Goal: Task Accomplishment & Management: Use online tool/utility

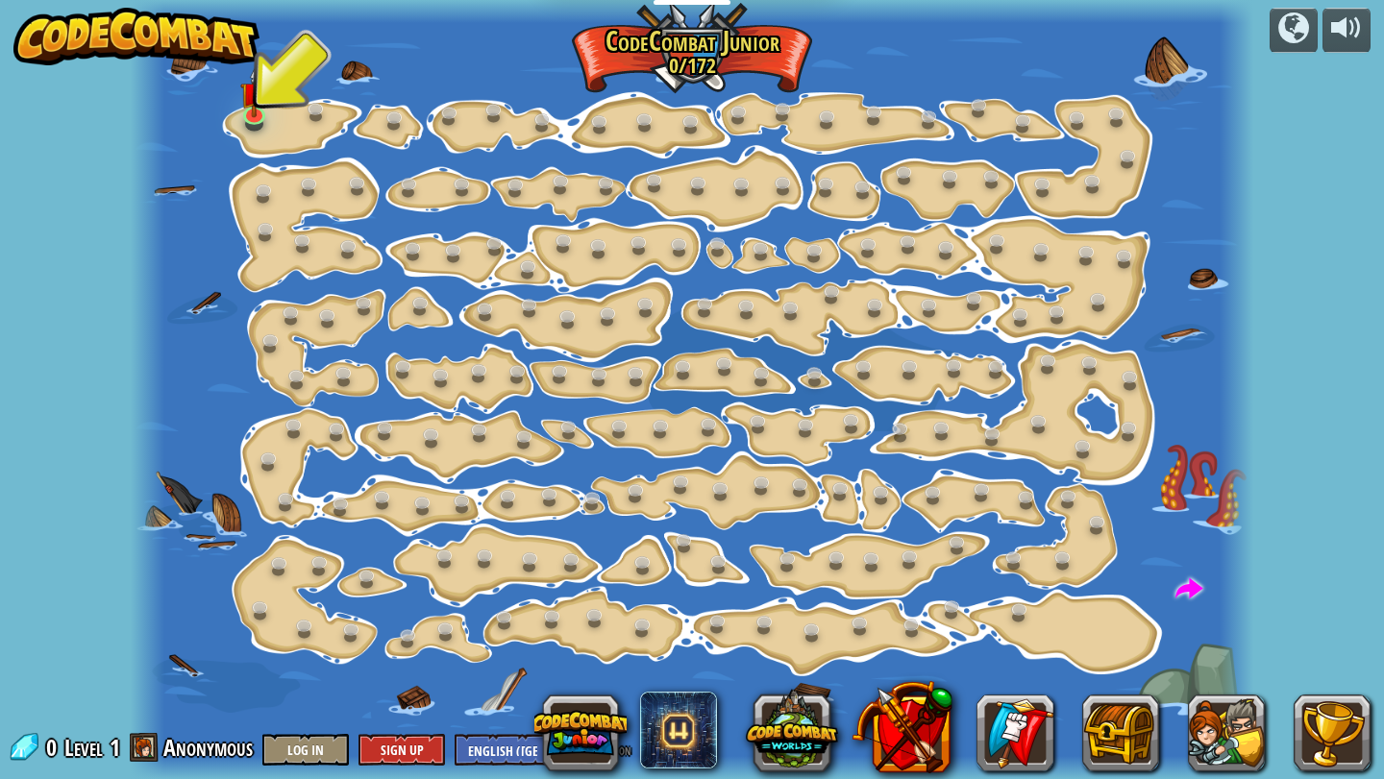
click at [165, 38] on img at bounding box center [136, 37] width 246 height 58
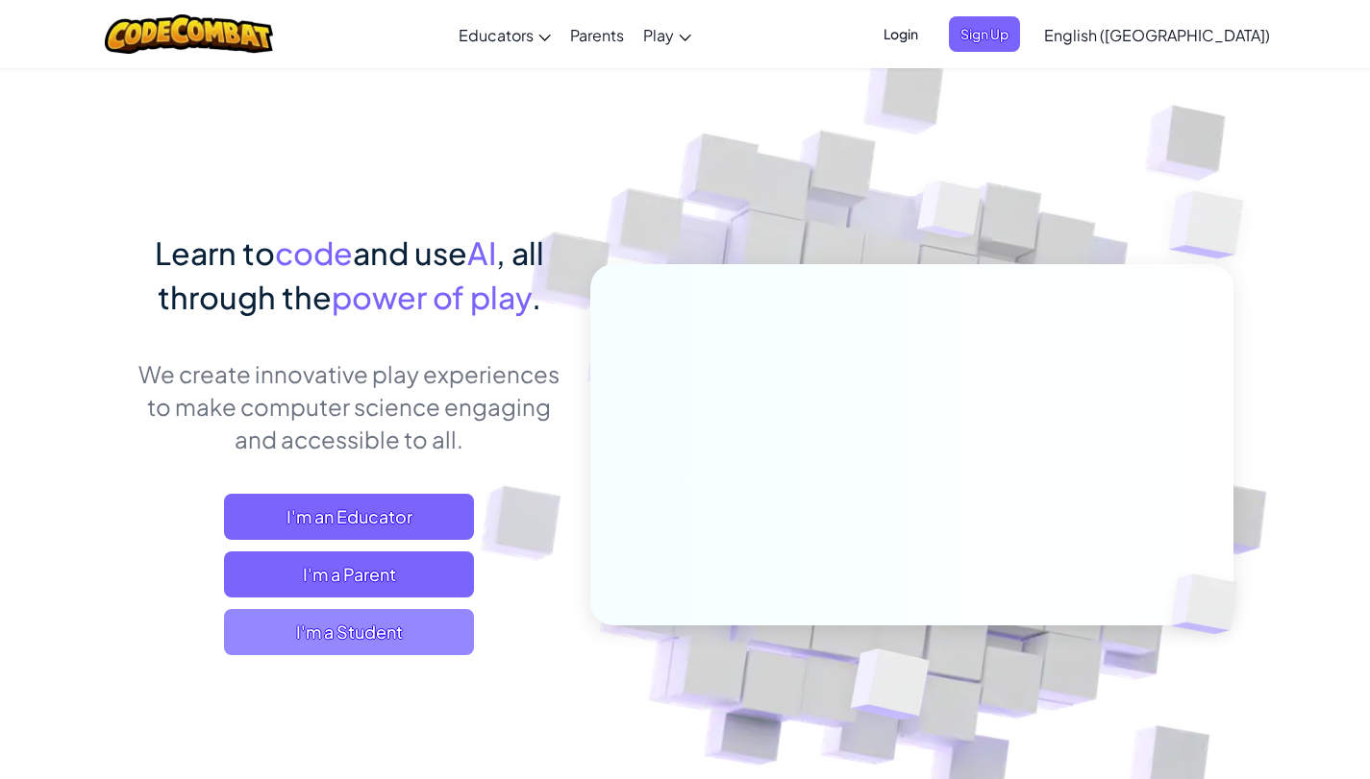
click at [431, 651] on span "I'm a Student" at bounding box center [349, 632] width 250 height 46
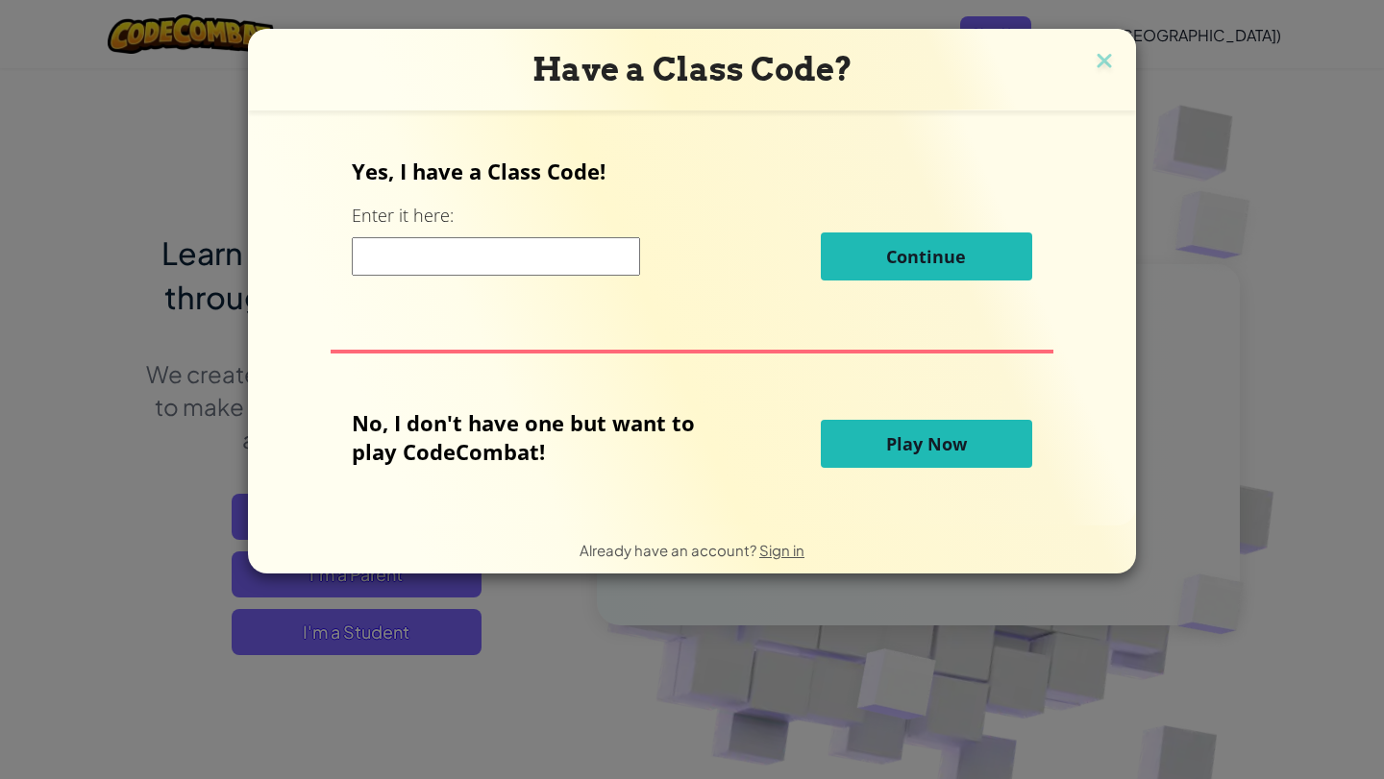
click at [891, 443] on span "Play Now" at bounding box center [926, 443] width 81 height 23
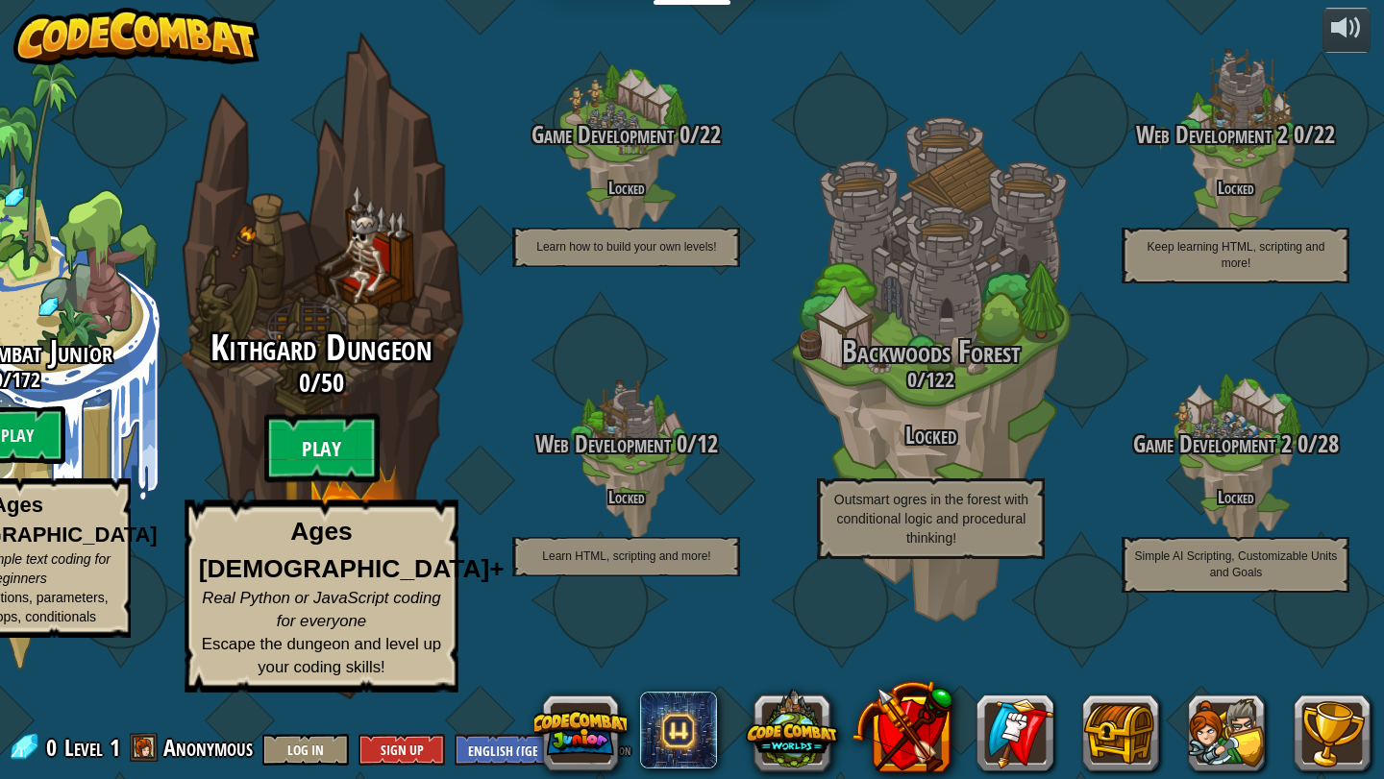
click at [331, 483] on btn "Play" at bounding box center [321, 448] width 115 height 69
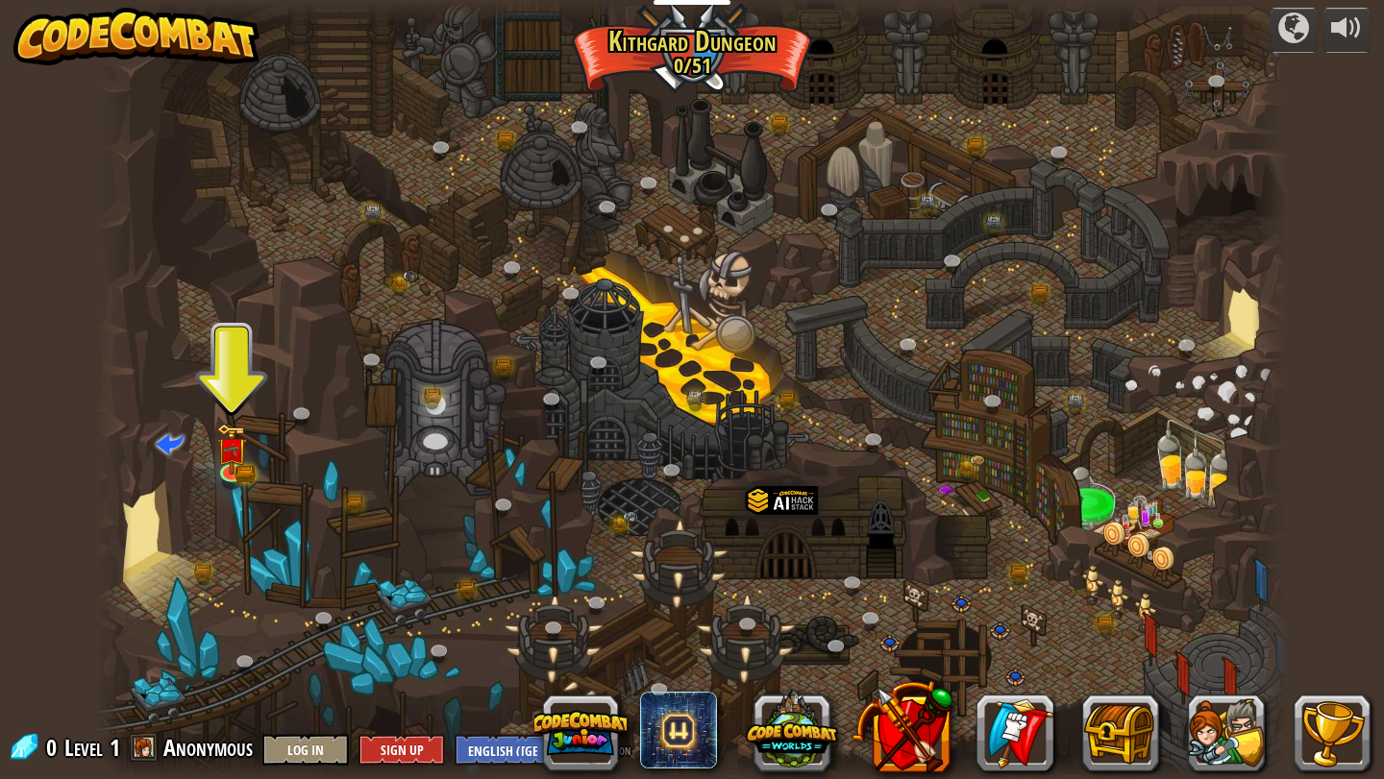
click at [248, 457] on div at bounding box center [692, 389] width 1193 height 779
click at [221, 458] on img at bounding box center [231, 437] width 31 height 67
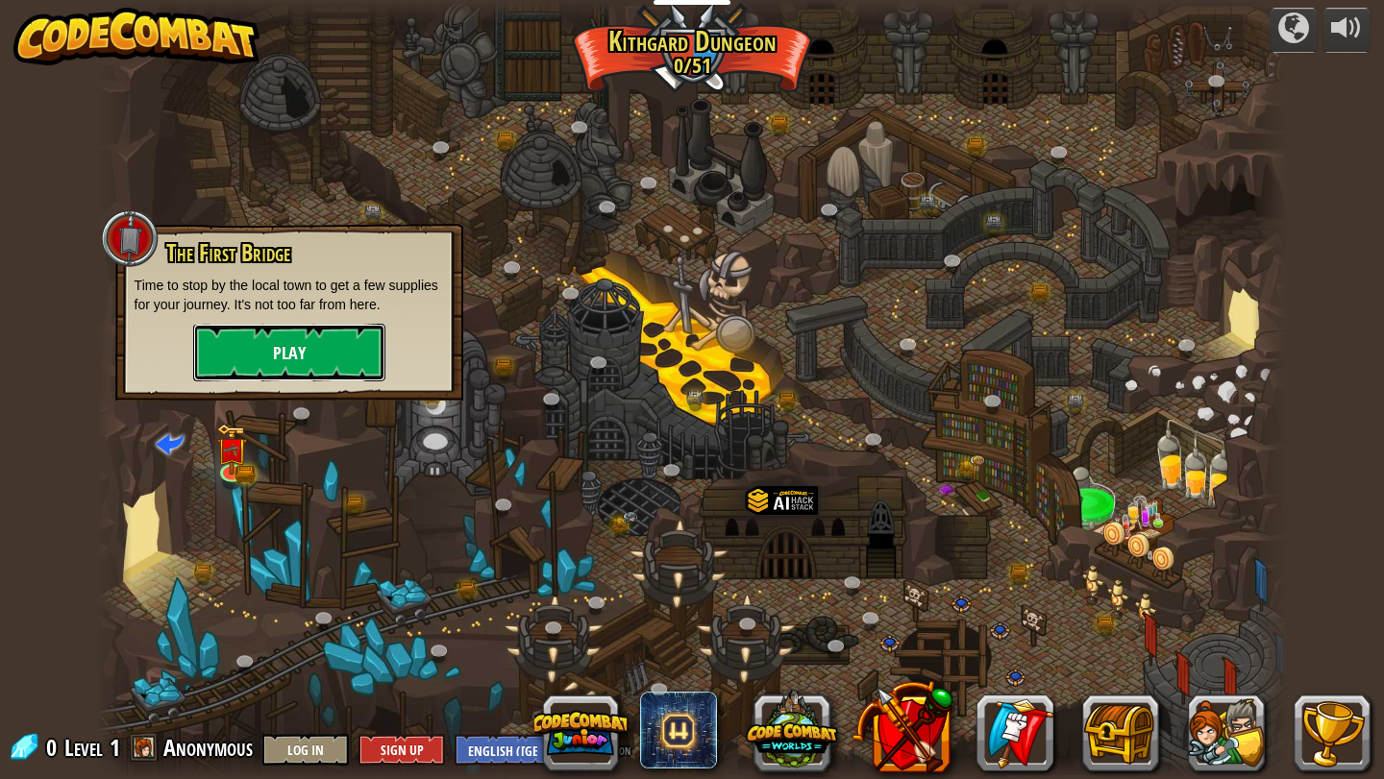
click at [261, 341] on button "Play" at bounding box center [289, 353] width 192 height 58
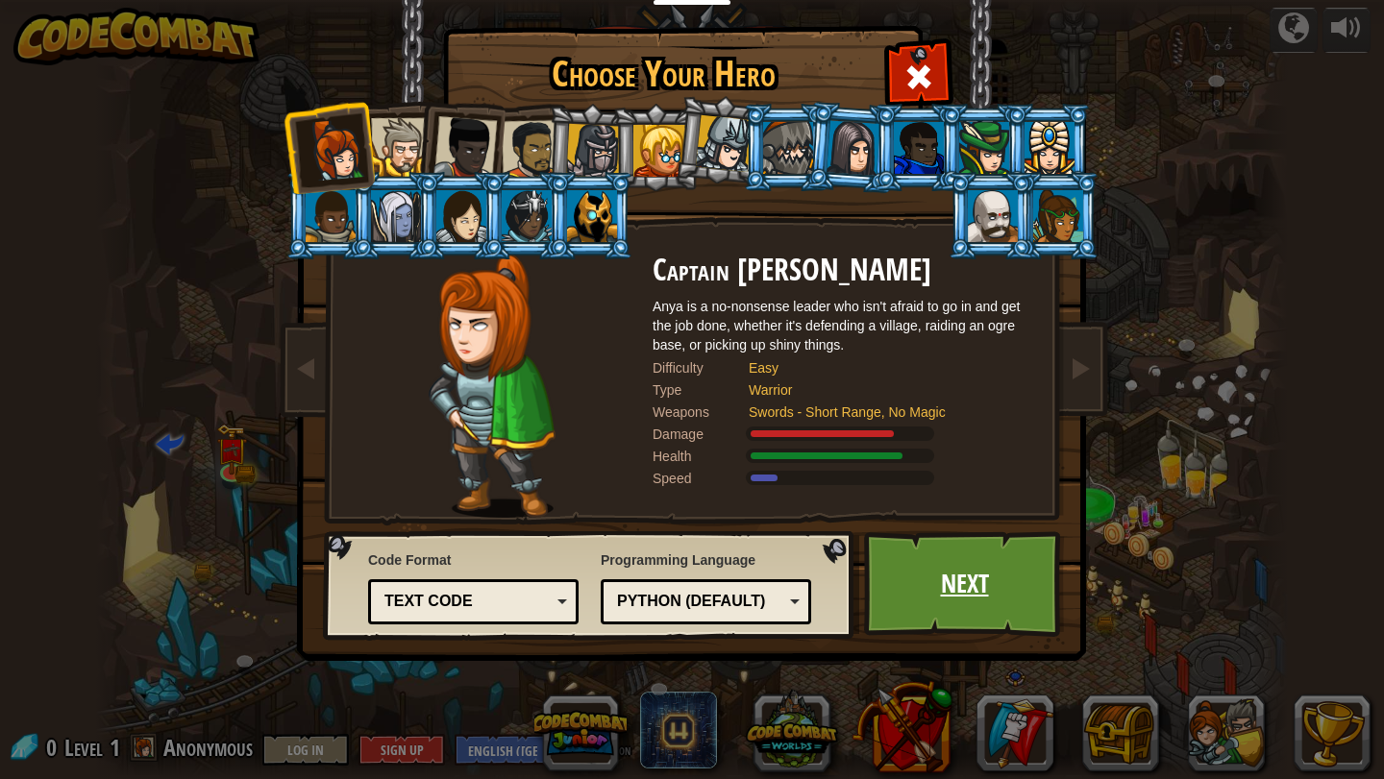
click at [914, 598] on link "Next" at bounding box center [964, 584] width 201 height 106
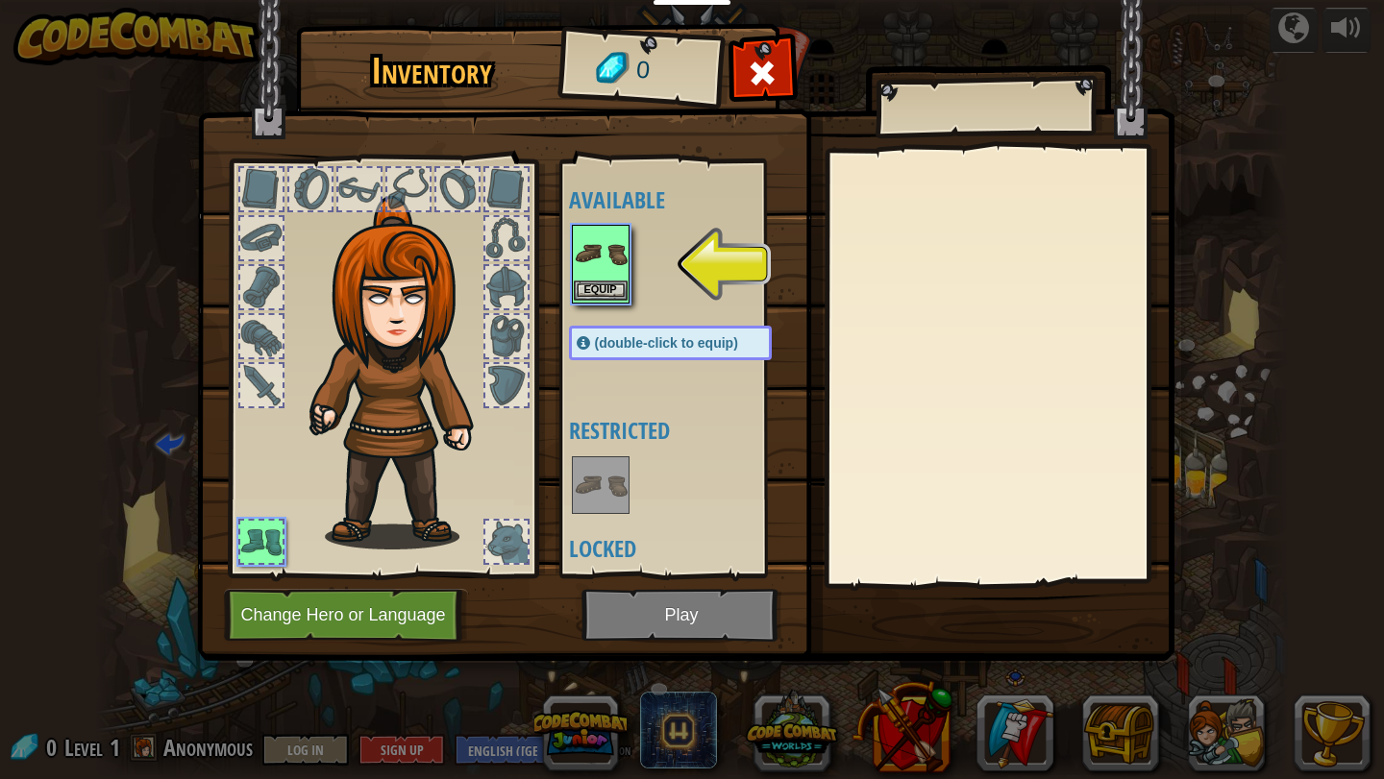
click at [578, 254] on img at bounding box center [601, 254] width 54 height 54
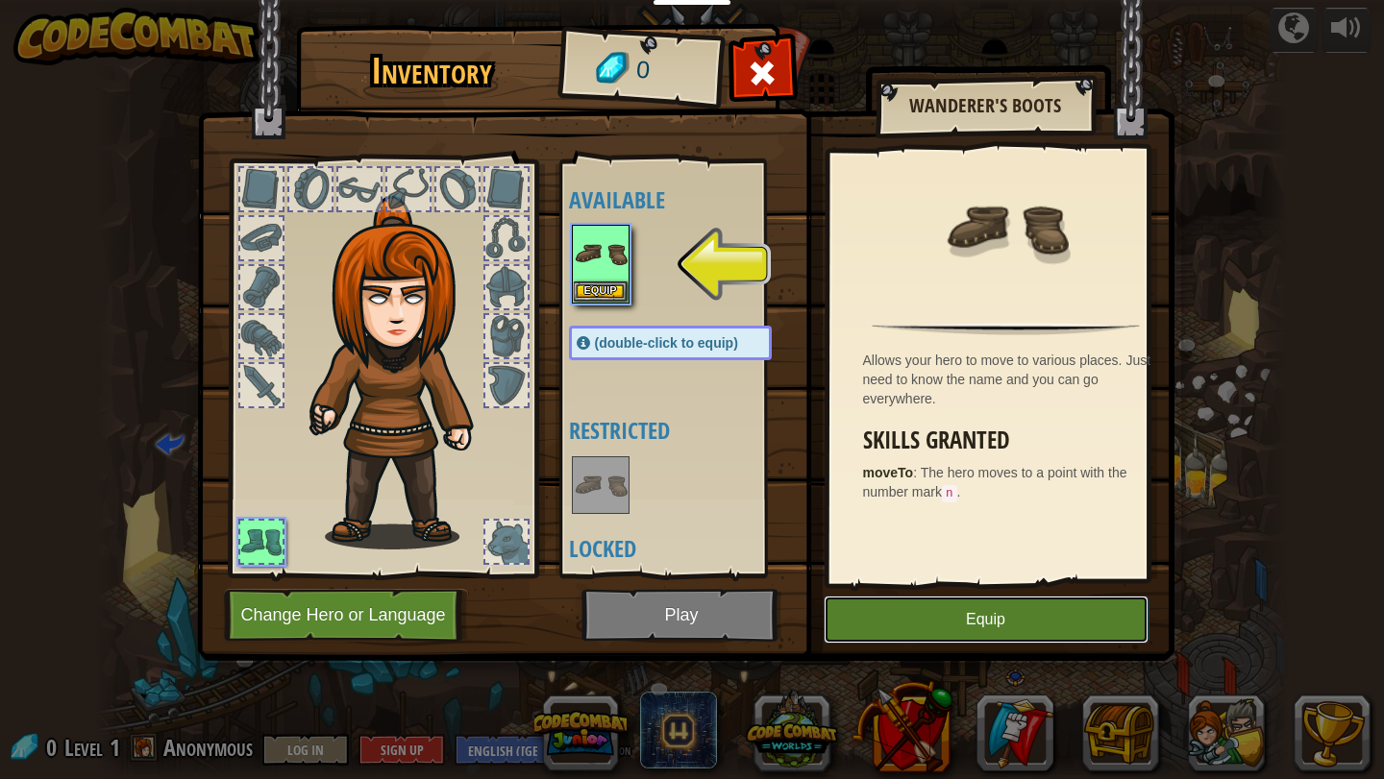
click at [949, 624] on button "Equip" at bounding box center [986, 620] width 325 height 48
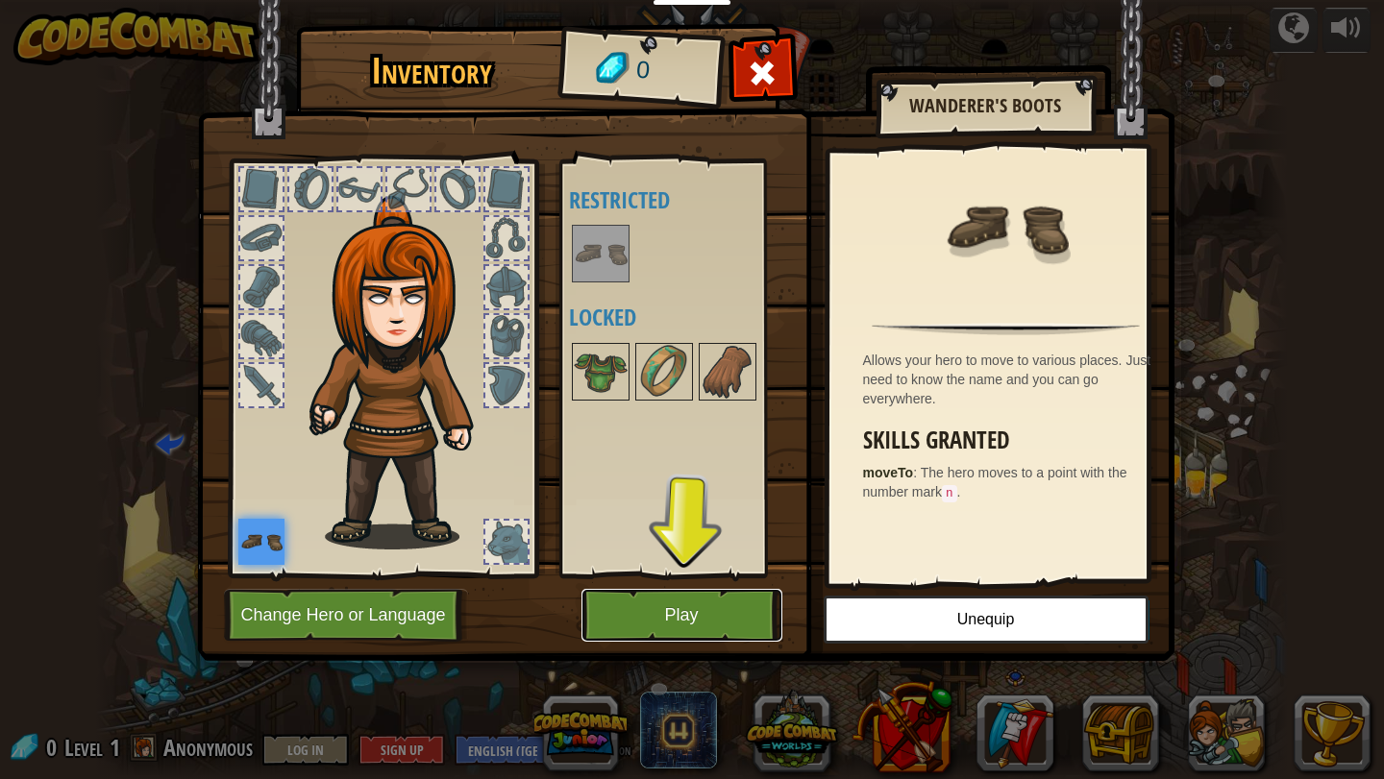
click at [641, 602] on button "Play" at bounding box center [681, 615] width 201 height 53
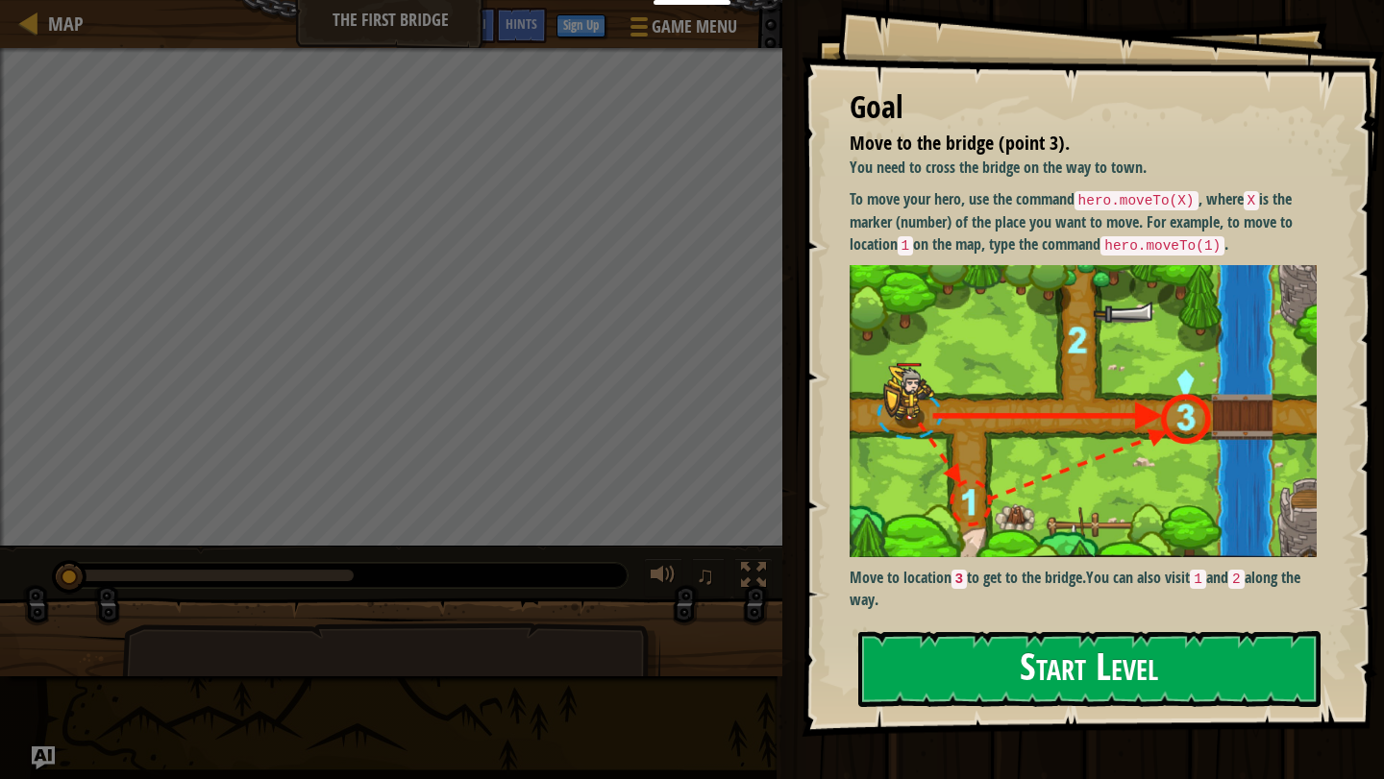
click at [917, 638] on button "Start Level" at bounding box center [1089, 669] width 462 height 76
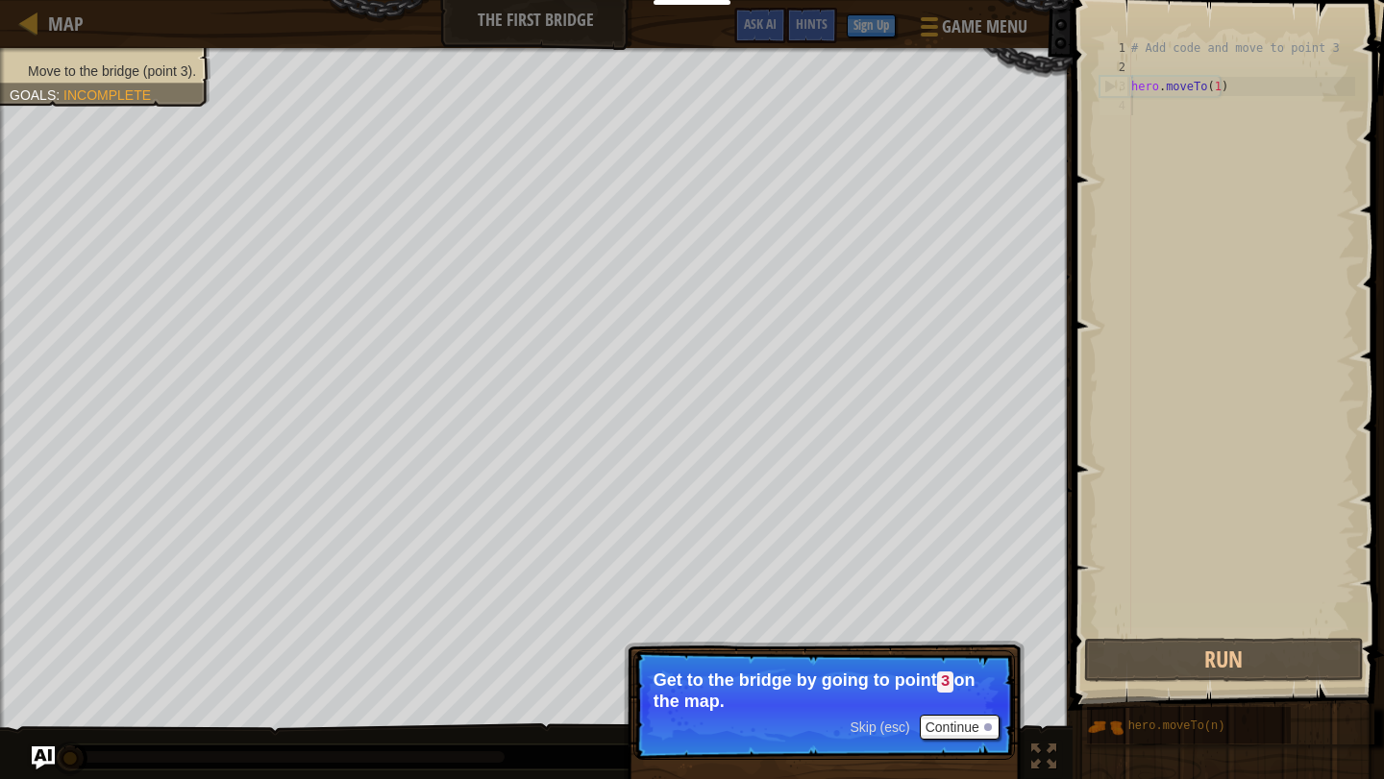
click at [862, 720] on span "Skip (esc)" at bounding box center [880, 727] width 60 height 15
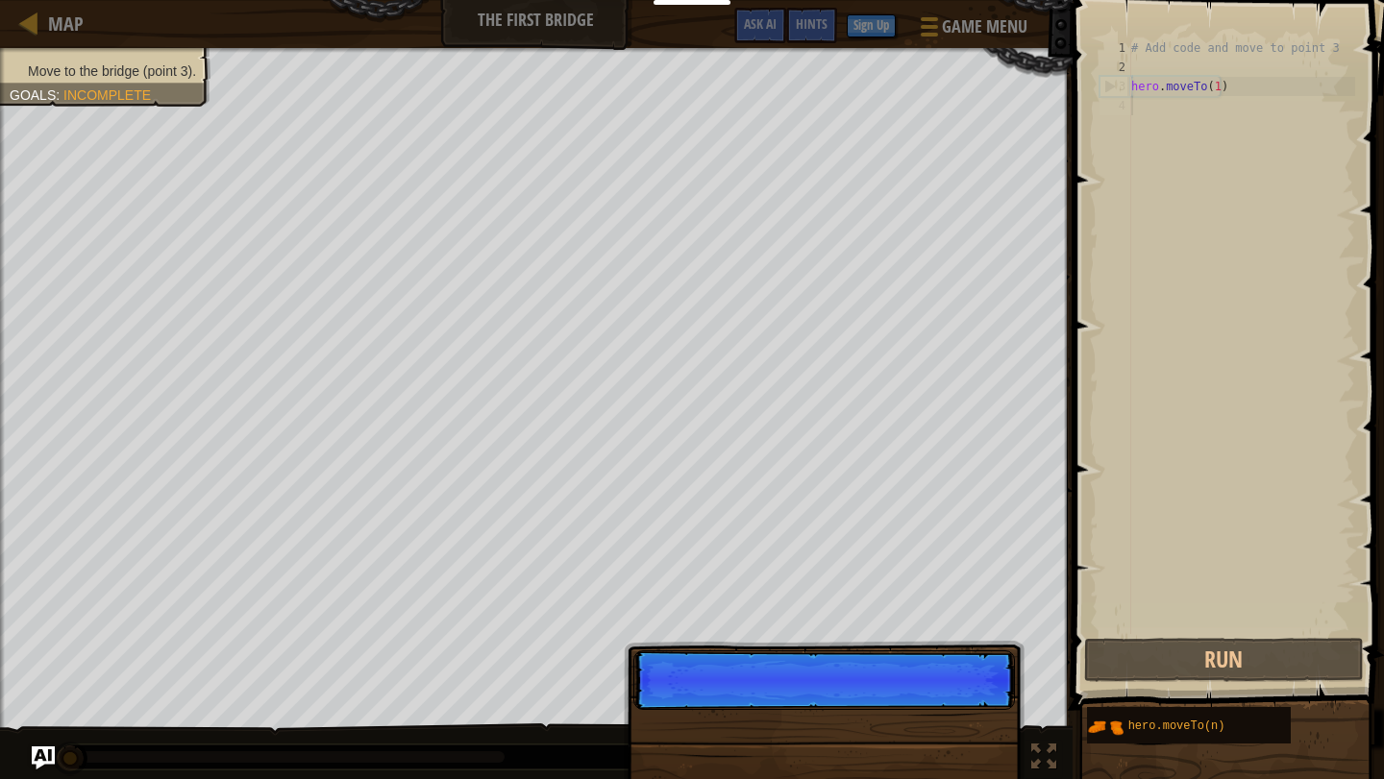
scroll to position [9, 0]
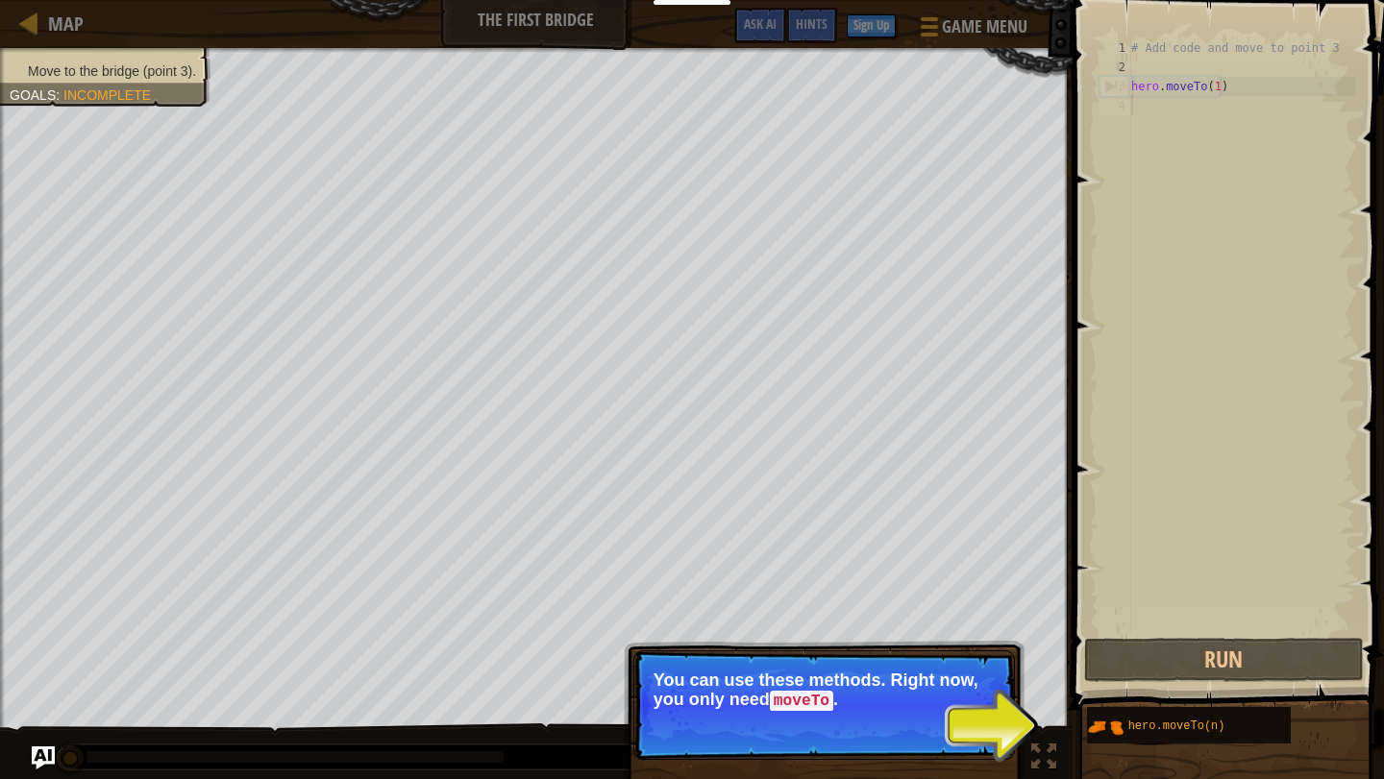
click at [876, 715] on div "Skip (esc) Continue" at bounding box center [924, 727] width 149 height 25
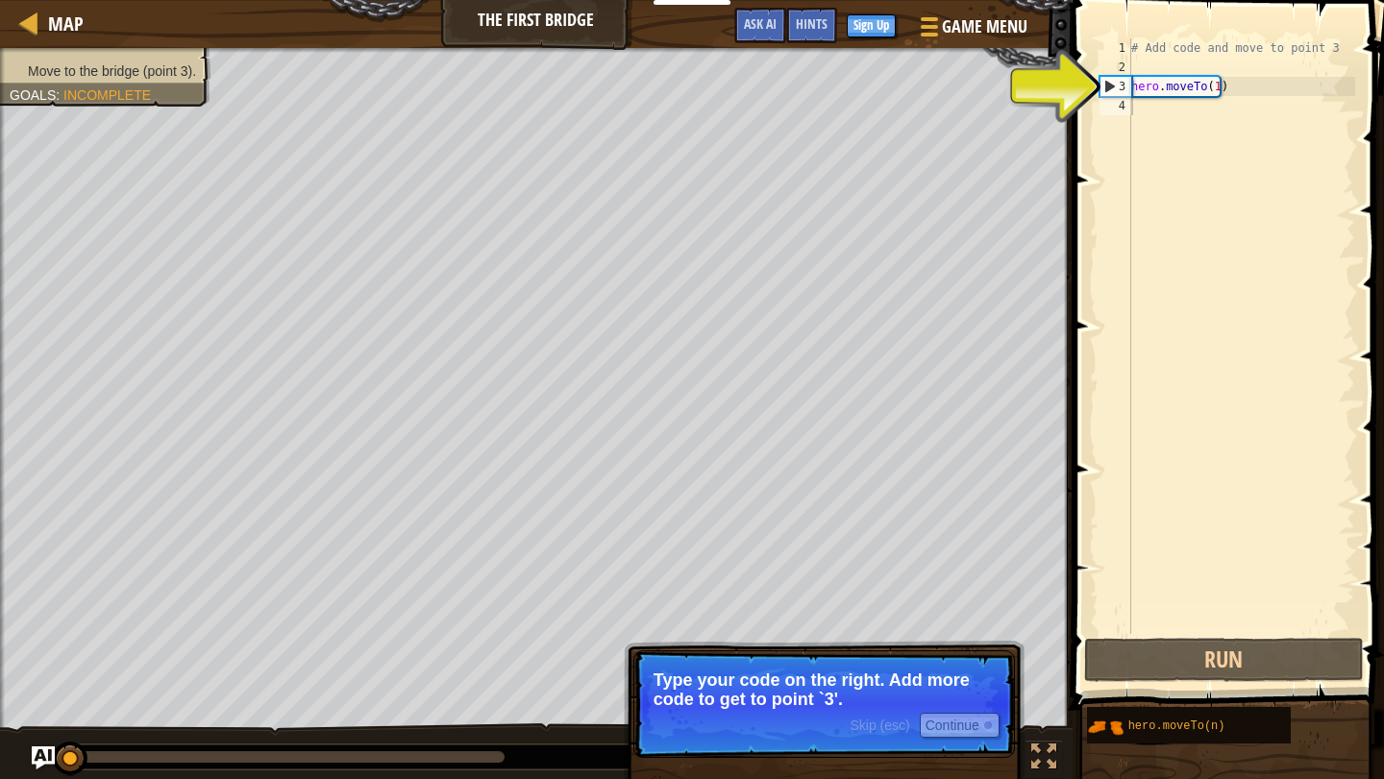
click at [874, 715] on div "Skip (esc) Continue" at bounding box center [924, 725] width 149 height 25
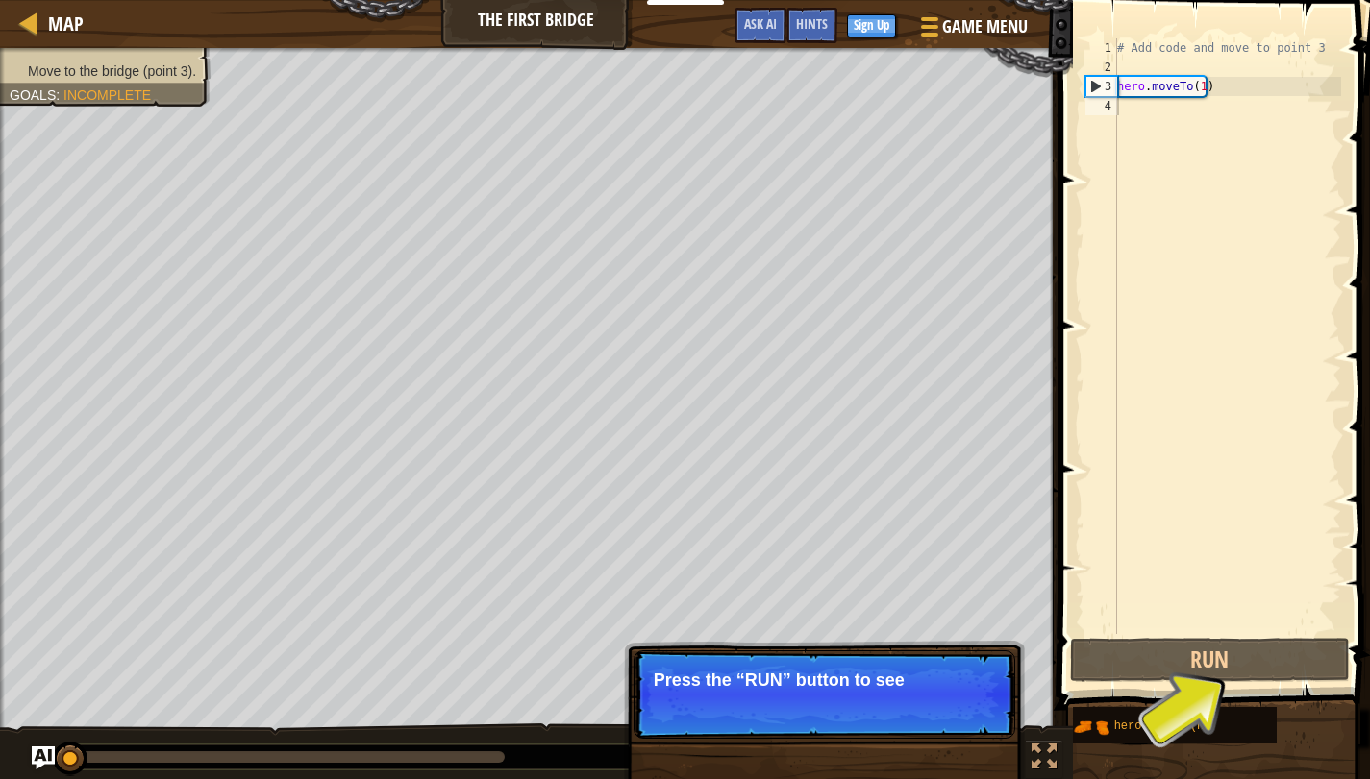
click at [874, 715] on p "Skip (esc) Continue Press the “RUN” button to see" at bounding box center [824, 695] width 382 height 88
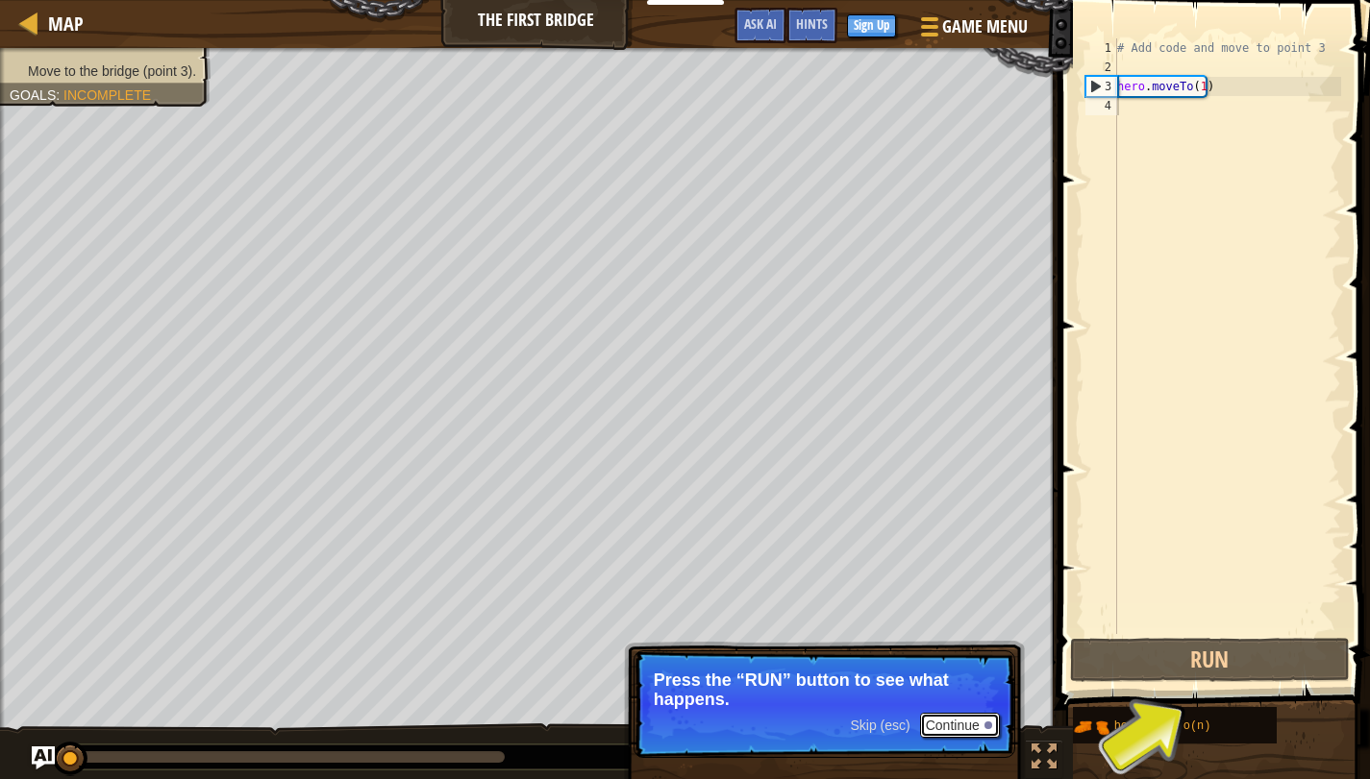
click at [988, 719] on button "Continue" at bounding box center [960, 725] width 80 height 25
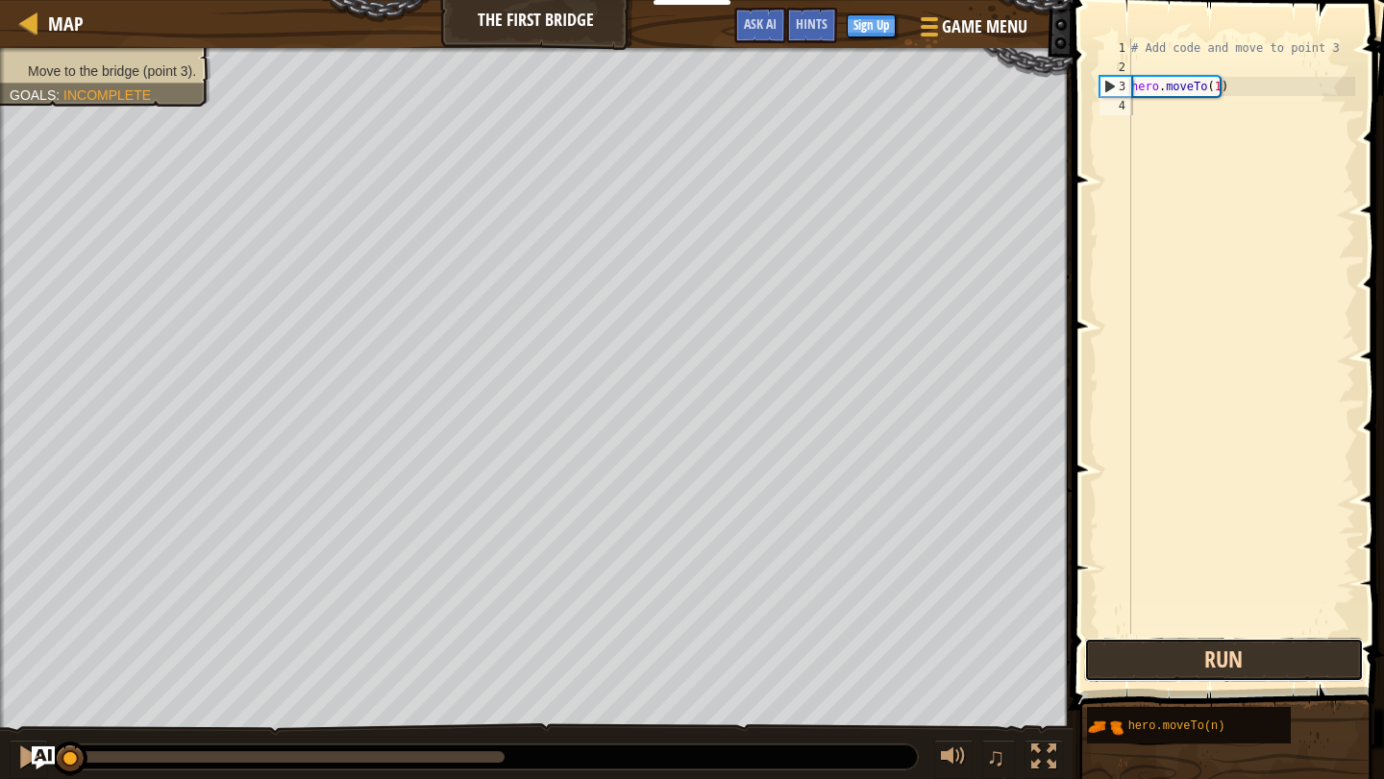
click at [1096, 668] on button "Run" at bounding box center [1224, 660] width 280 height 44
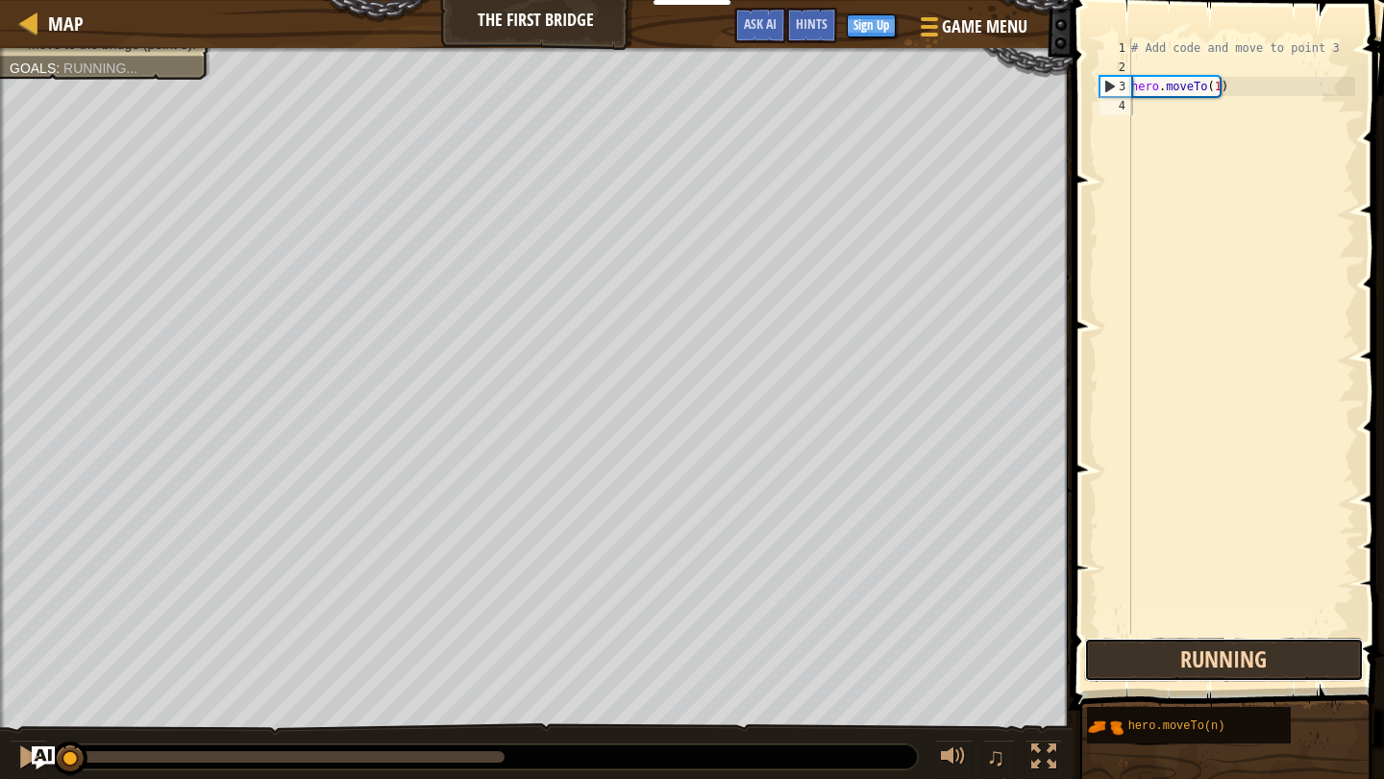
click at [1096, 668] on button "Running" at bounding box center [1224, 660] width 280 height 44
click at [1096, 668] on button "Run" at bounding box center [1224, 660] width 280 height 44
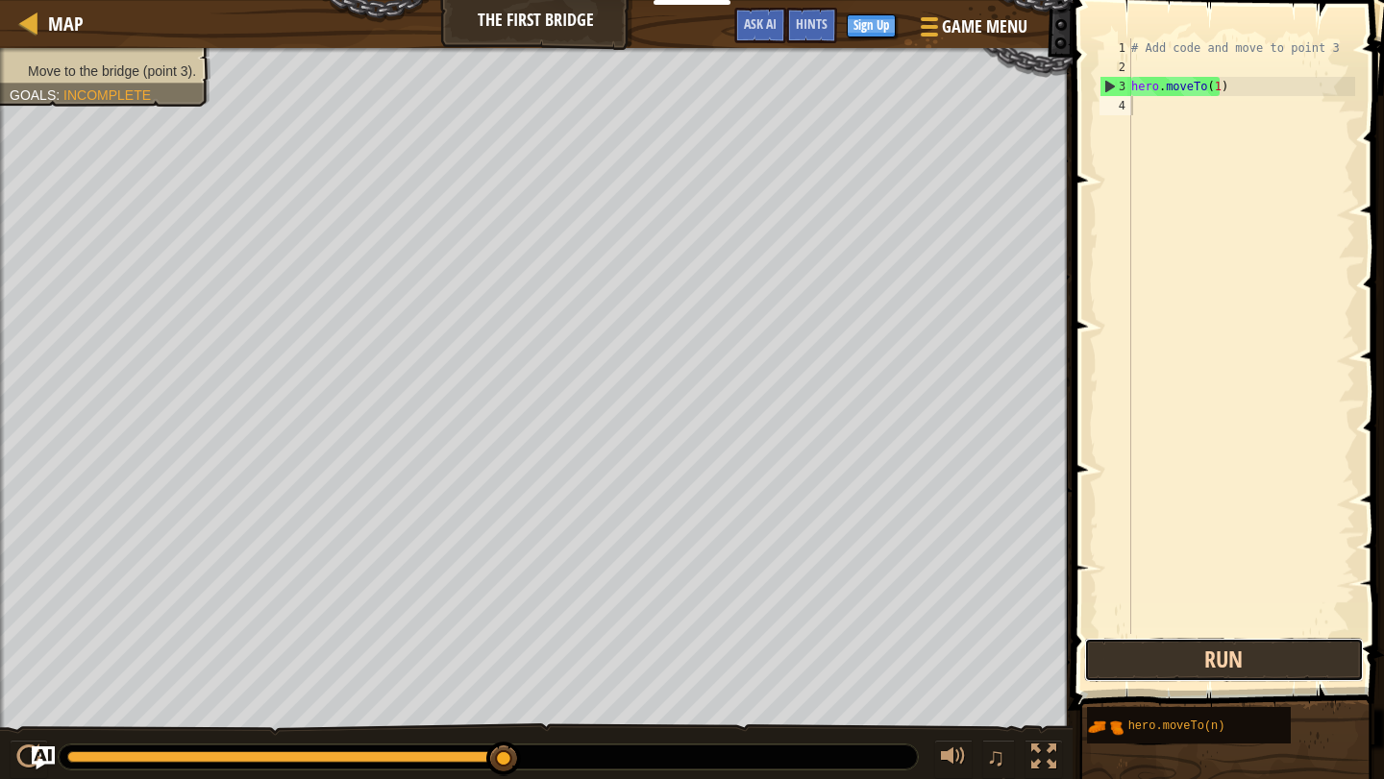
click at [1096, 668] on button "Run" at bounding box center [1224, 660] width 280 height 44
click at [1092, 669] on button "Run" at bounding box center [1224, 660] width 280 height 44
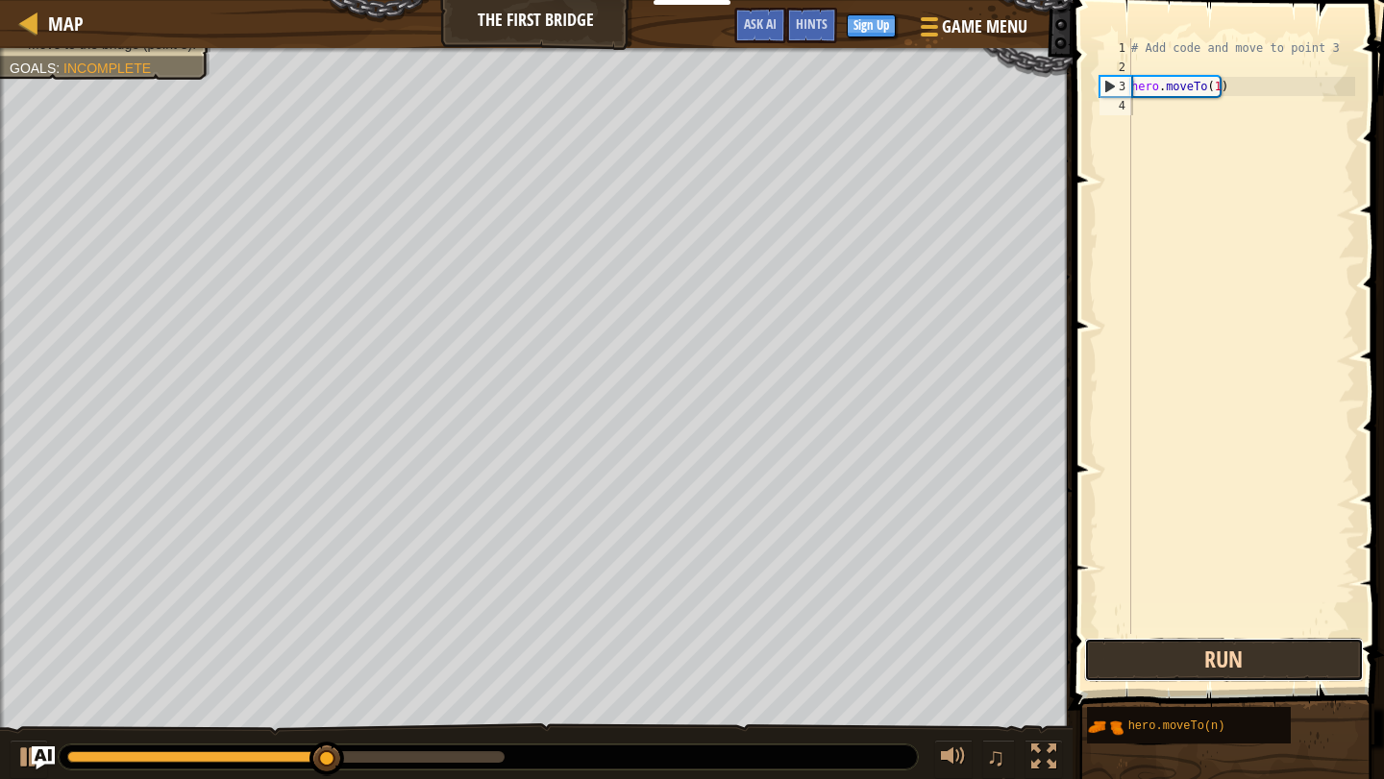
click at [1092, 670] on button "Run" at bounding box center [1224, 660] width 280 height 44
click at [1084, 681] on button "Run" at bounding box center [1224, 660] width 280 height 44
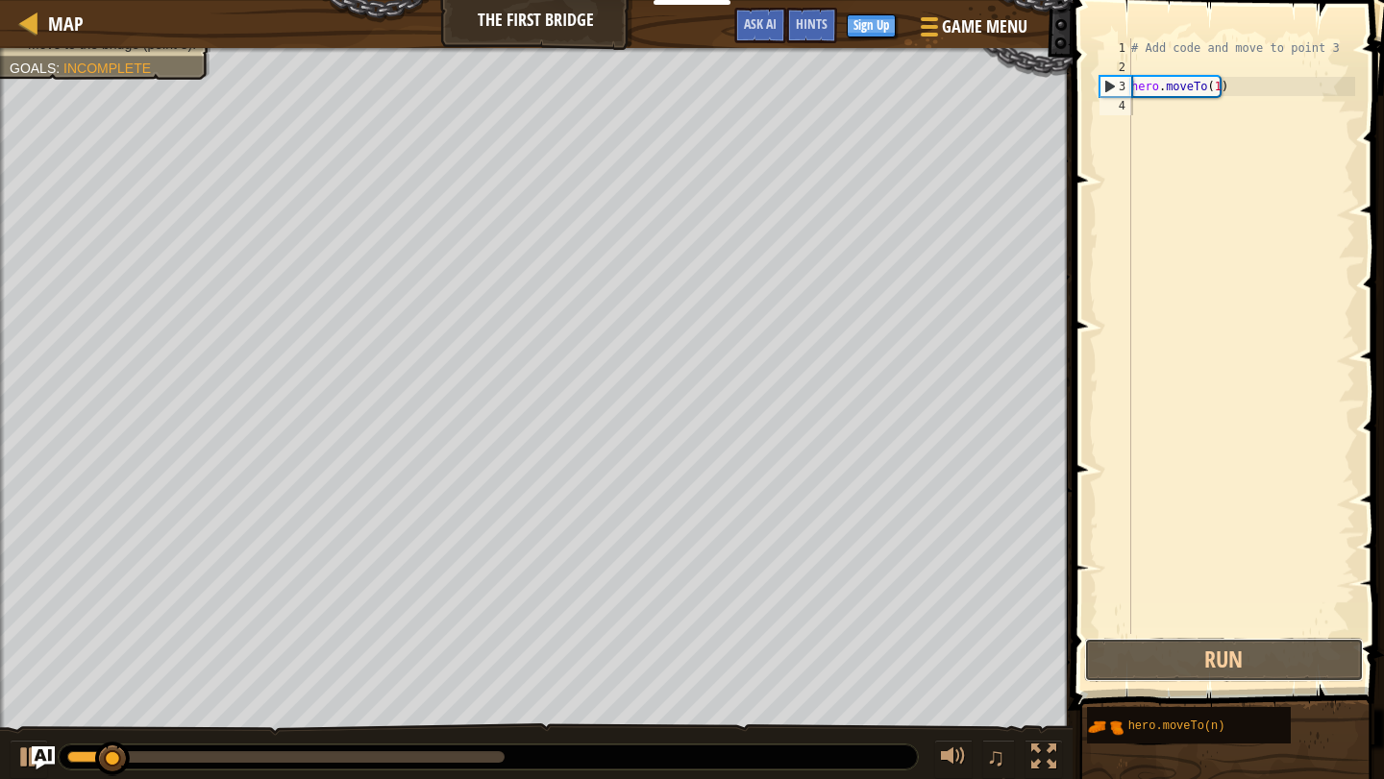
click at [1083, 684] on div "1 2 3 4 # Add code and move to point 3 hero . moveTo ( 1 ) הההההההההההההההההההה…" at bounding box center [1225, 393] width 317 height 767
drag, startPoint x: 1083, startPoint y: 684, endPoint x: 1077, endPoint y: 698, distance: 14.6
click at [1077, 698] on div "Hints 1 2 3 4 # Add code and move to point 3 hero . moveTo ( 1 ) הההההההההההההה…" at bounding box center [1225, 385] width 317 height 770
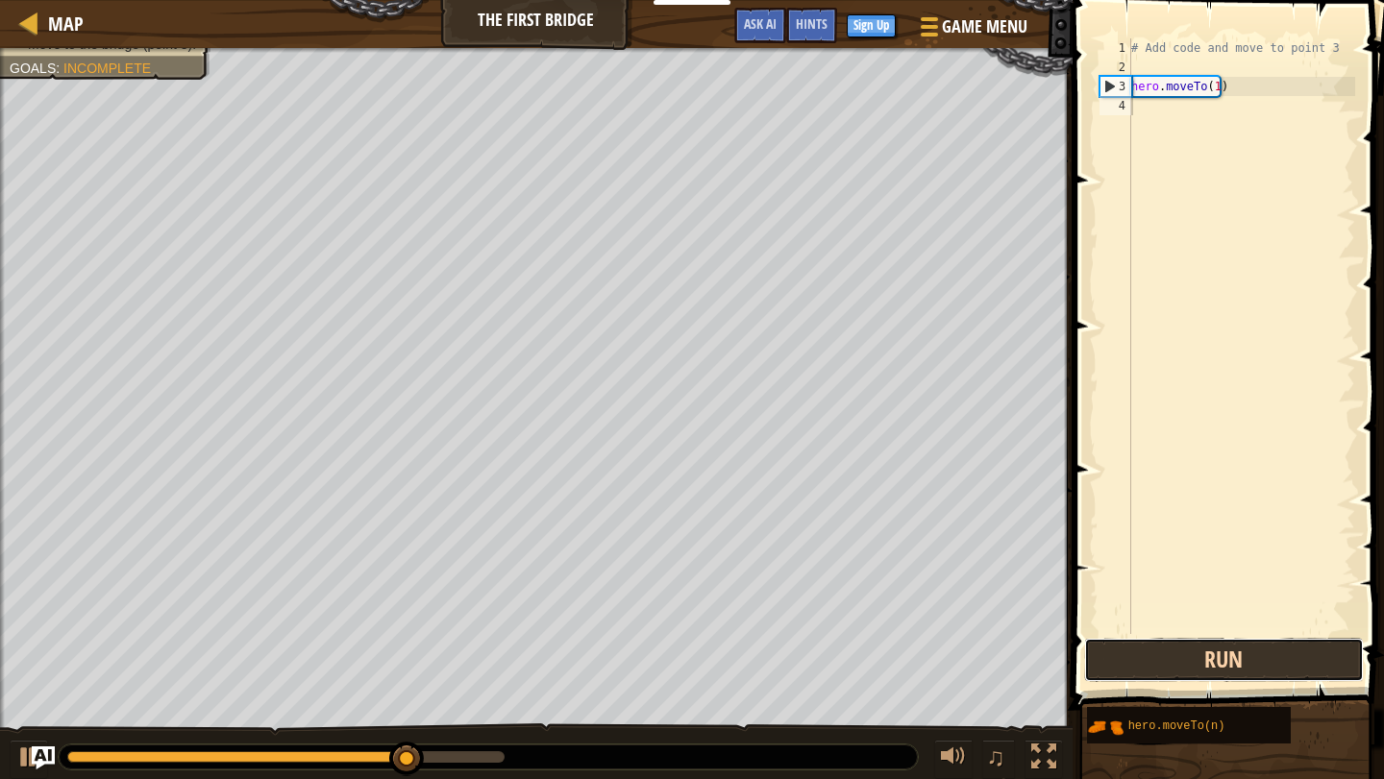
click at [1240, 653] on button "Run" at bounding box center [1224, 660] width 280 height 44
click at [1238, 653] on button "Run" at bounding box center [1224, 660] width 280 height 44
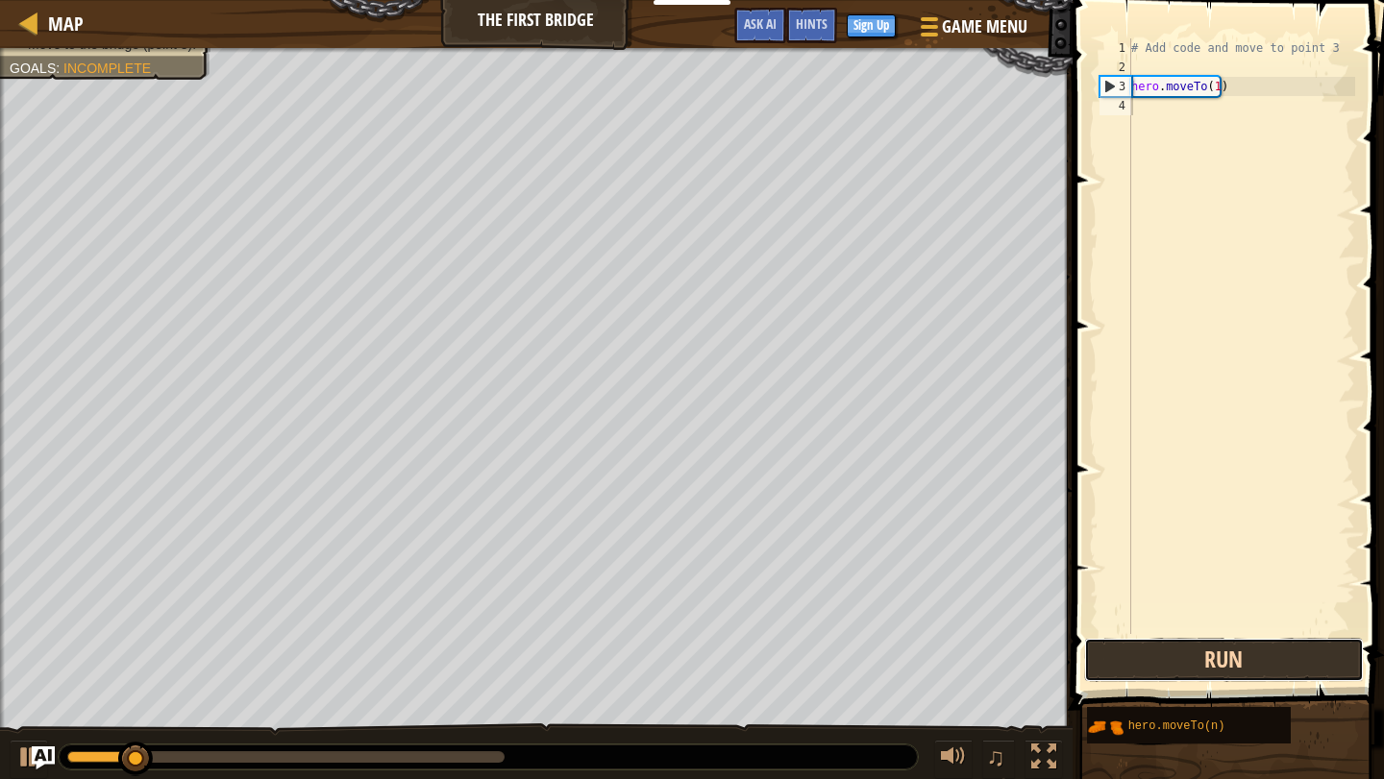
click at [1236, 654] on button "Run" at bounding box center [1224, 660] width 280 height 44
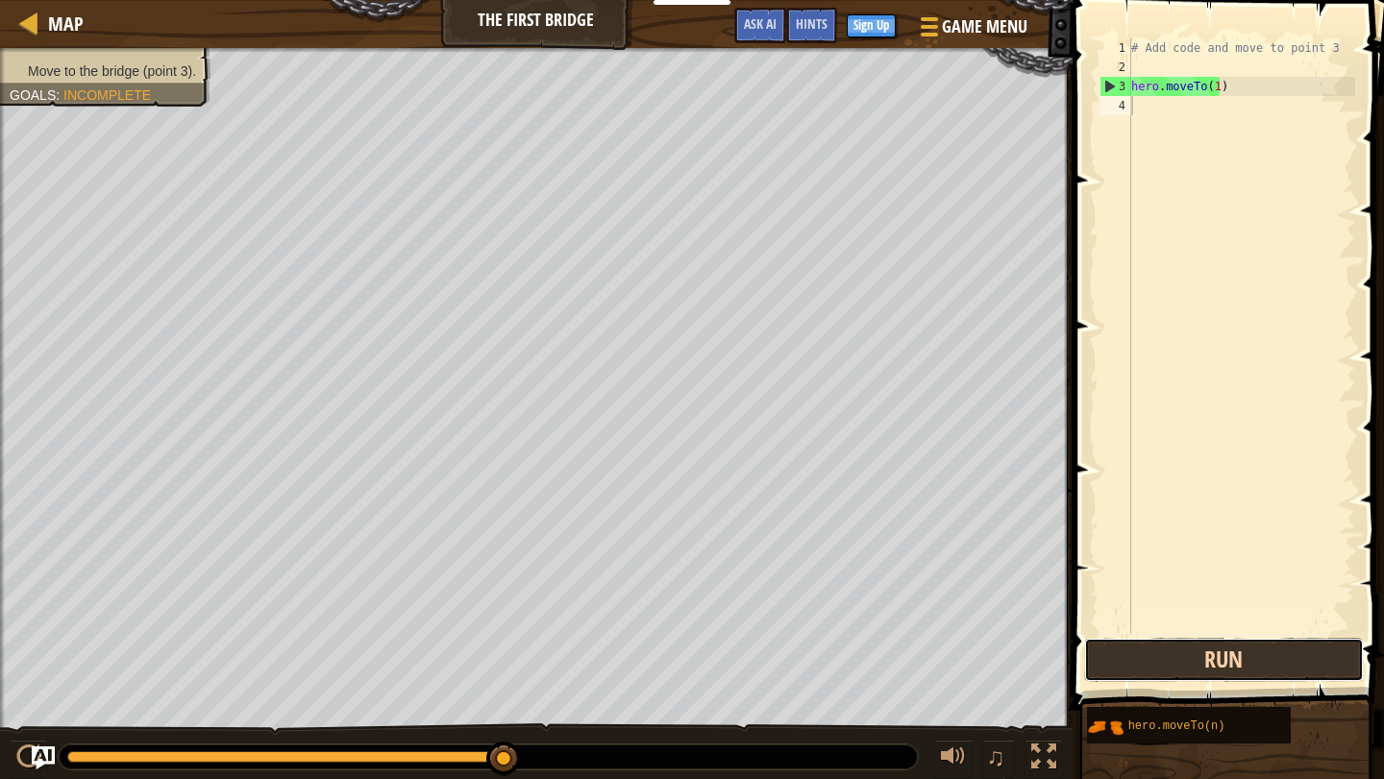
click at [1157, 651] on button "Run" at bounding box center [1224, 660] width 280 height 44
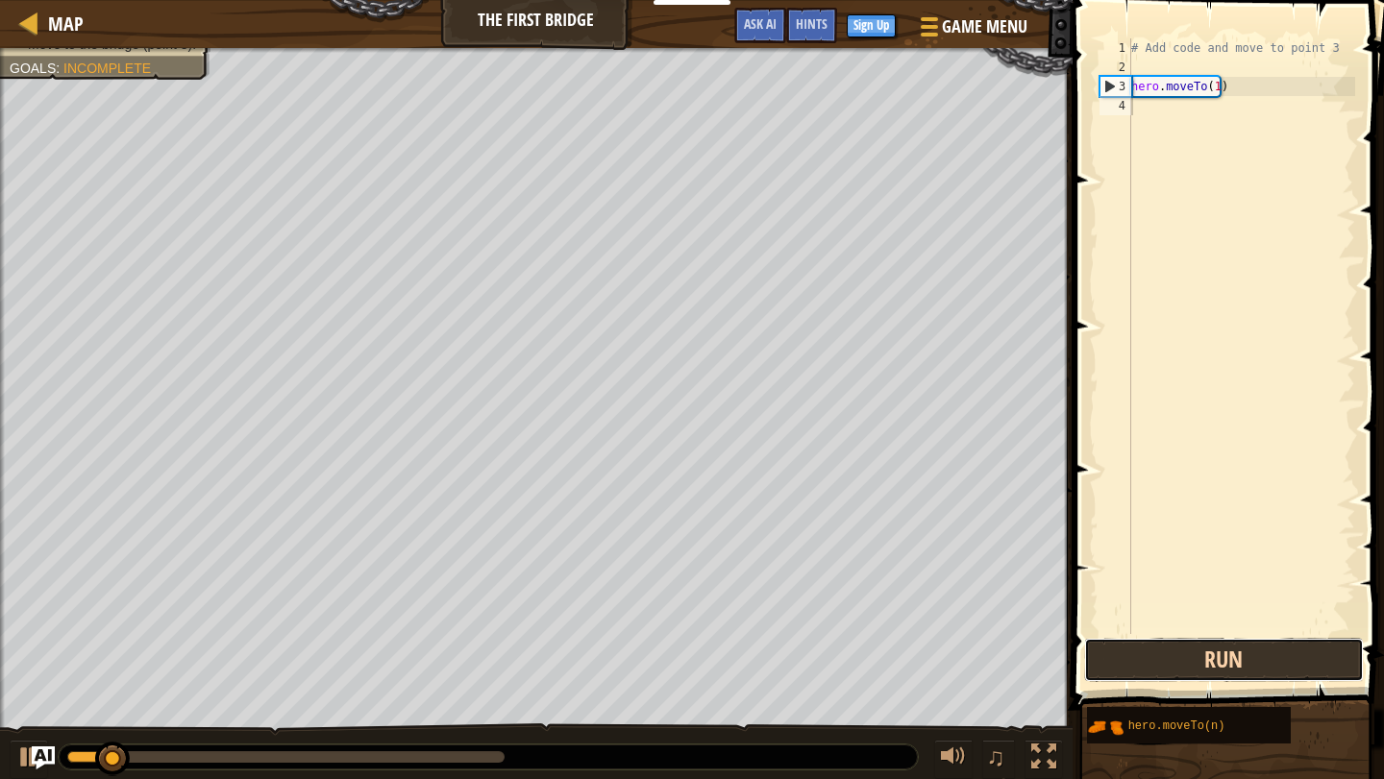
click at [1157, 651] on button "Run" at bounding box center [1224, 660] width 280 height 44
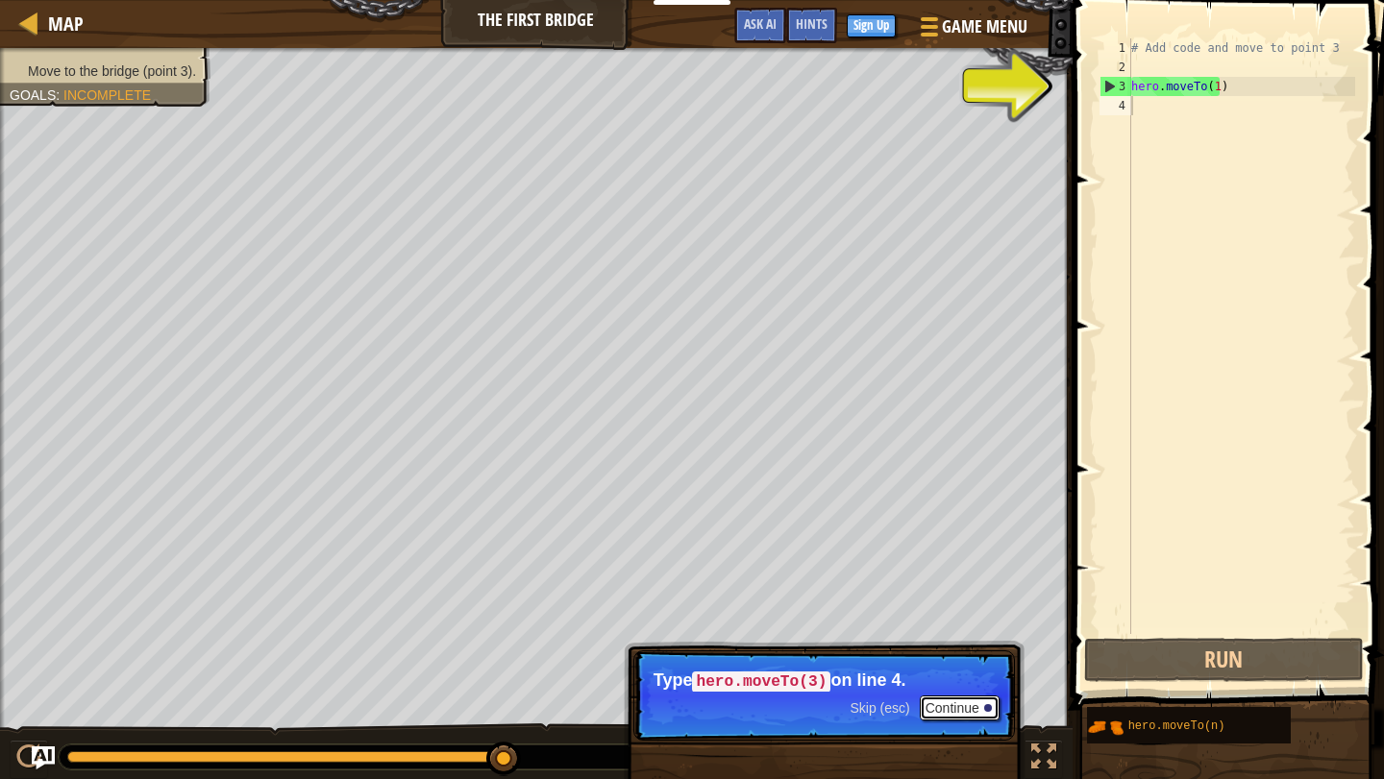
click at [944, 707] on button "Continue" at bounding box center [960, 708] width 80 height 25
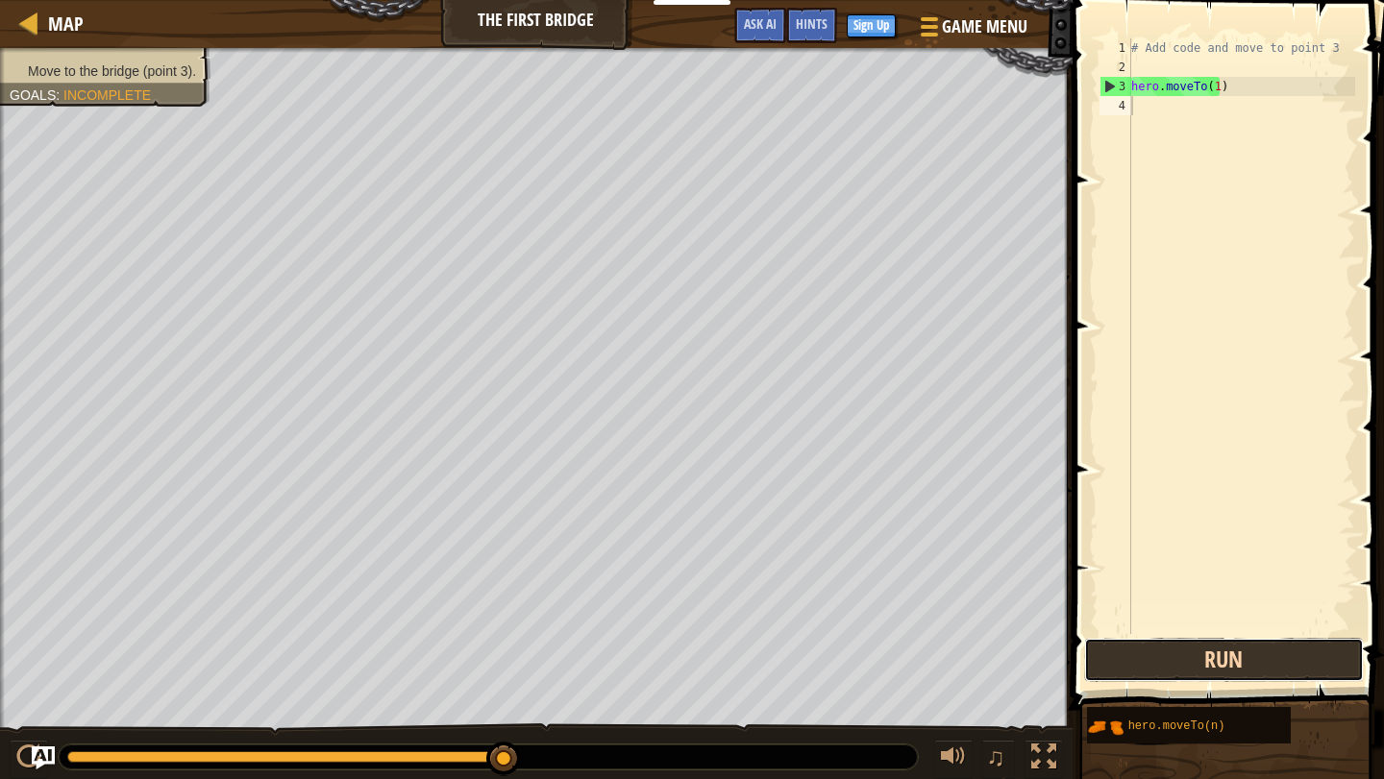
click at [1172, 677] on button "Run" at bounding box center [1224, 660] width 280 height 44
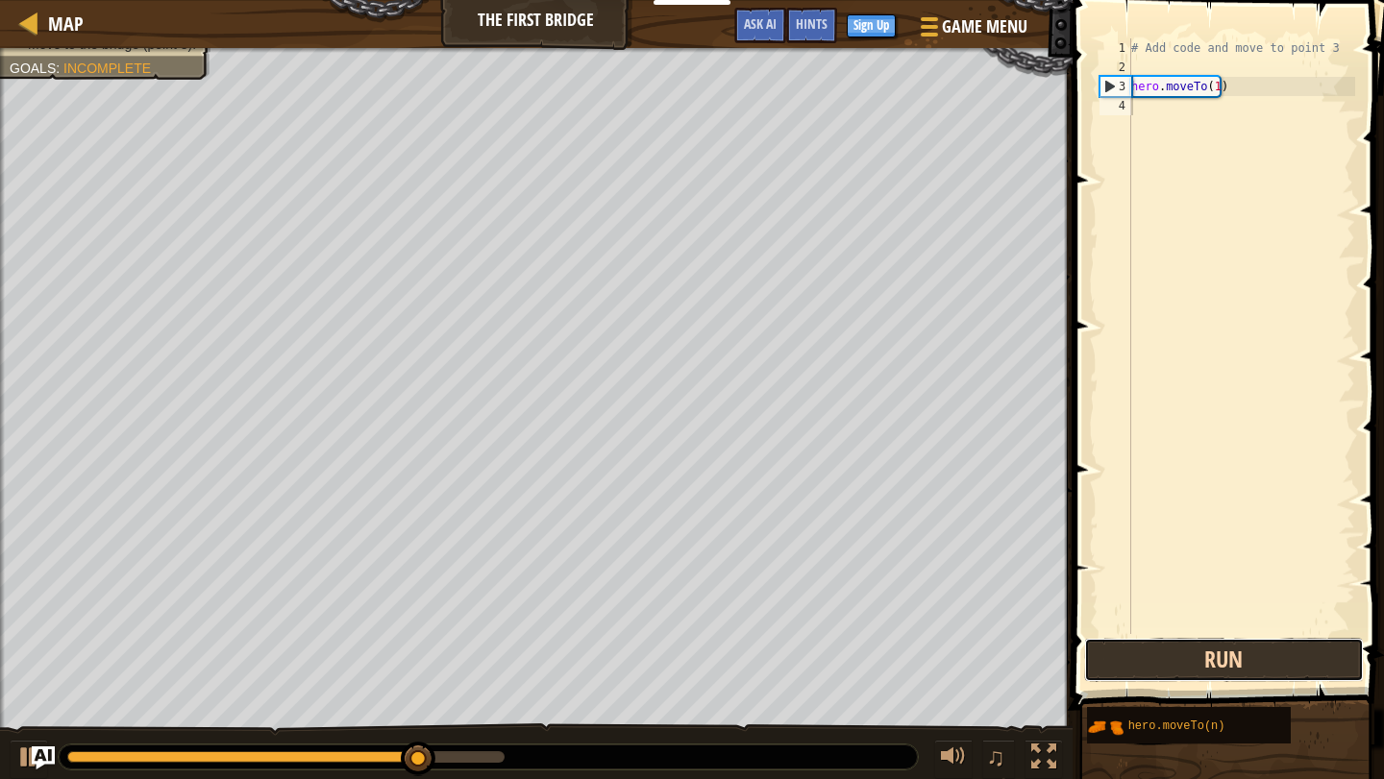
click at [1172, 677] on button "Run" at bounding box center [1224, 660] width 280 height 44
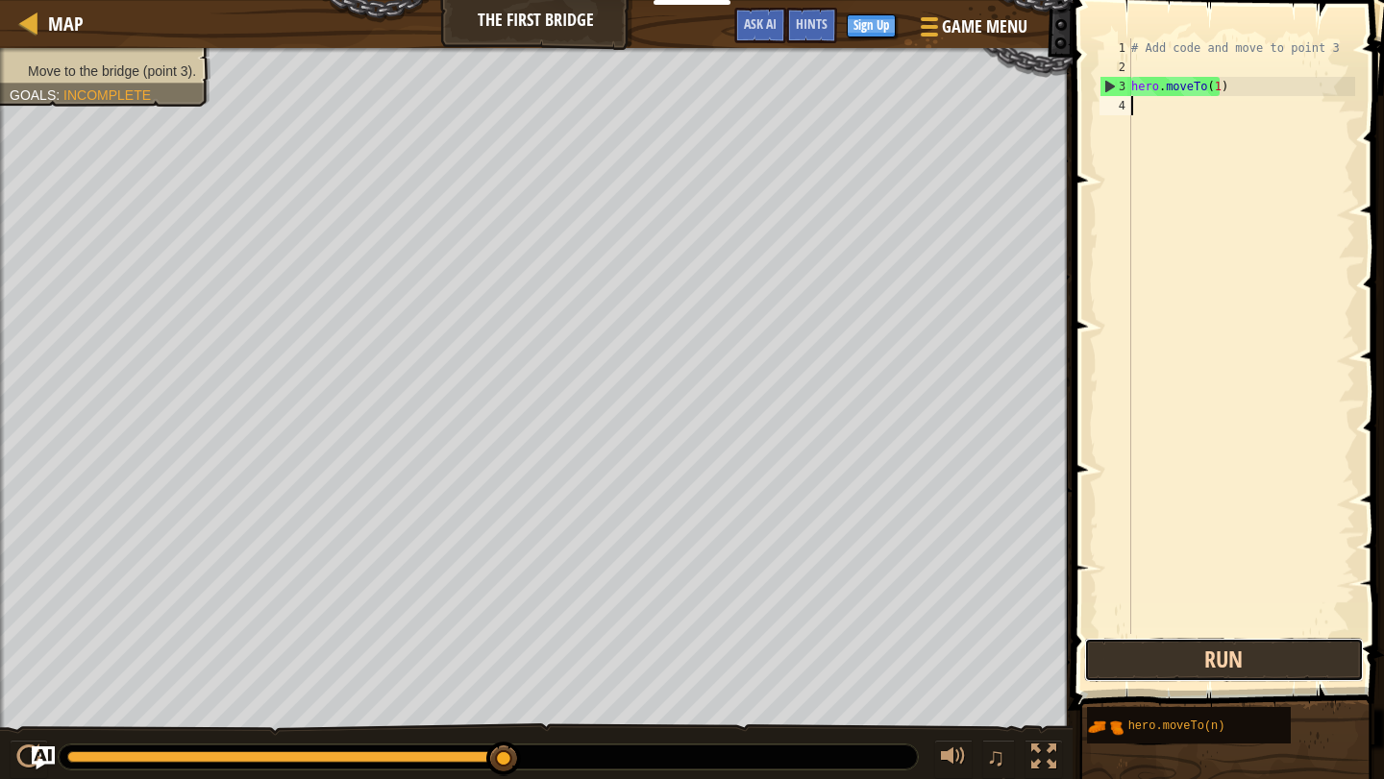
click at [1247, 642] on button "Run" at bounding box center [1224, 660] width 280 height 44
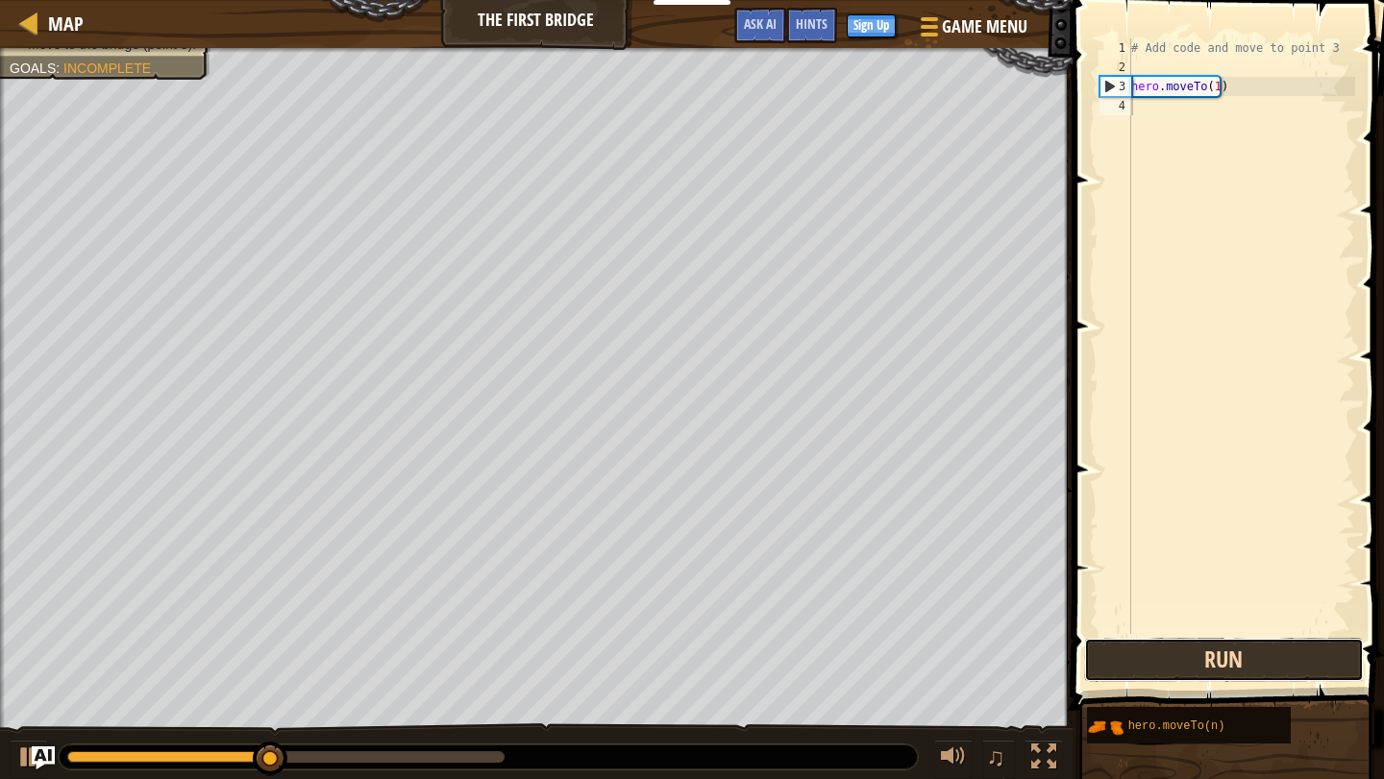
click at [1247, 642] on button "Run" at bounding box center [1224, 660] width 280 height 44
click at [1146, 111] on div "# Add code and move to point 3 hero . moveTo ( 1 )" at bounding box center [1241, 355] width 228 height 634
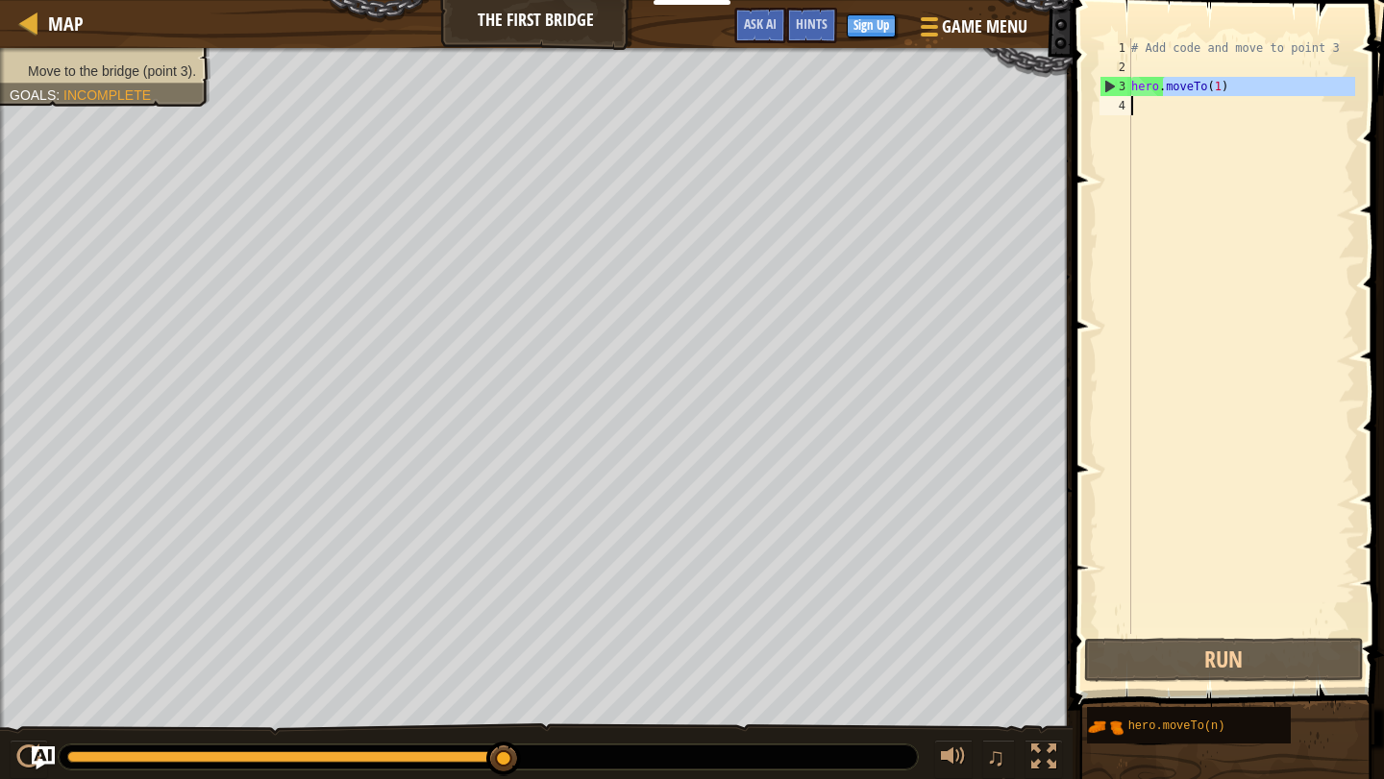
drag, startPoint x: 1165, startPoint y: 91, endPoint x: 1176, endPoint y: 125, distance: 35.6
click at [1176, 125] on div "# Add code and move to point 3 hero . moveTo ( 1 )" at bounding box center [1241, 355] width 228 height 634
type textarea "hero.moveTo(1)"
drag, startPoint x: 1140, startPoint y: 88, endPoint x: 1383, endPoint y: 195, distance: 265.5
click at [1383, 195] on div "hero.moveTo(1) 1 2 3 4 # Add code and move to point 3 hero . moveTo ( 1 ) ההההה…" at bounding box center [1225, 393] width 317 height 767
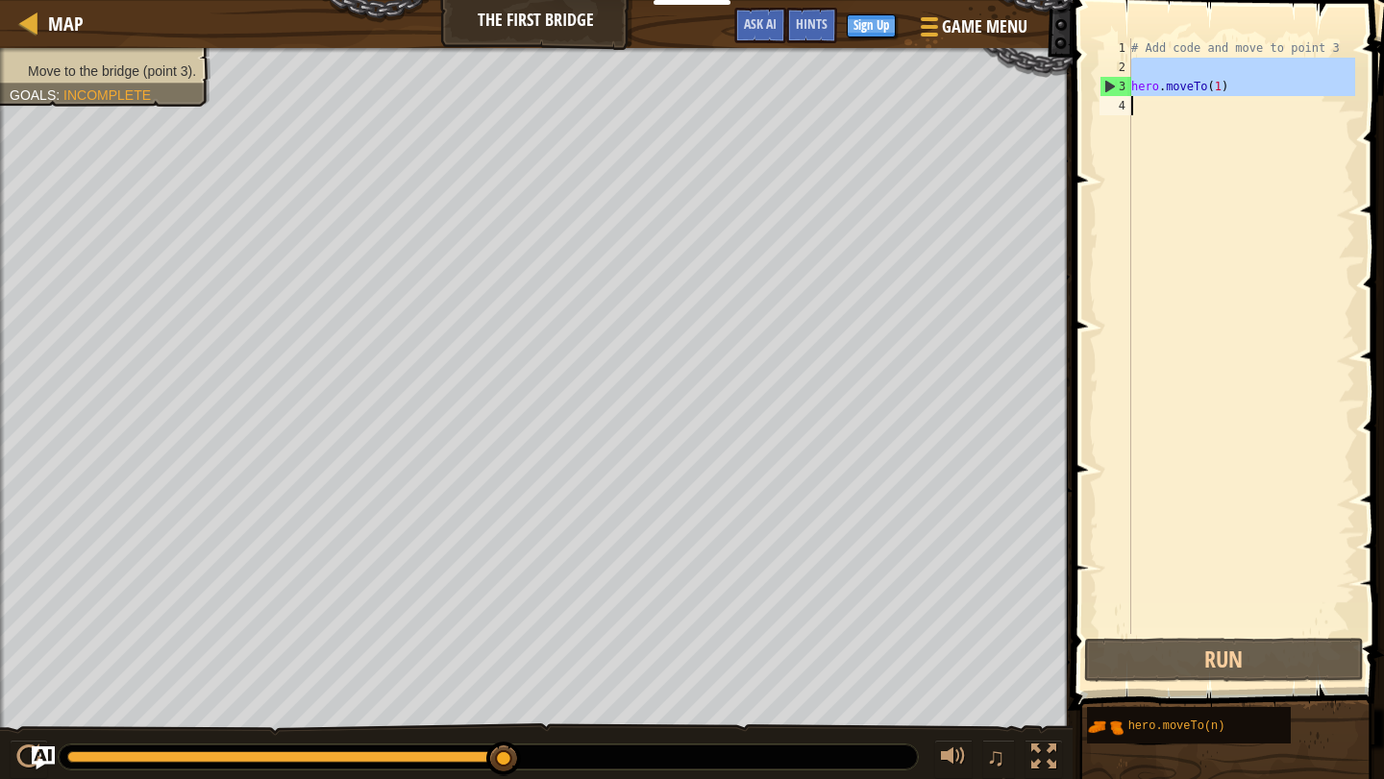
drag, startPoint x: 1114, startPoint y: 69, endPoint x: 1145, endPoint y: 76, distance: 31.5
click at [1320, 96] on div "hero.moveTo(1) 1 2 3 4 # Add code and move to point 3 hero . moveTo ( 1 ) ההההה…" at bounding box center [1225, 336] width 259 height 596
click at [1154, 106] on div "# Add code and move to point 3 hero . moveTo ( 1 )" at bounding box center [1241, 336] width 228 height 596
drag, startPoint x: 1131, startPoint y: 90, endPoint x: 1383, endPoint y: 190, distance: 270.9
click at [1383, 190] on div "1 2 3 4 # Add code and move to point 3 hero . moveTo ( 1 ) הההההההההההההההההההה…" at bounding box center [1225, 393] width 317 height 767
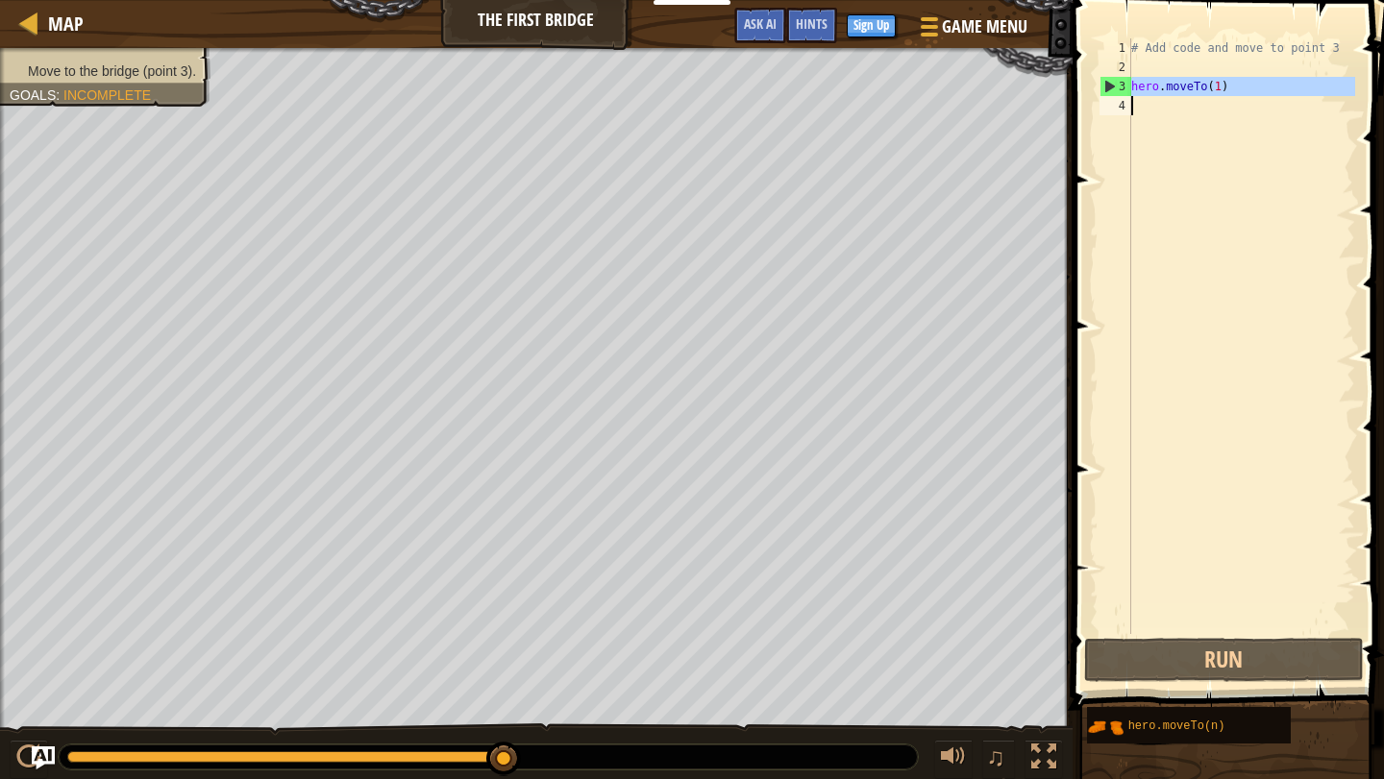
click at [1172, 86] on div "# Add code and move to point 3 hero . moveTo ( 1 )" at bounding box center [1241, 336] width 228 height 596
type textarea "hero.moveTo(1)"
click at [1172, 86] on div "# Add code and move to point 3 hero . moveTo ( 1 )" at bounding box center [1241, 355] width 228 height 634
click at [1143, 114] on div "# Add code and move to point 3 hero . moveTo ( 1 )" at bounding box center [1241, 355] width 228 height 634
click at [763, 23] on span "Ask AI" at bounding box center [760, 23] width 33 height 18
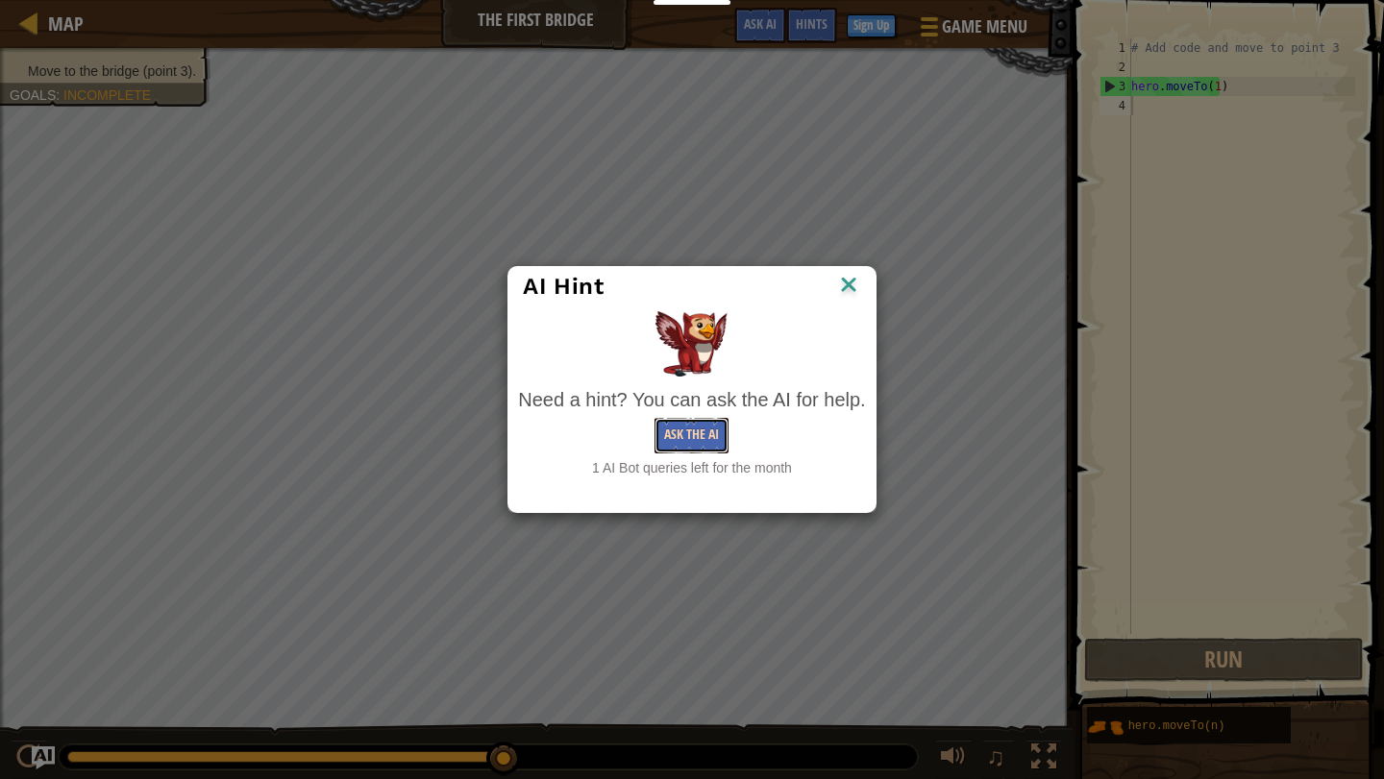
click at [687, 427] on button "Ask the AI" at bounding box center [691, 436] width 74 height 36
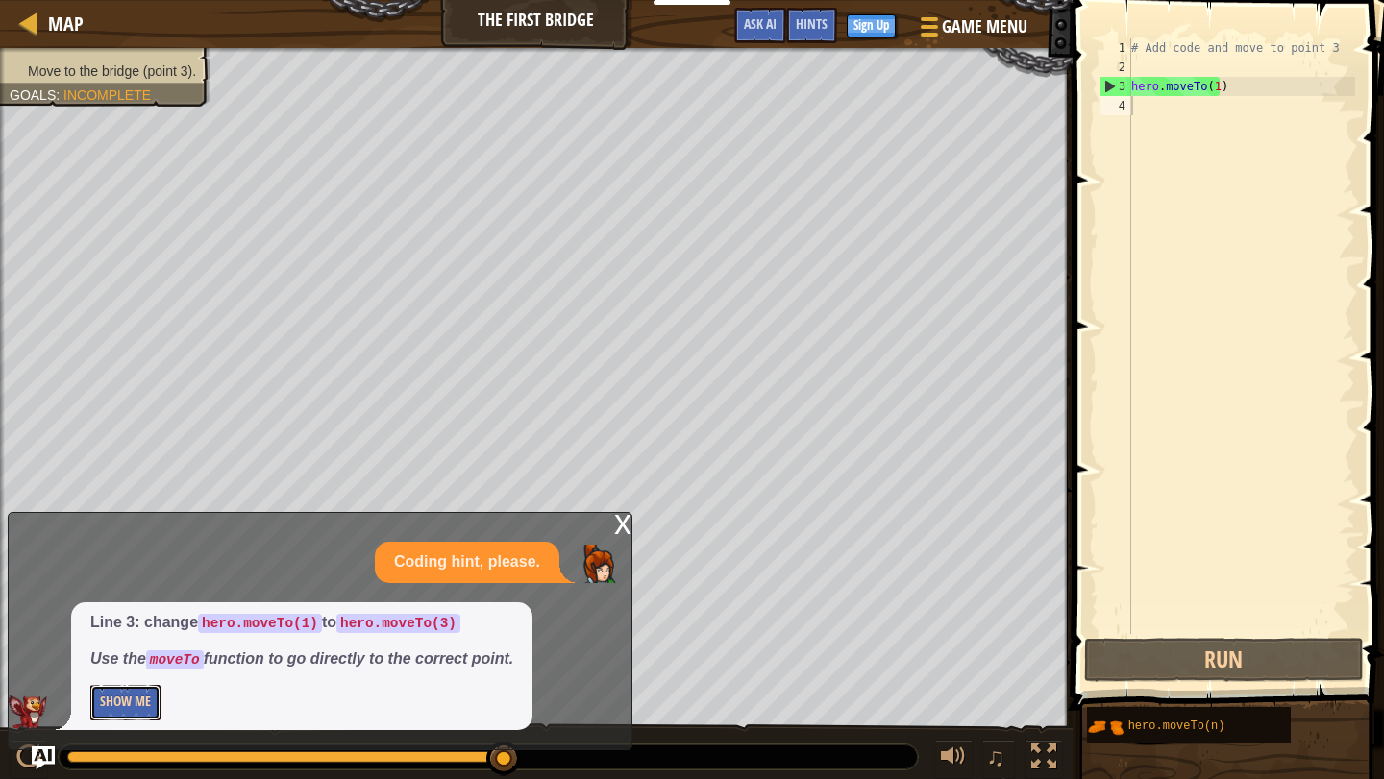
click at [92, 693] on button "Show Me" at bounding box center [125, 703] width 70 height 36
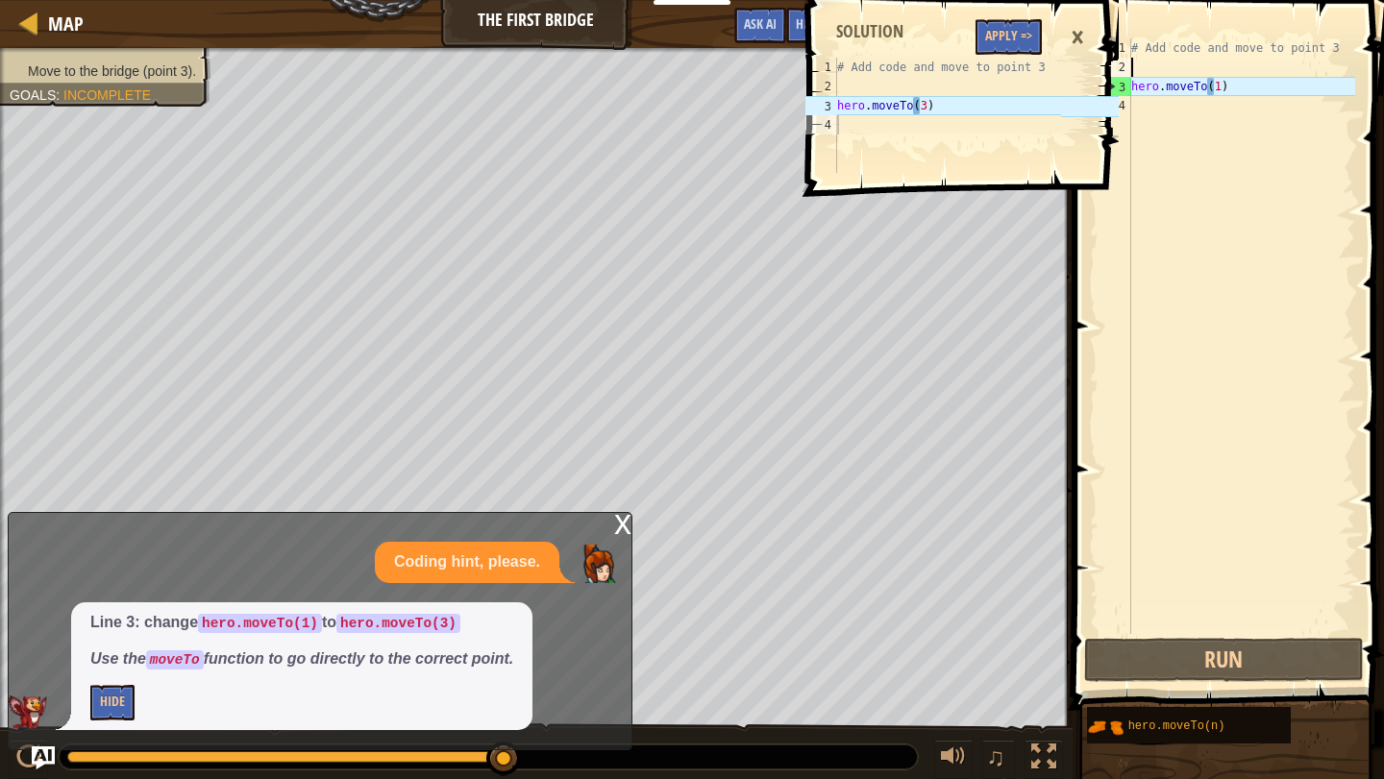
click at [1214, 75] on div "# Add code and move to point 3 hero . moveTo ( 1 )" at bounding box center [1241, 355] width 228 height 634
click at [1212, 86] on div "# Add code and move to point 3 hero . moveTo ( 1 )" at bounding box center [1241, 355] width 228 height 634
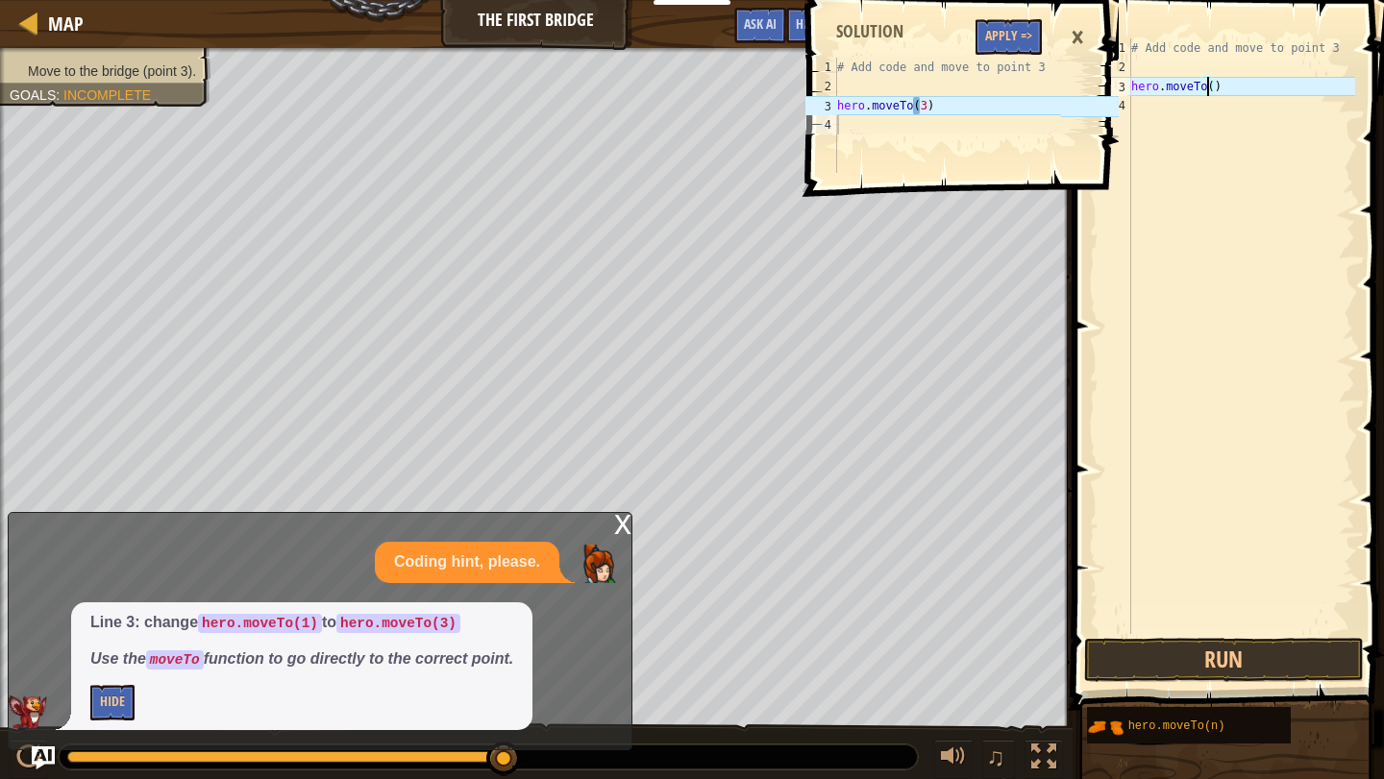
type textarea "hero.moveTo(3)"
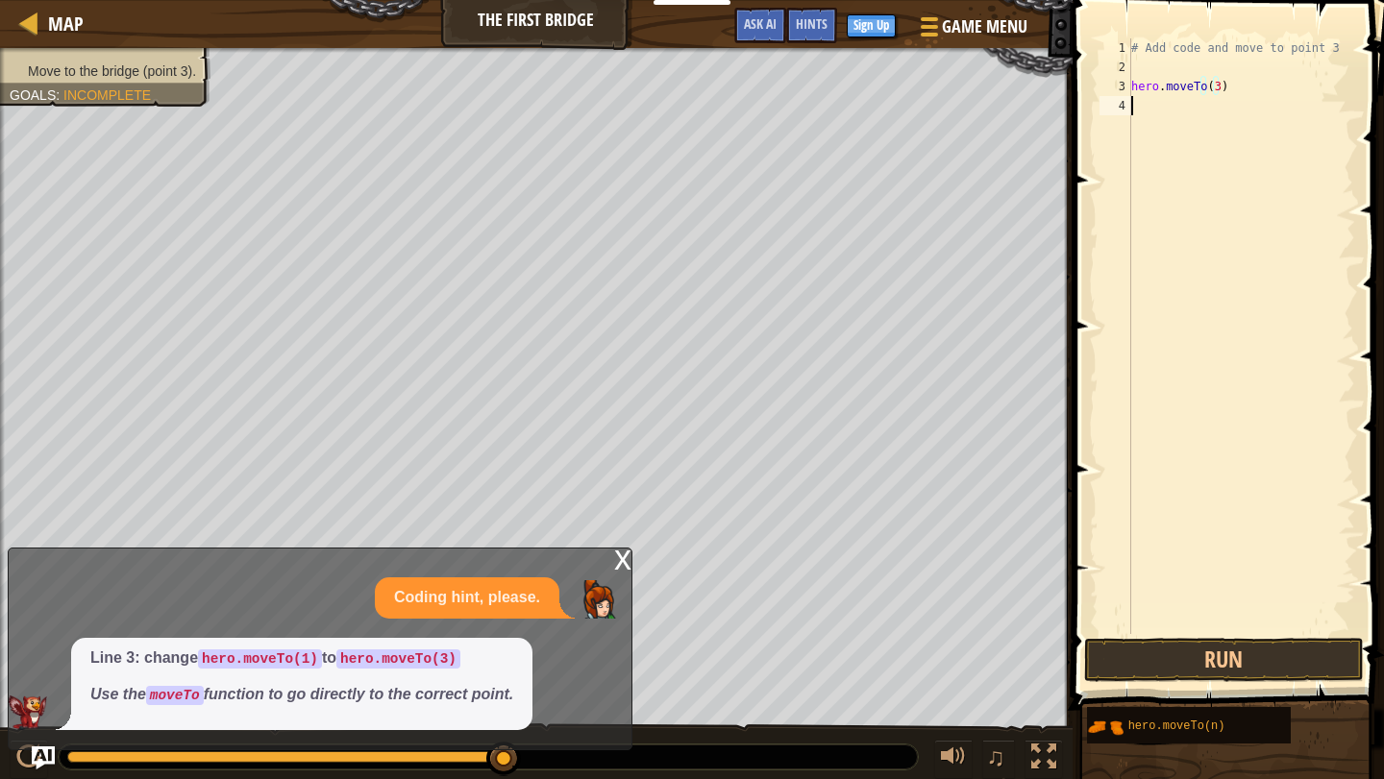
click at [1242, 176] on div "# Add code and move to point 3 hero . moveTo ( 3 )" at bounding box center [1241, 355] width 228 height 634
click at [1173, 106] on div "# Add code and move to point 3 hero . moveTo ( 3 )" at bounding box center [1241, 355] width 228 height 634
click at [176, 690] on code "moveTo" at bounding box center [175, 695] width 58 height 19
click at [1128, 657] on button "Run" at bounding box center [1224, 660] width 280 height 44
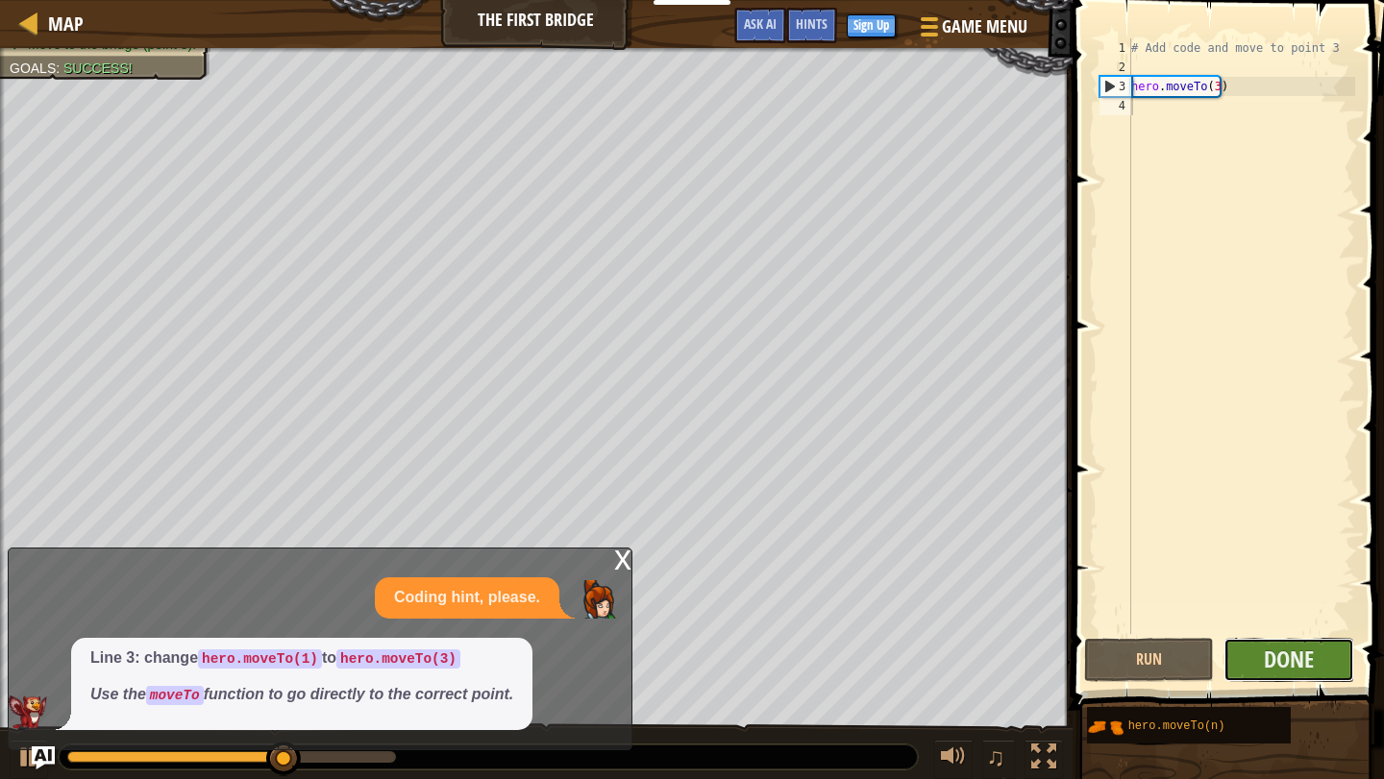
click at [1329, 657] on button "Done" at bounding box center [1288, 660] width 131 height 44
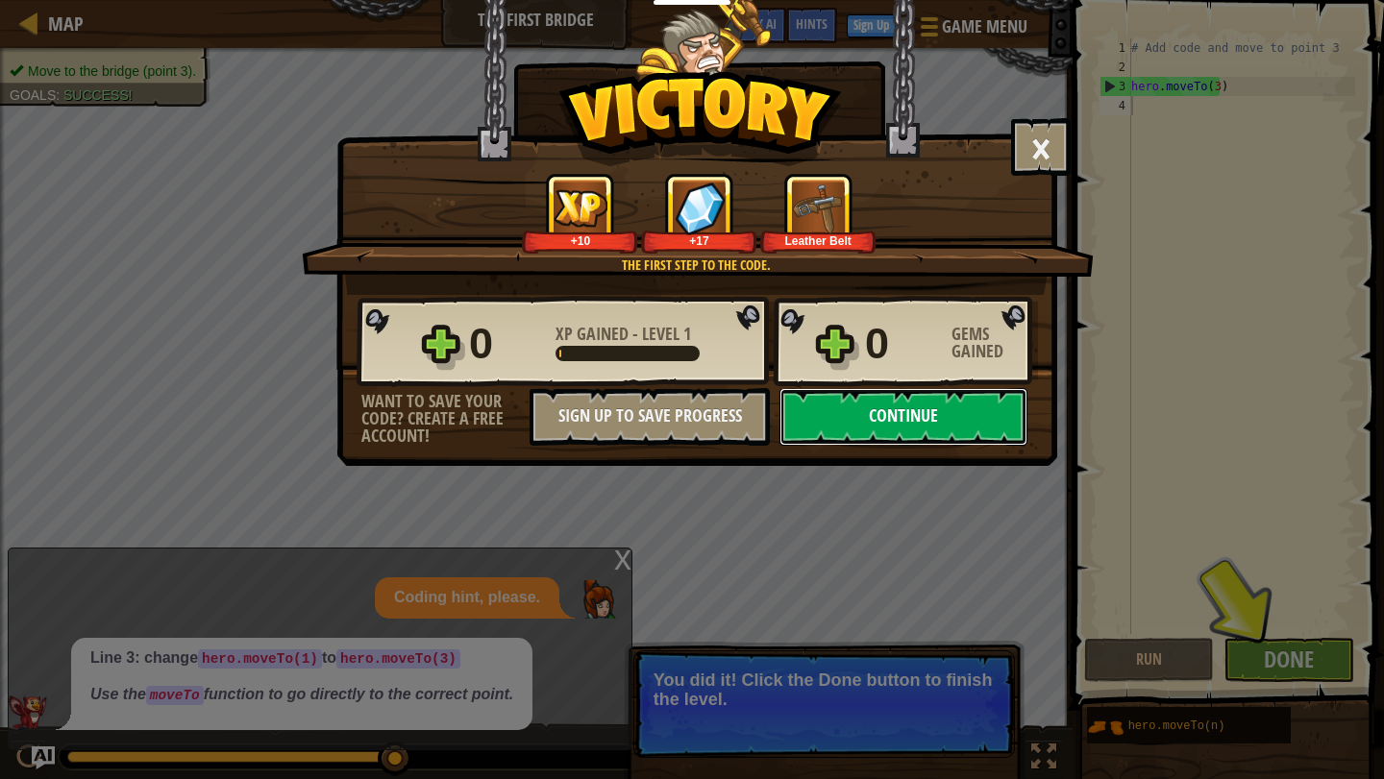
click at [910, 416] on button "Continue" at bounding box center [903, 417] width 248 height 58
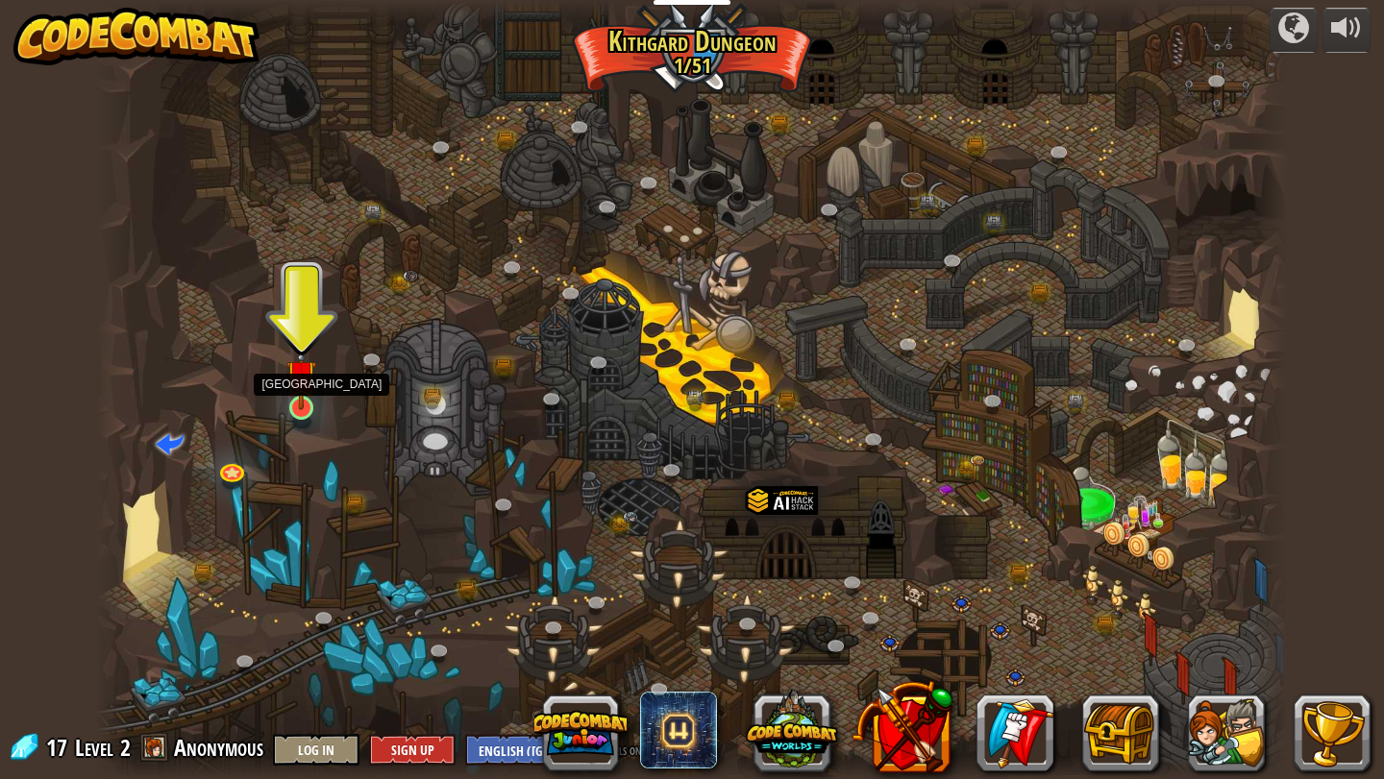
click at [300, 406] on img at bounding box center [301, 375] width 31 height 70
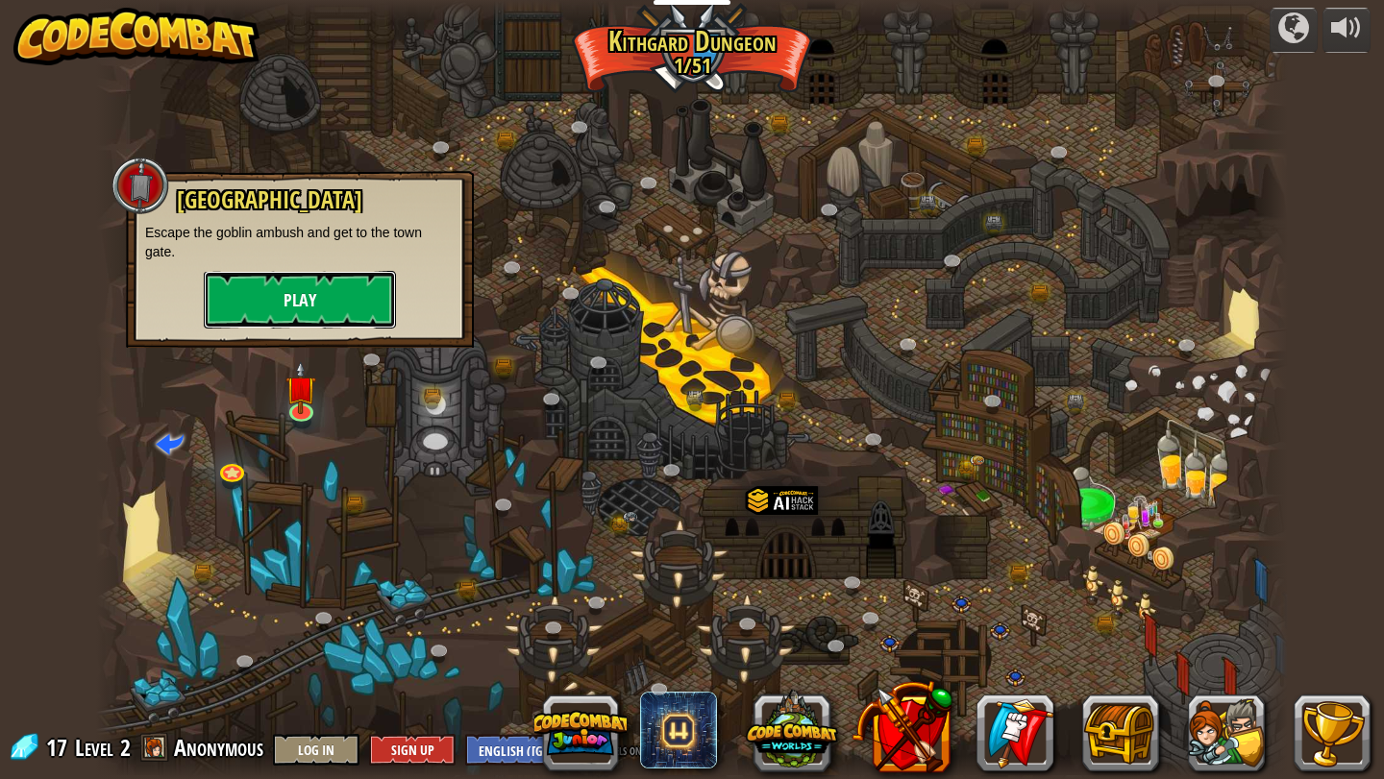
click at [305, 297] on button "Play" at bounding box center [300, 300] width 192 height 58
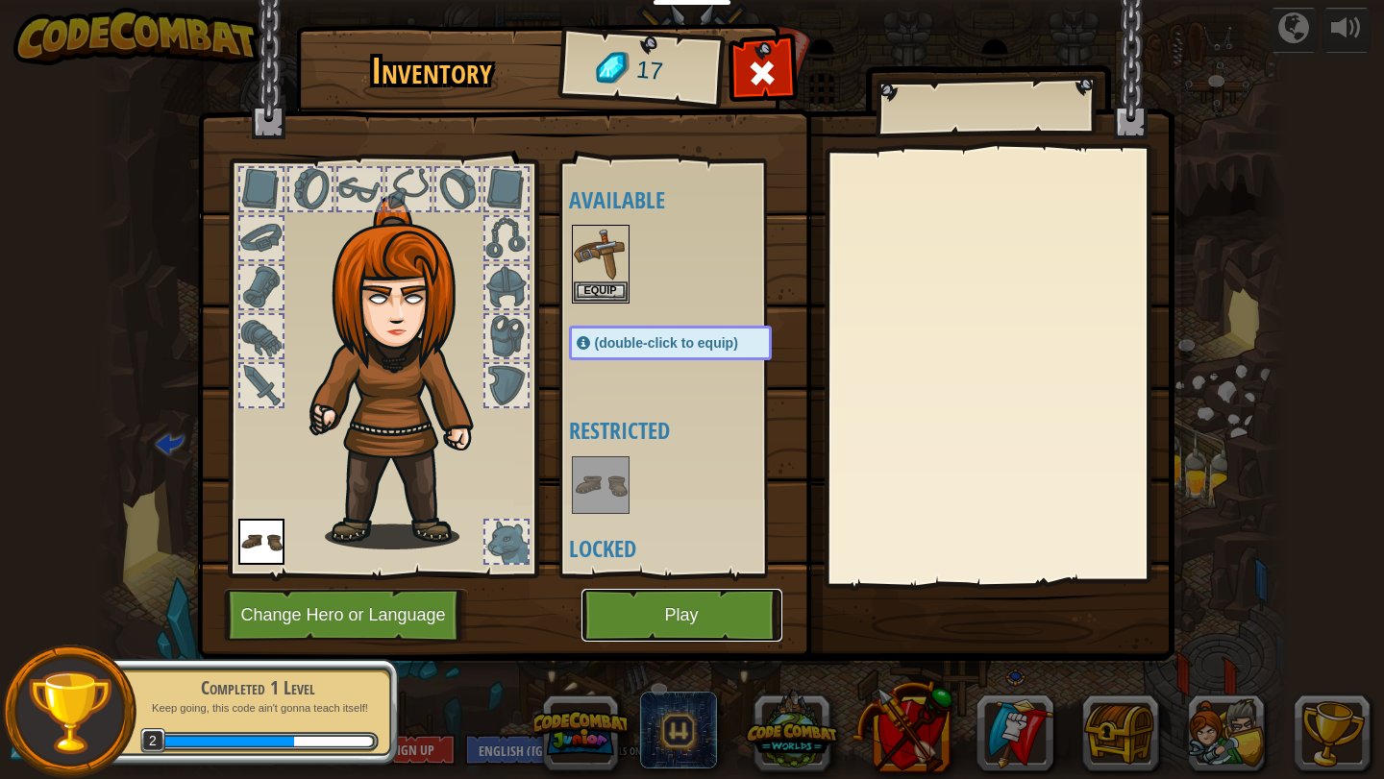
click at [622, 629] on button "Play" at bounding box center [681, 615] width 201 height 53
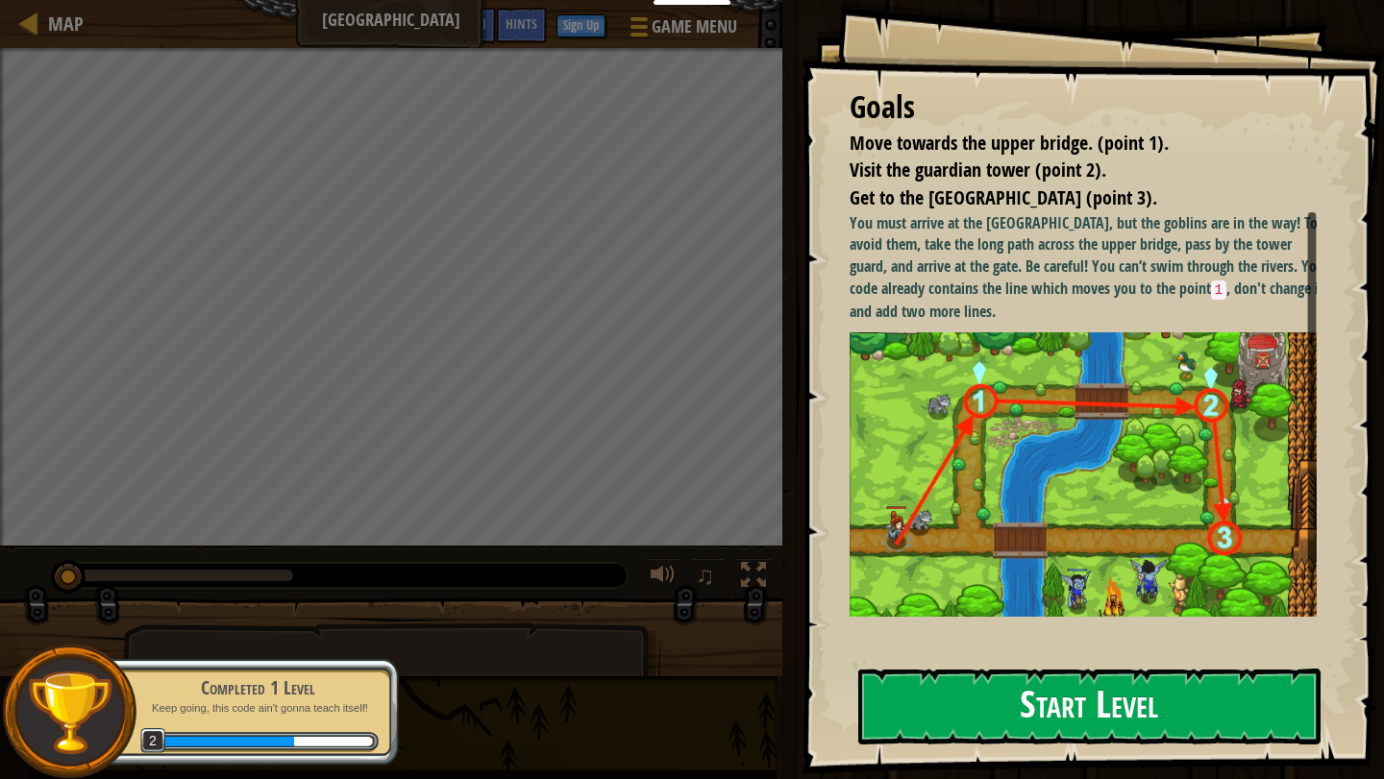
click at [1067, 678] on button "Start Level" at bounding box center [1089, 707] width 462 height 76
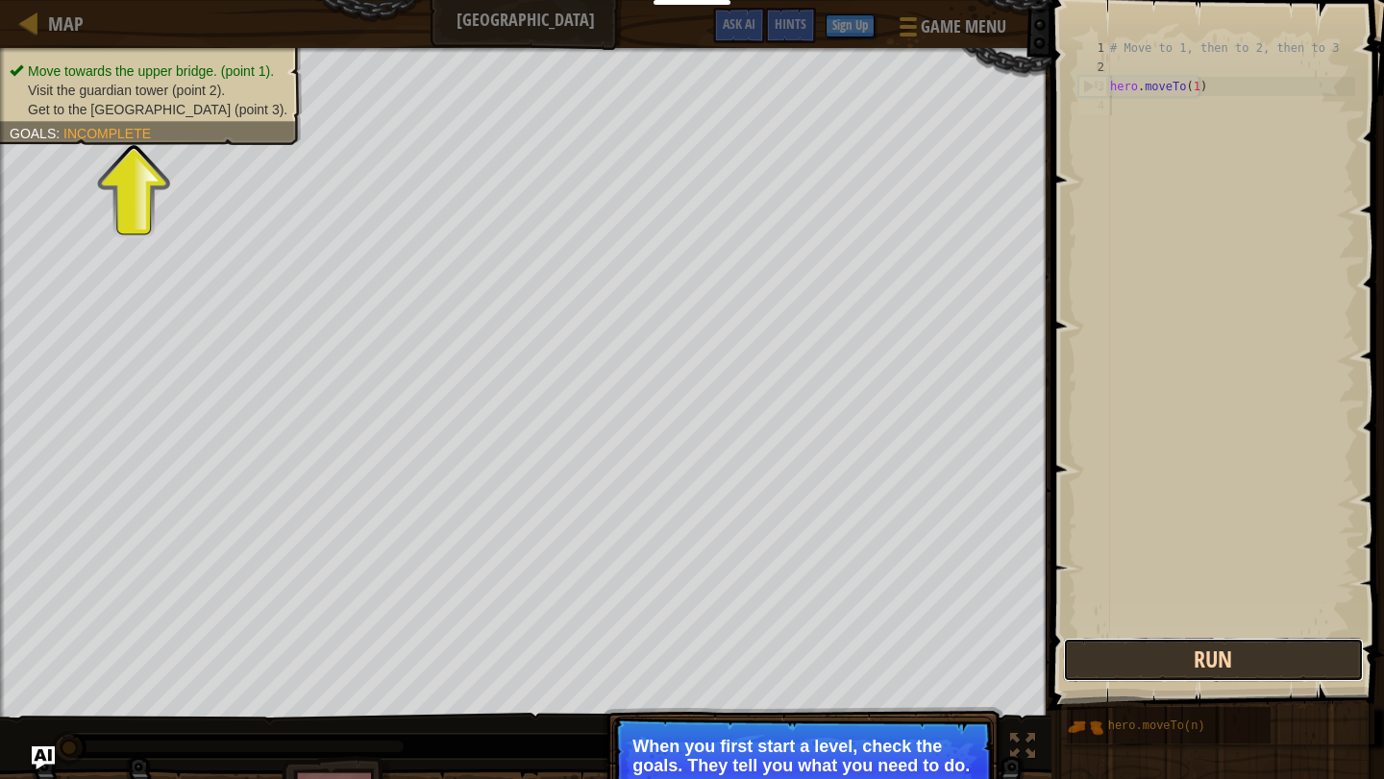
click at [1099, 655] on button "Run" at bounding box center [1213, 660] width 300 height 44
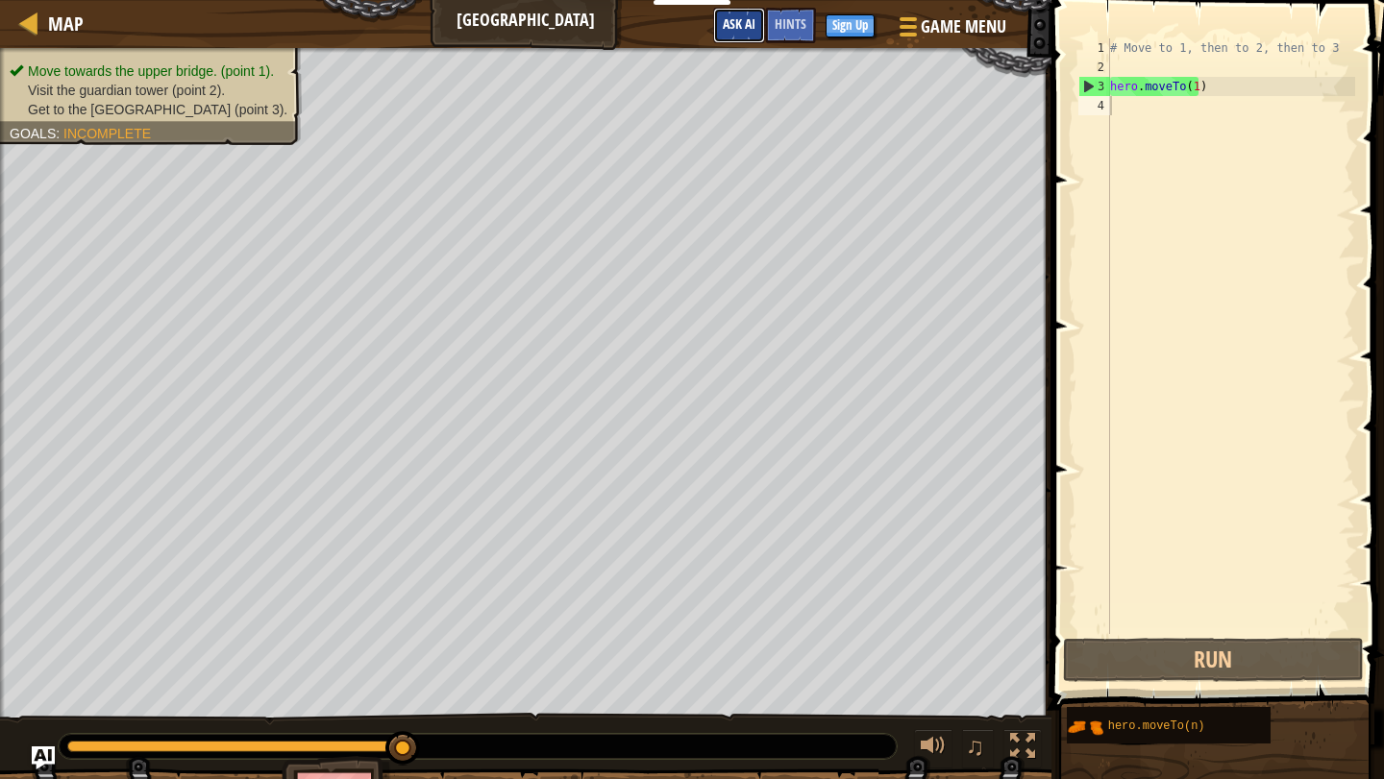
click at [730, 20] on span "Ask AI" at bounding box center [739, 23] width 33 height 18
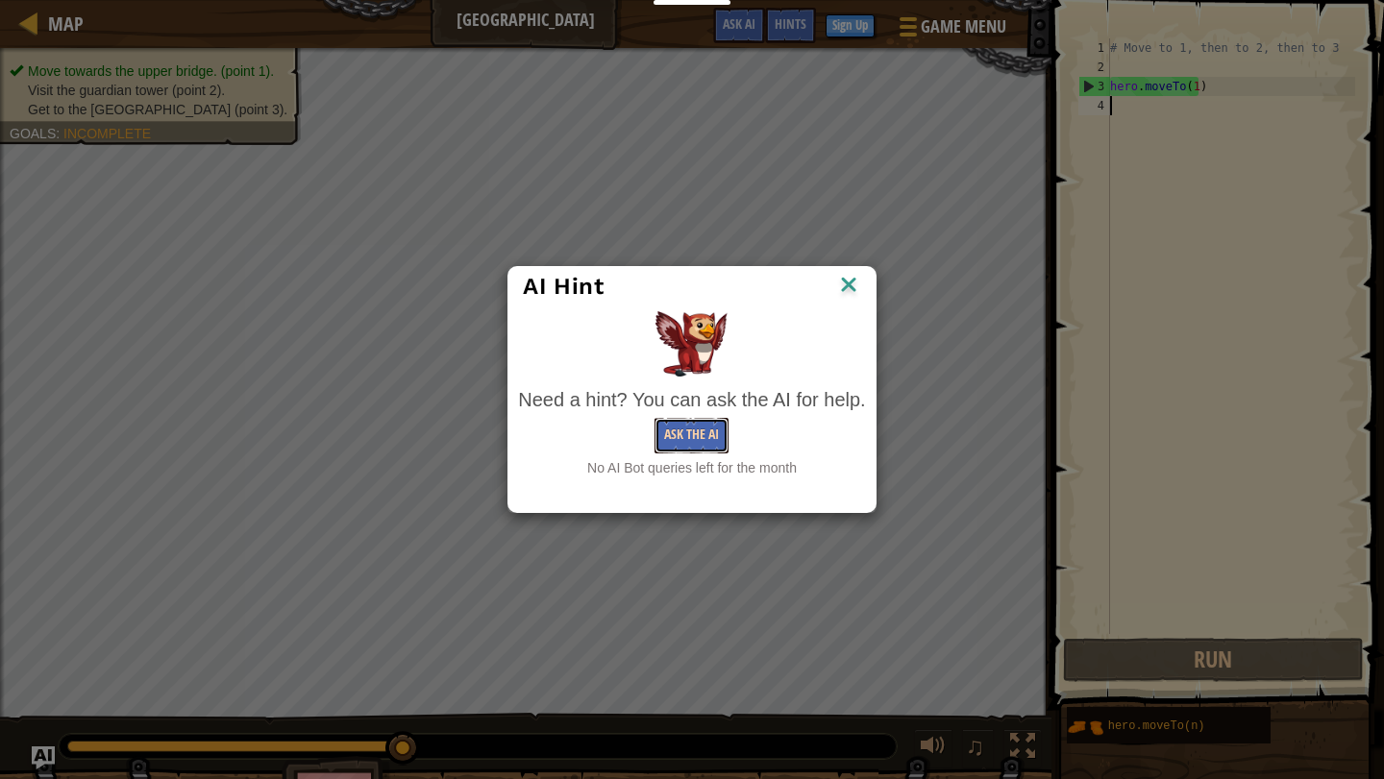
click at [659, 423] on button "Ask the AI" at bounding box center [691, 436] width 74 height 36
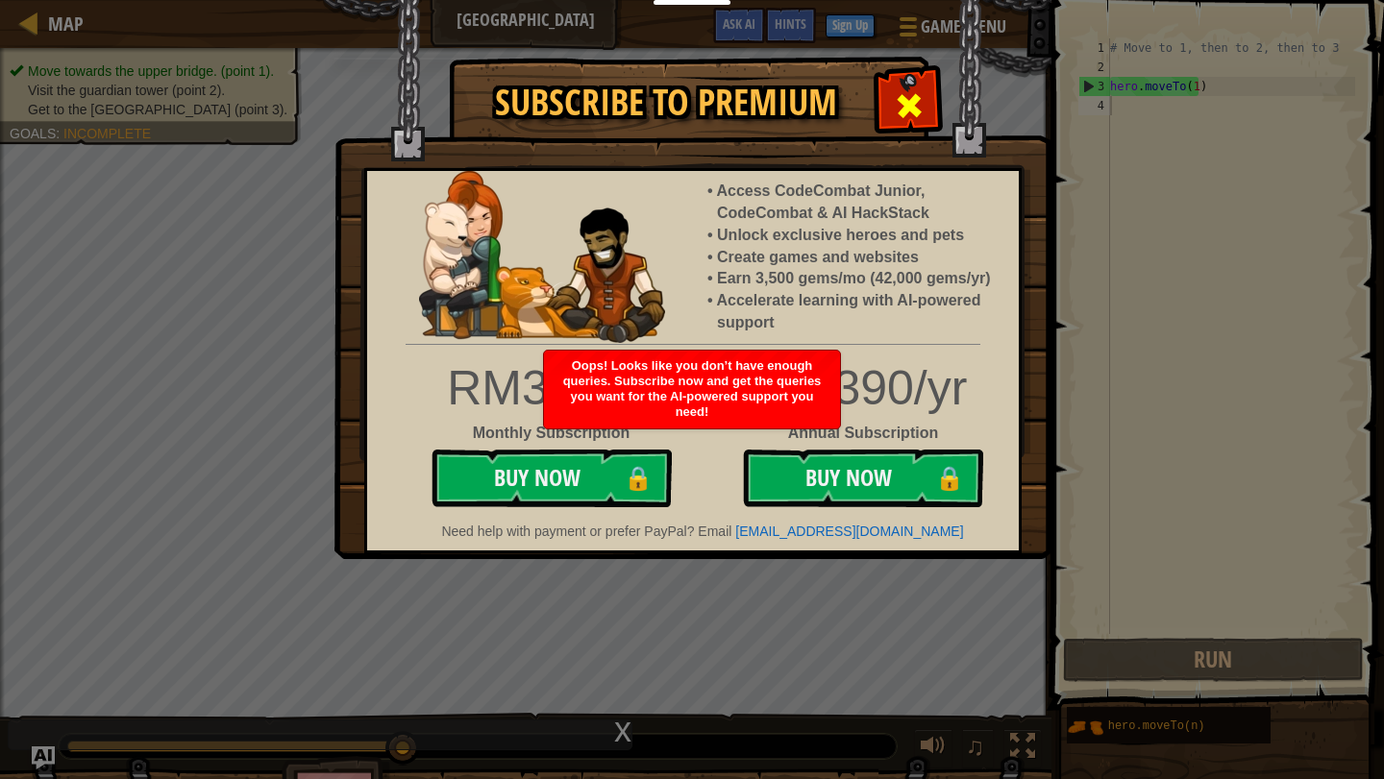
click at [905, 80] on div at bounding box center [908, 103] width 61 height 61
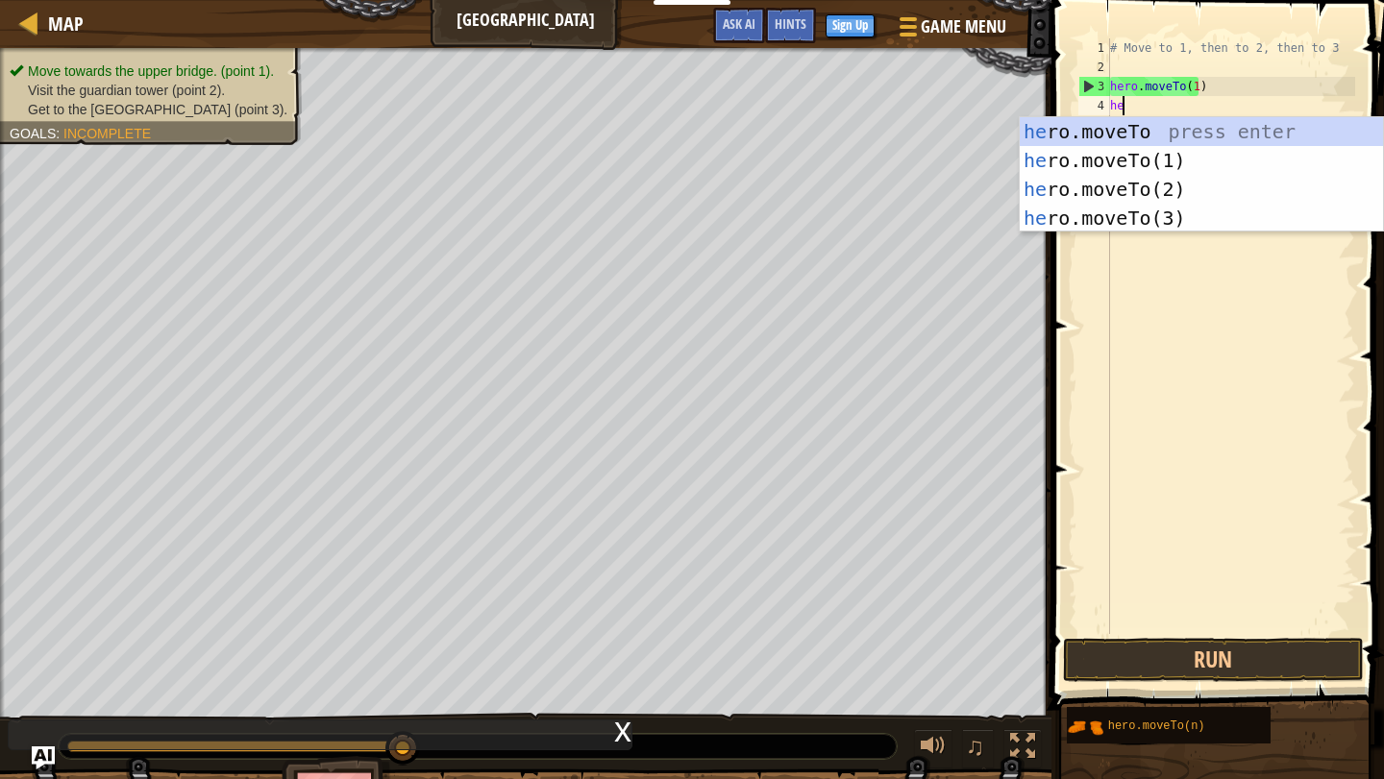
scroll to position [9, 1]
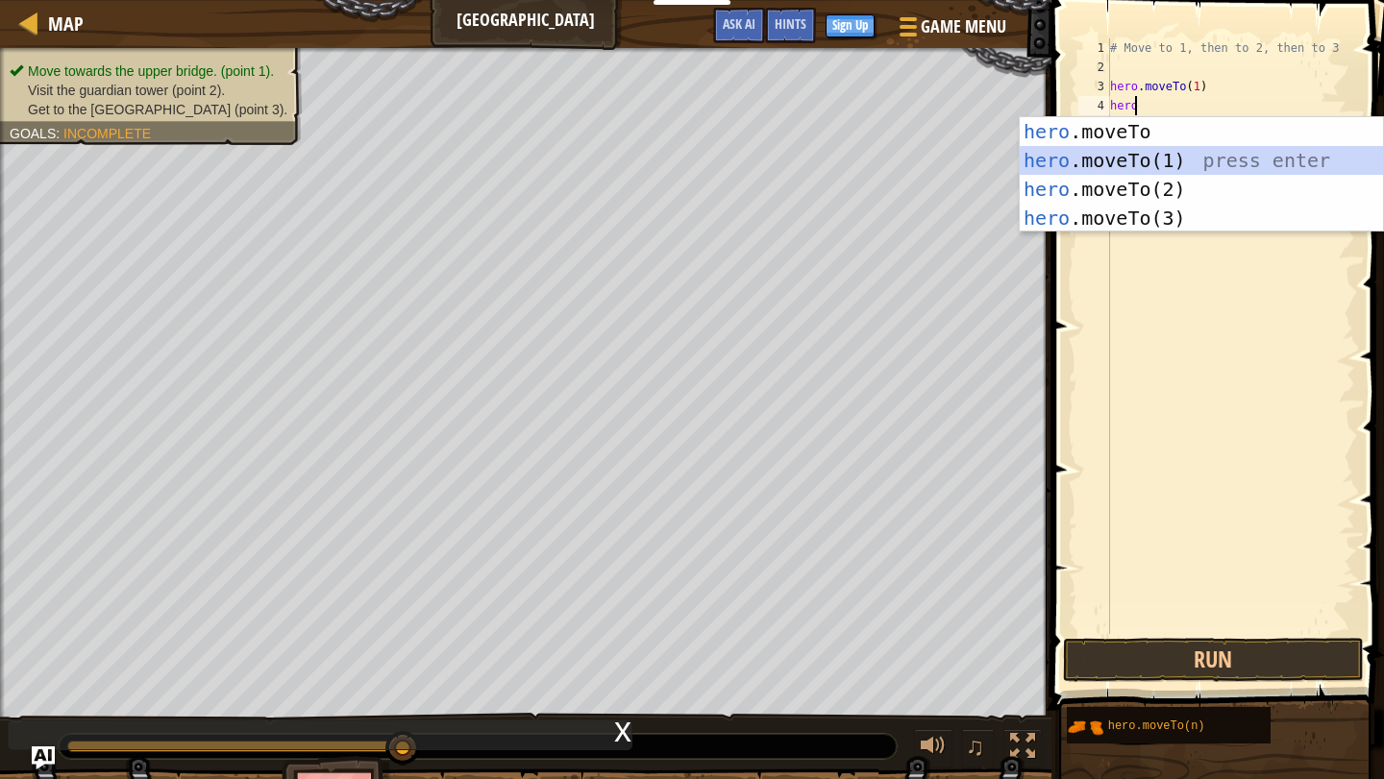
click at [1139, 176] on div "hero .moveTo press enter hero .moveTo(1) press enter hero .moveTo(2) press ente…" at bounding box center [1201, 203] width 363 height 173
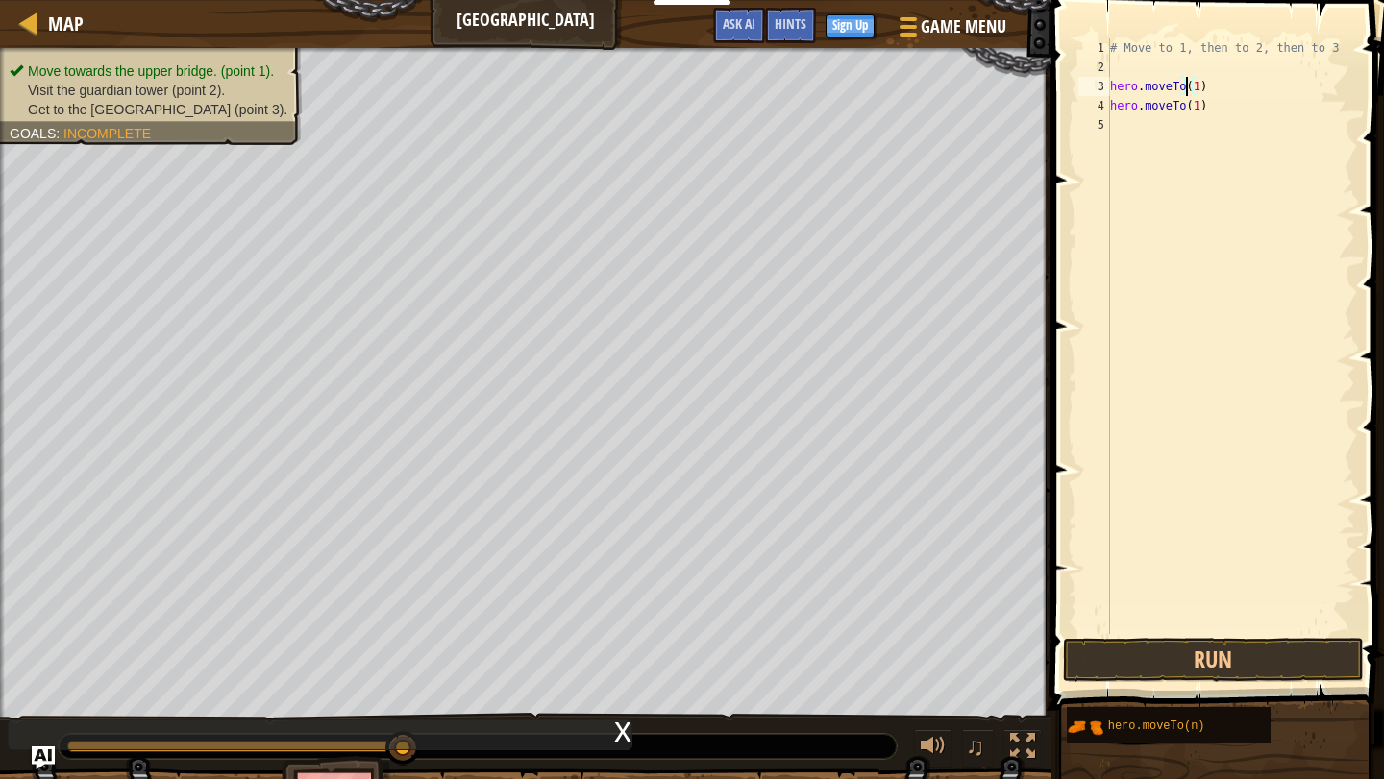
click at [1189, 81] on div "# Move to 1, then to 2, then to 3 hero . moveTo ( 1 ) hero . moveTo ( 1 )" at bounding box center [1230, 355] width 249 height 634
click at [1193, 91] on div "# Move to 1, then to 2, then to 3 hero . moveTo ( 1 ) hero . moveTo ( 1 )" at bounding box center [1230, 355] width 249 height 634
type textarea "hero.moveTo(3)"
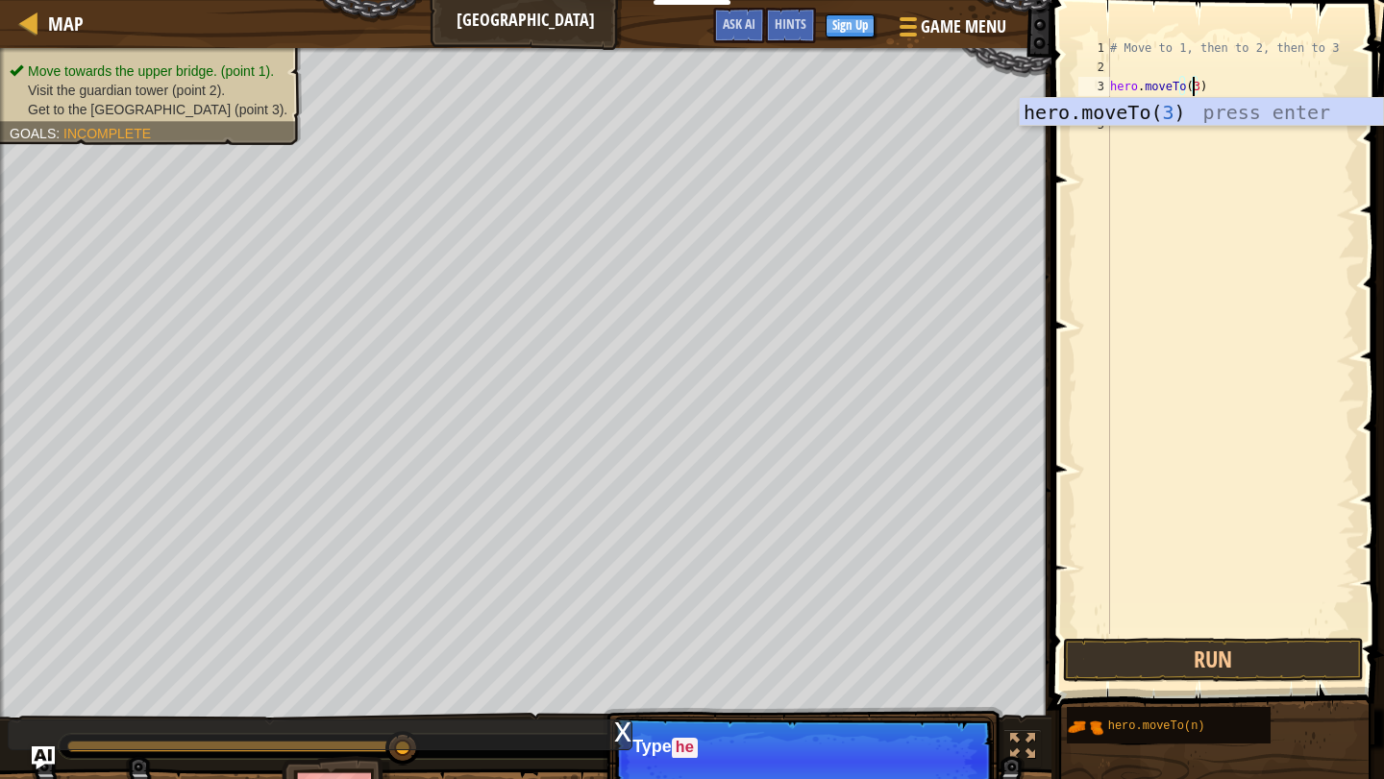
click at [1175, 150] on div "# Move to 1, then to 2, then to 3 hero . moveTo ( 3 ) hero . moveTo ( 1 )" at bounding box center [1230, 355] width 249 height 634
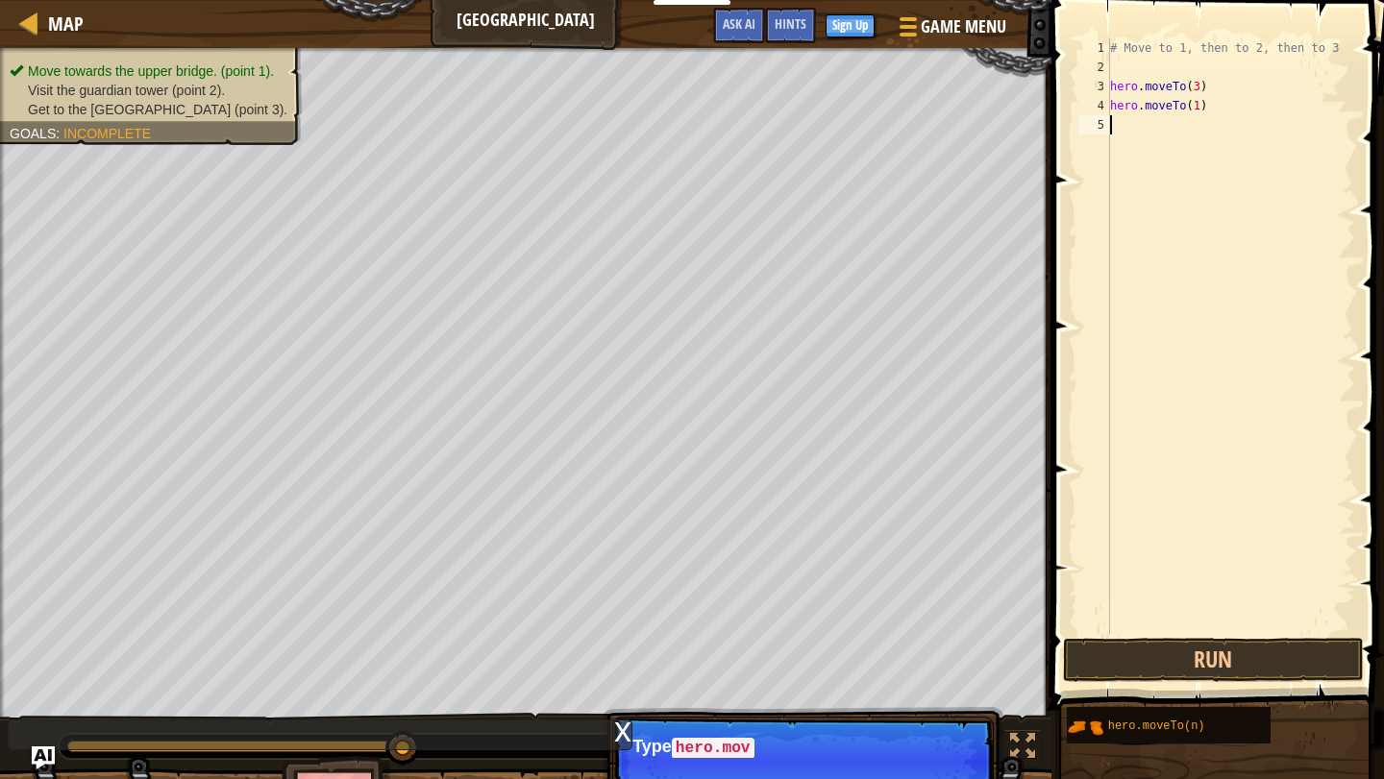
scroll to position [9, 0]
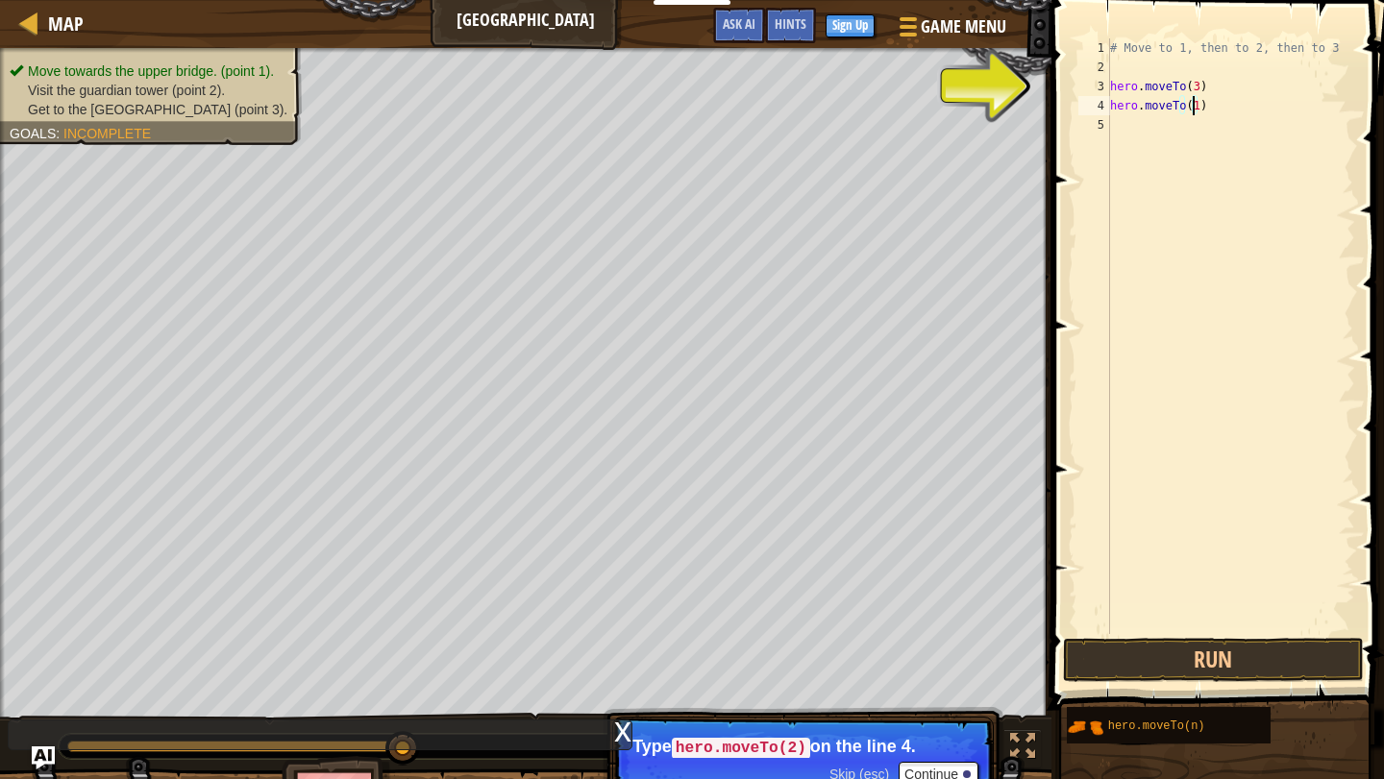
click at [1192, 105] on div "# Move to 1, then to 2, then to 3 hero . moveTo ( 3 ) hero . moveTo ( 1 )" at bounding box center [1230, 355] width 249 height 634
type textarea "hero.moveTo(3)"
click at [1156, 192] on div "# Move to 1, then to 2, then to 3 hero . moveTo ( 3 ) hero . moveTo ( 3 )" at bounding box center [1230, 355] width 249 height 634
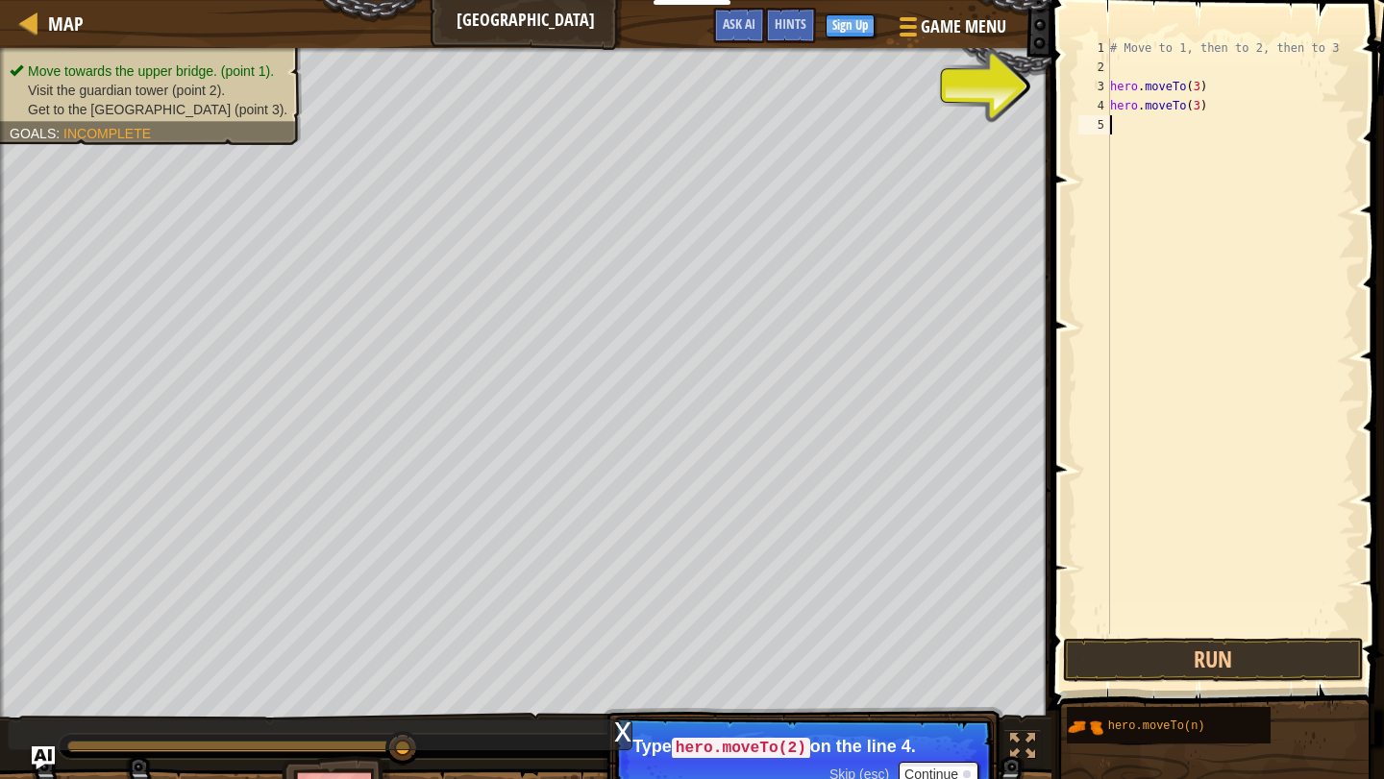
click at [1191, 102] on div "# Move to 1, then to 2, then to 3 hero . moveTo ( 3 ) hero . moveTo ( 3 )" at bounding box center [1230, 355] width 249 height 634
type textarea "hero.moveTo(2)"
click at [1166, 194] on div "# Move to 1, then to 2, then to 3 hero . moveTo ( 3 ) hero . moveTo ( 2 )" at bounding box center [1230, 355] width 249 height 634
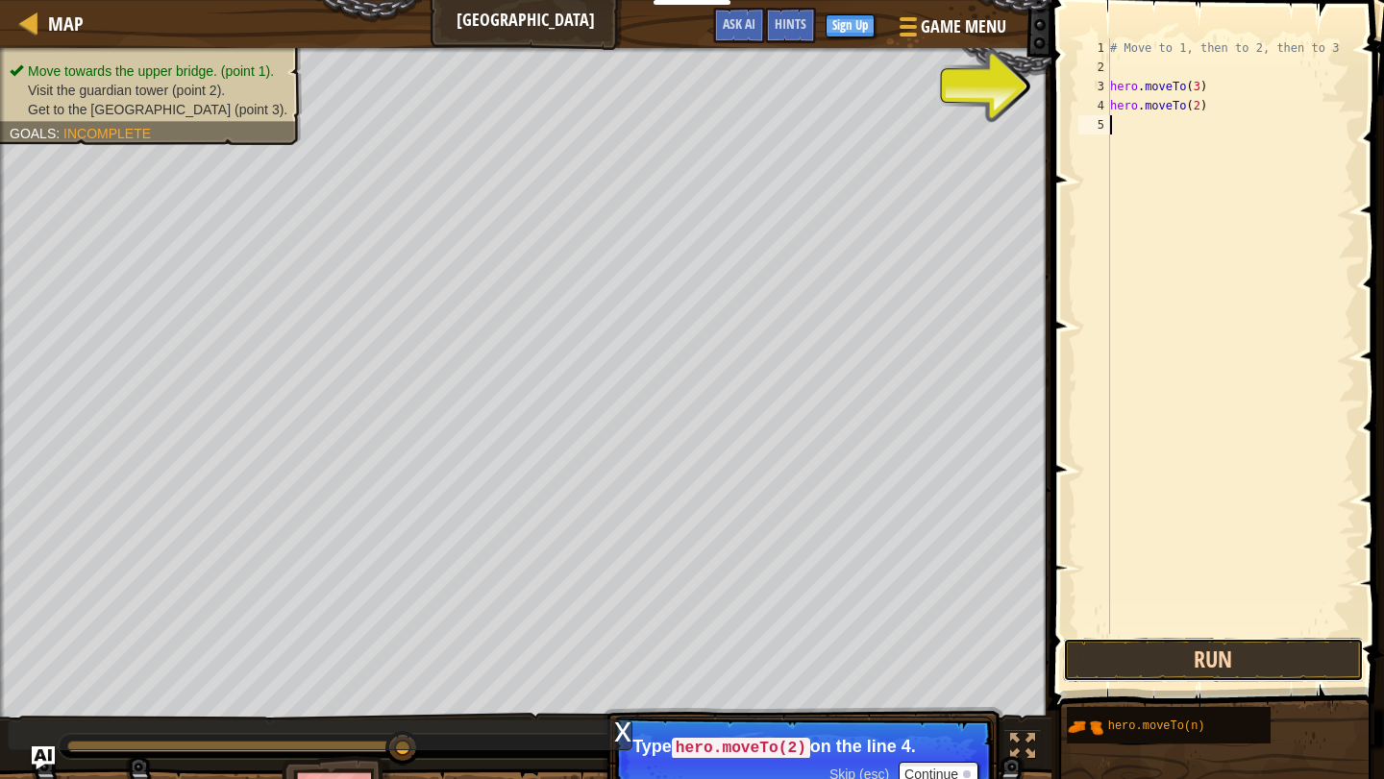
click at [1166, 646] on button "Run" at bounding box center [1213, 660] width 300 height 44
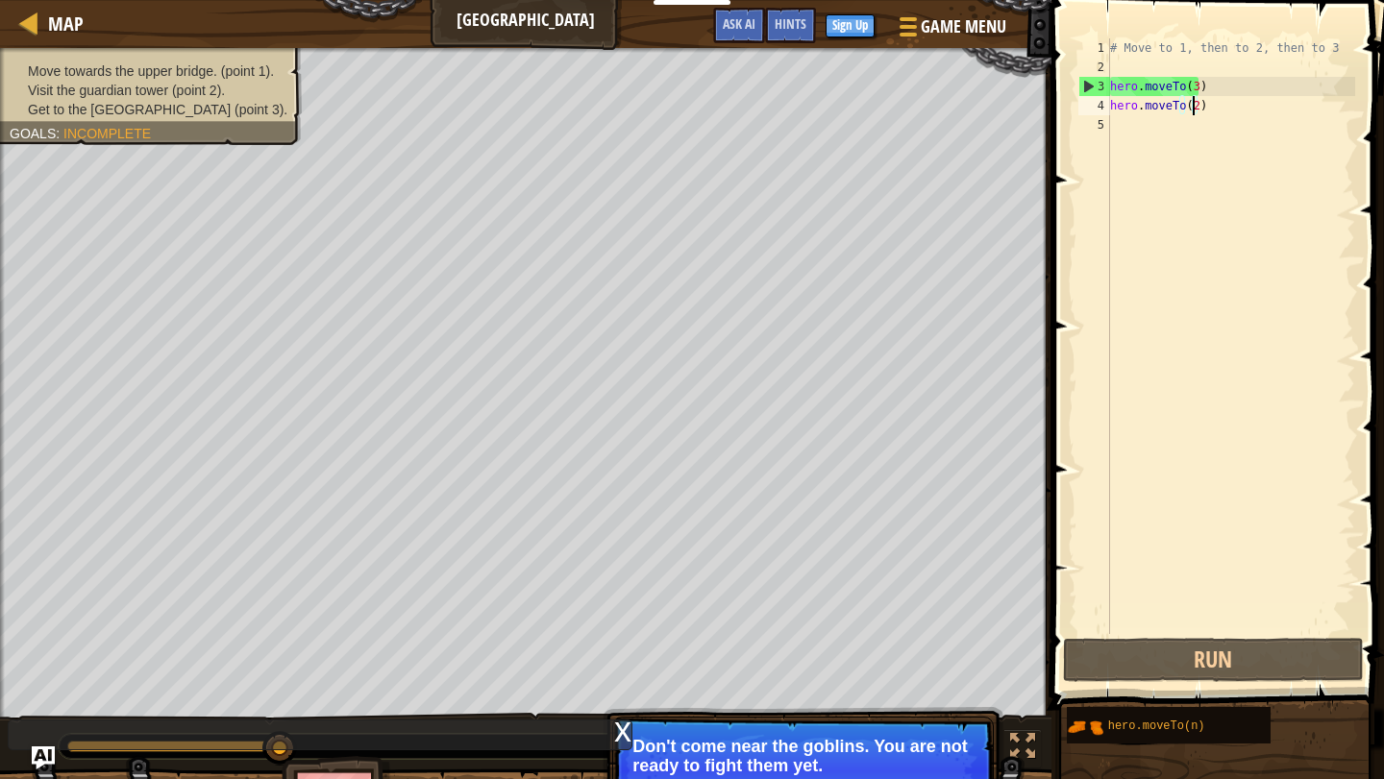
click at [1190, 105] on div "# Move to 1, then to 2, then to 3 hero . moveTo ( 3 ) hero . moveTo ( 2 )" at bounding box center [1230, 355] width 249 height 634
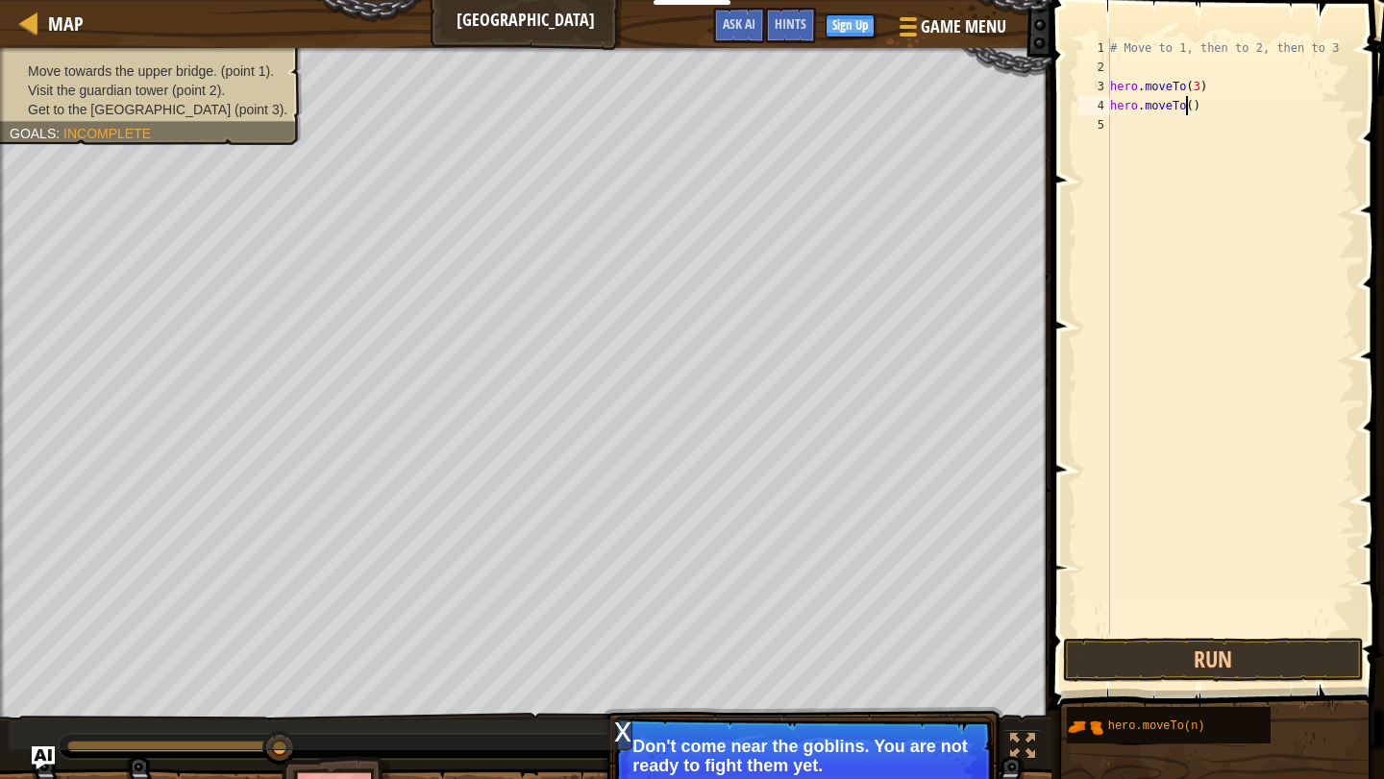
scroll to position [9, 7]
click at [1098, 644] on button "Run" at bounding box center [1213, 660] width 300 height 44
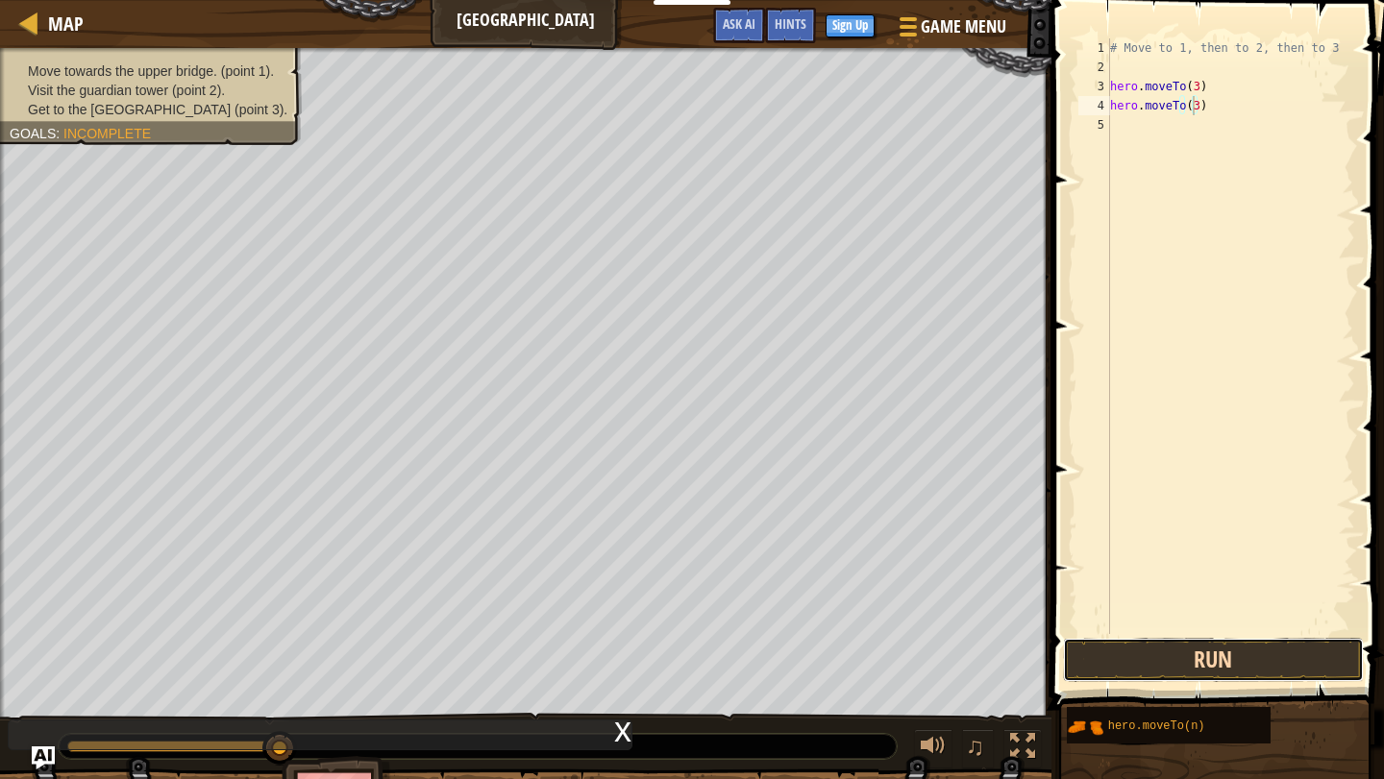
click at [1168, 654] on button "Run" at bounding box center [1213, 660] width 300 height 44
click at [1213, 645] on button "Run" at bounding box center [1213, 660] width 300 height 44
click at [1151, 668] on button "Run" at bounding box center [1213, 660] width 300 height 44
click at [1159, 655] on button "Run" at bounding box center [1213, 660] width 300 height 44
click at [1221, 658] on button "Run" at bounding box center [1213, 660] width 300 height 44
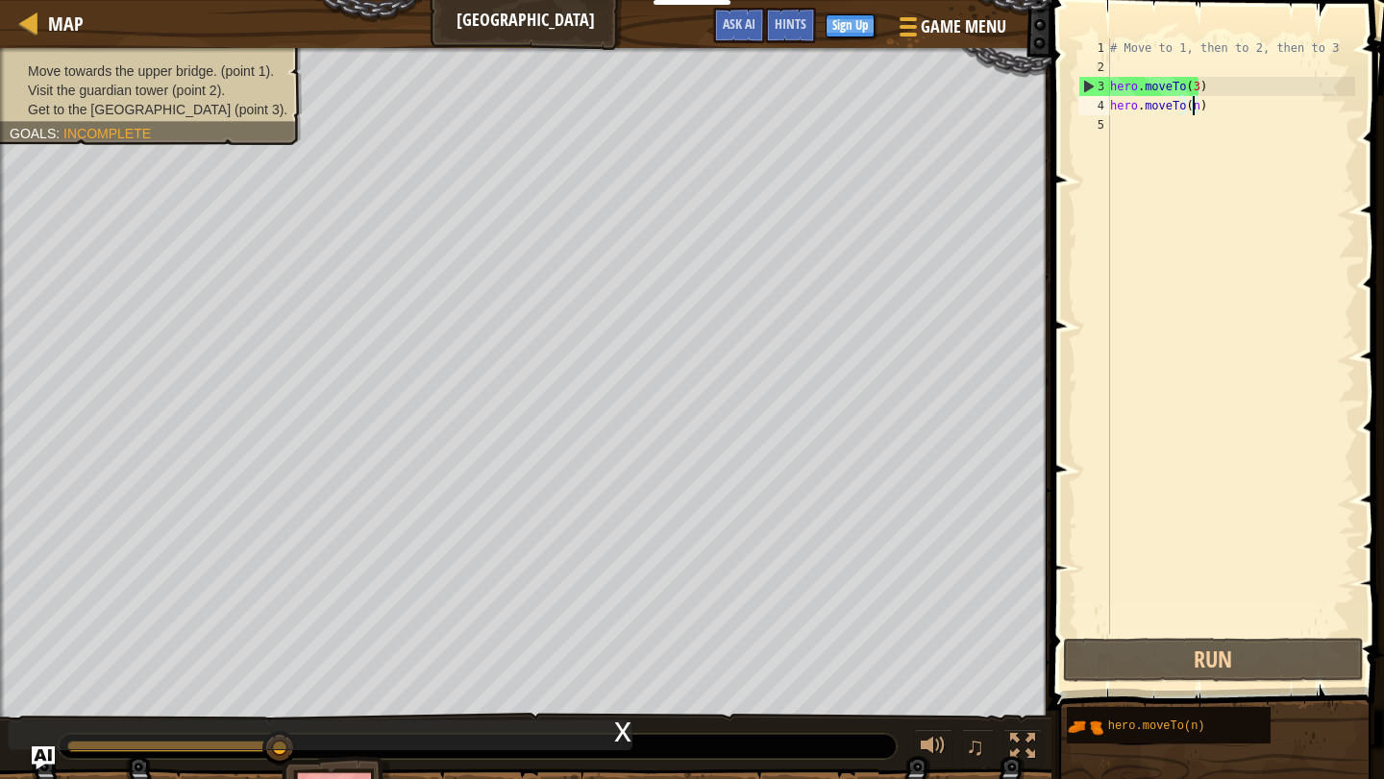
scroll to position [9, 6]
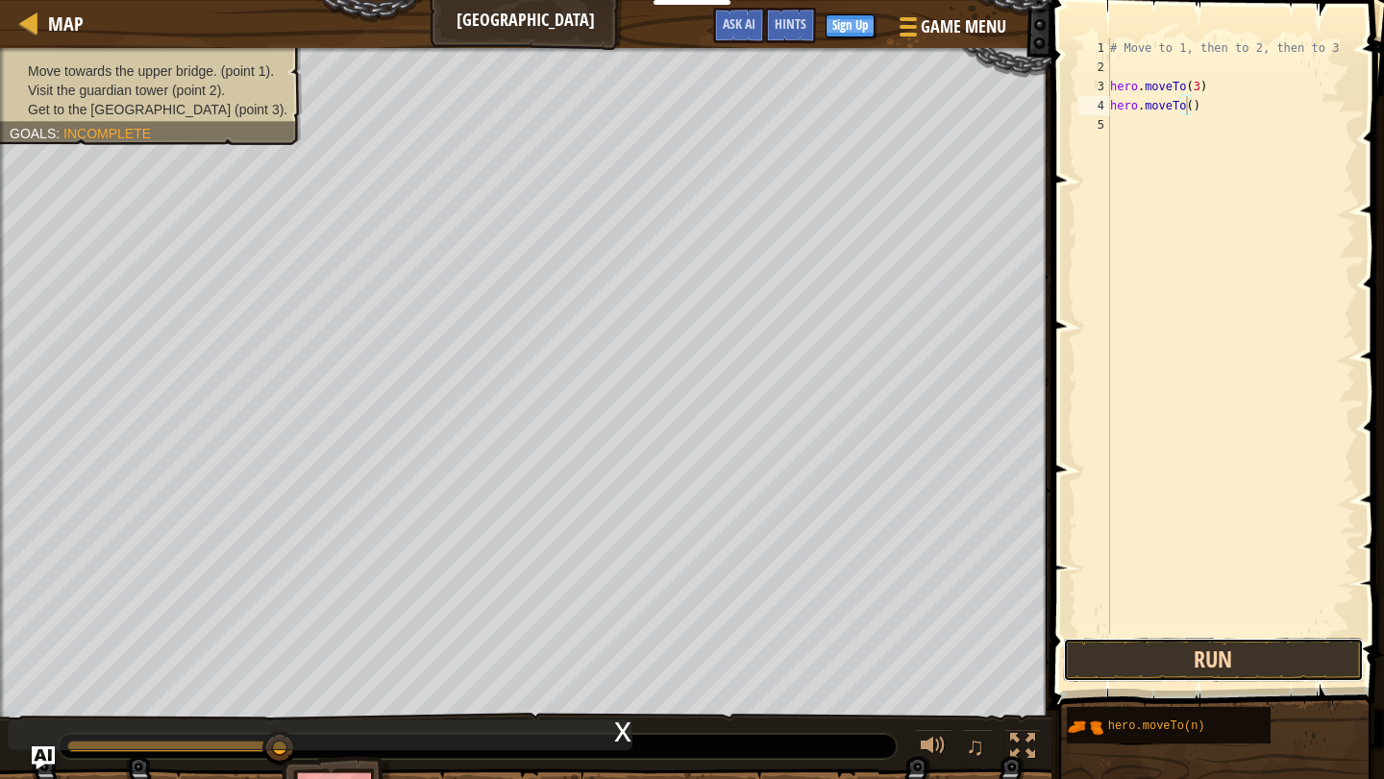
click at [1127, 651] on button "Run" at bounding box center [1213, 660] width 300 height 44
click at [1297, 664] on button "Run" at bounding box center [1213, 660] width 300 height 44
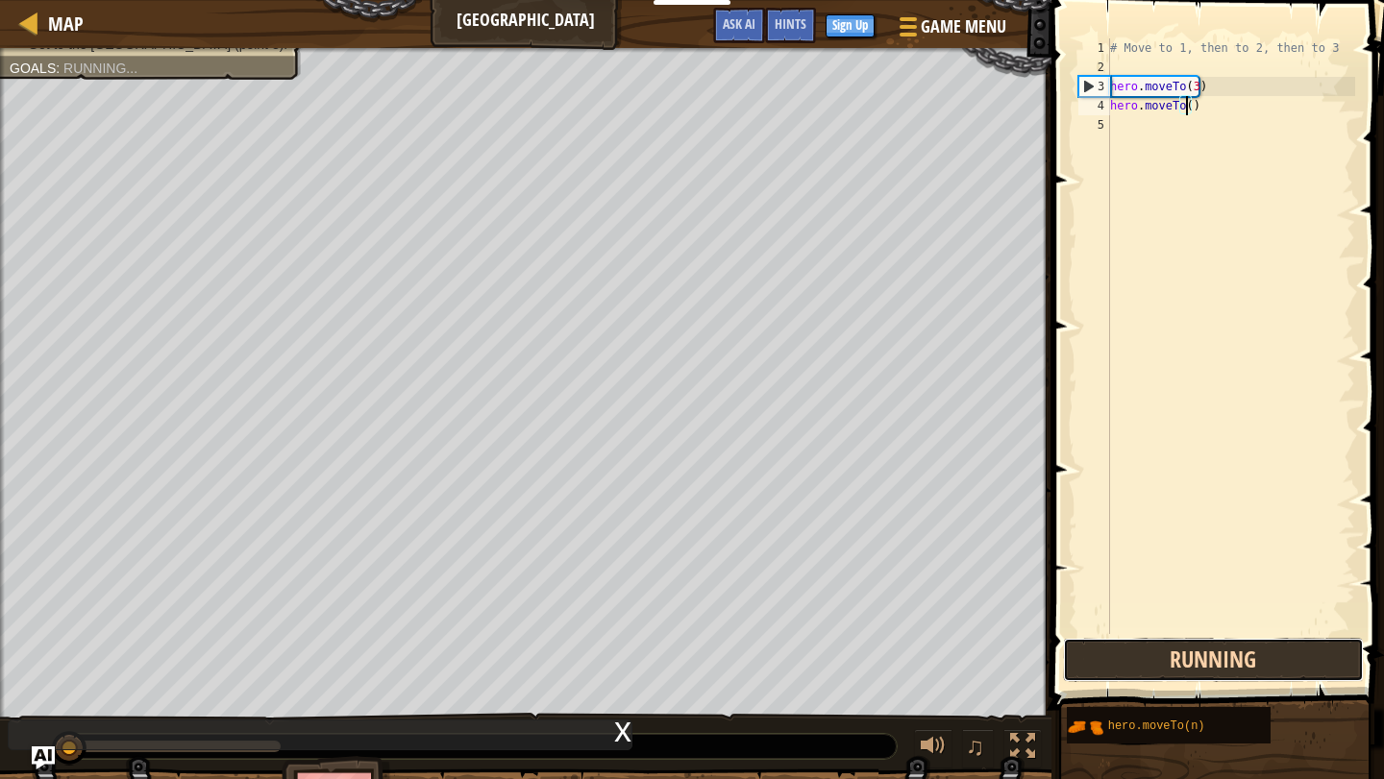
click at [1297, 664] on button "Running" at bounding box center [1213, 660] width 300 height 44
click at [1297, 664] on button "Run" at bounding box center [1213, 660] width 300 height 44
click at [1297, 664] on button "Running" at bounding box center [1213, 660] width 300 height 44
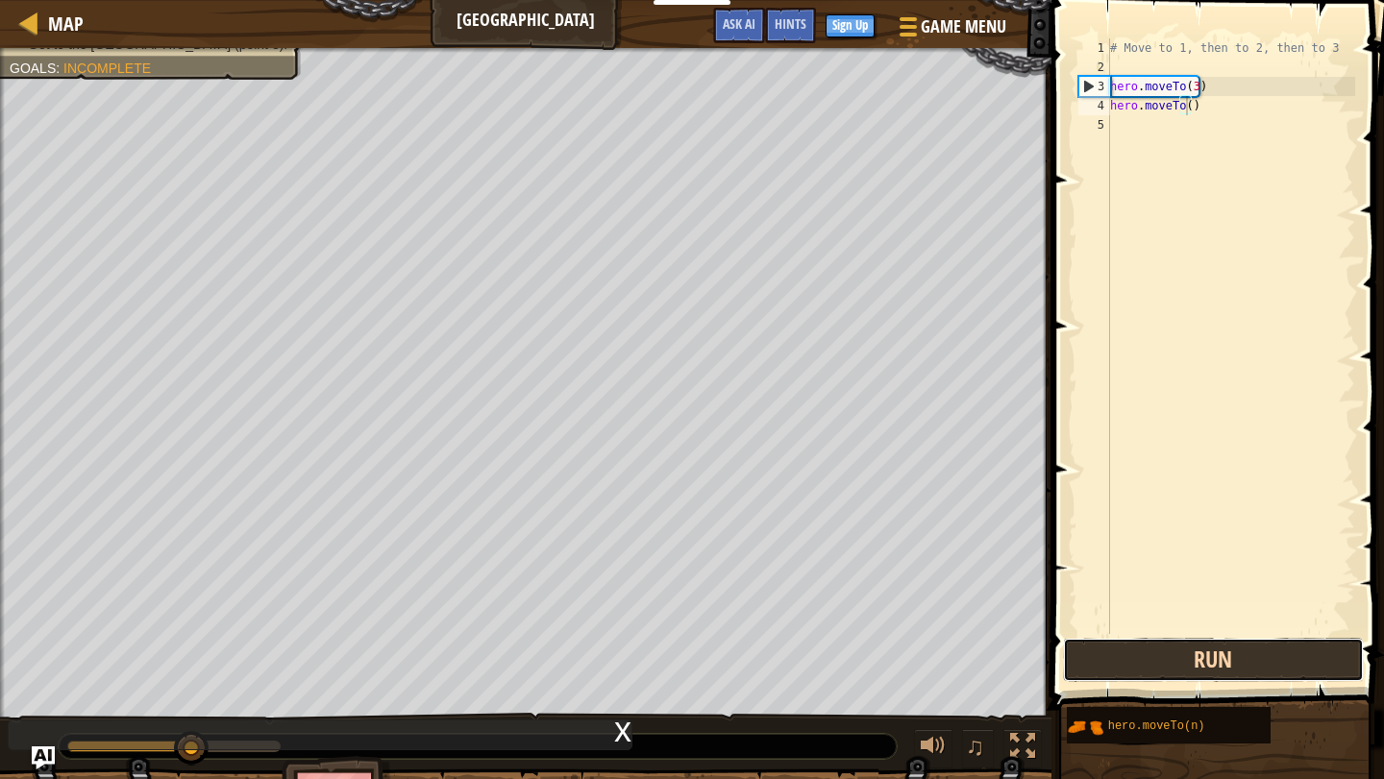
click at [1205, 654] on button "Run" at bounding box center [1213, 660] width 300 height 44
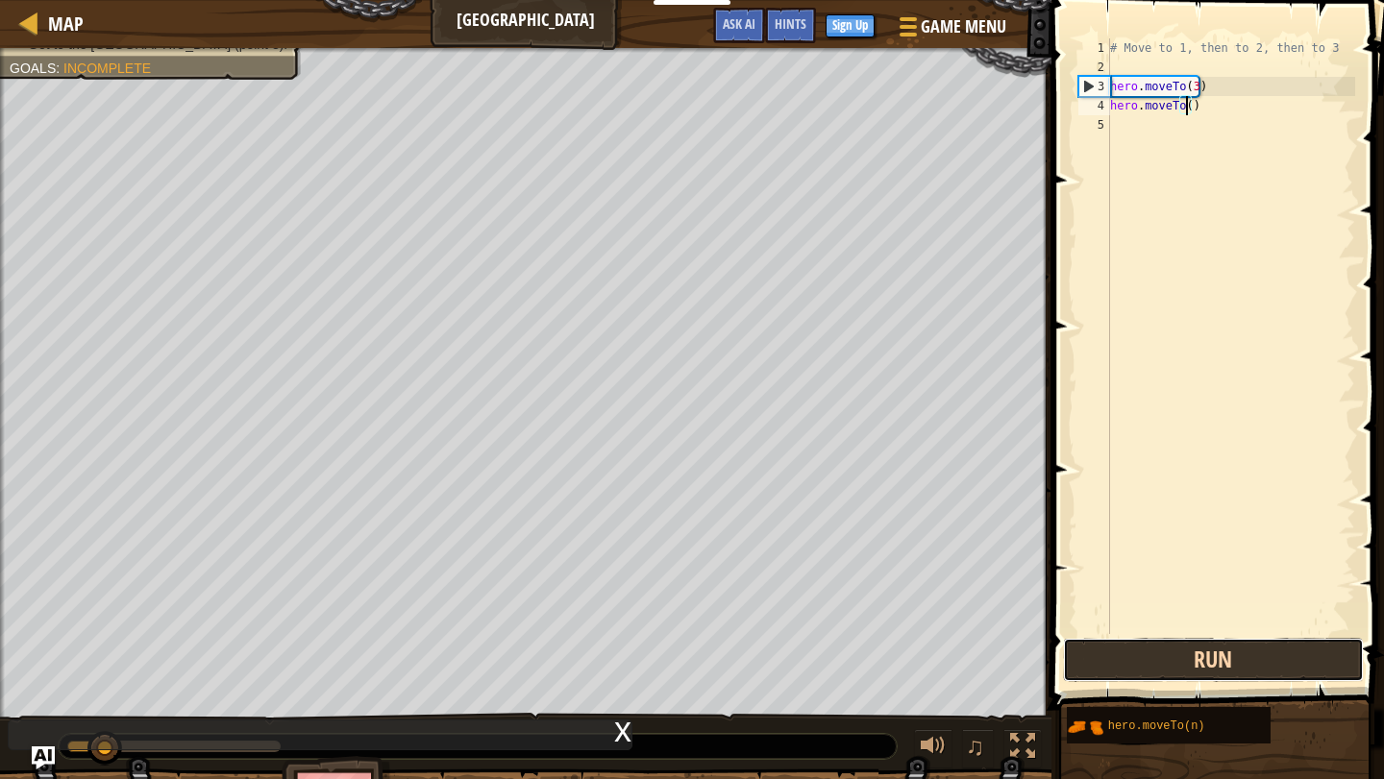
click at [1205, 654] on button "Run" at bounding box center [1213, 660] width 300 height 44
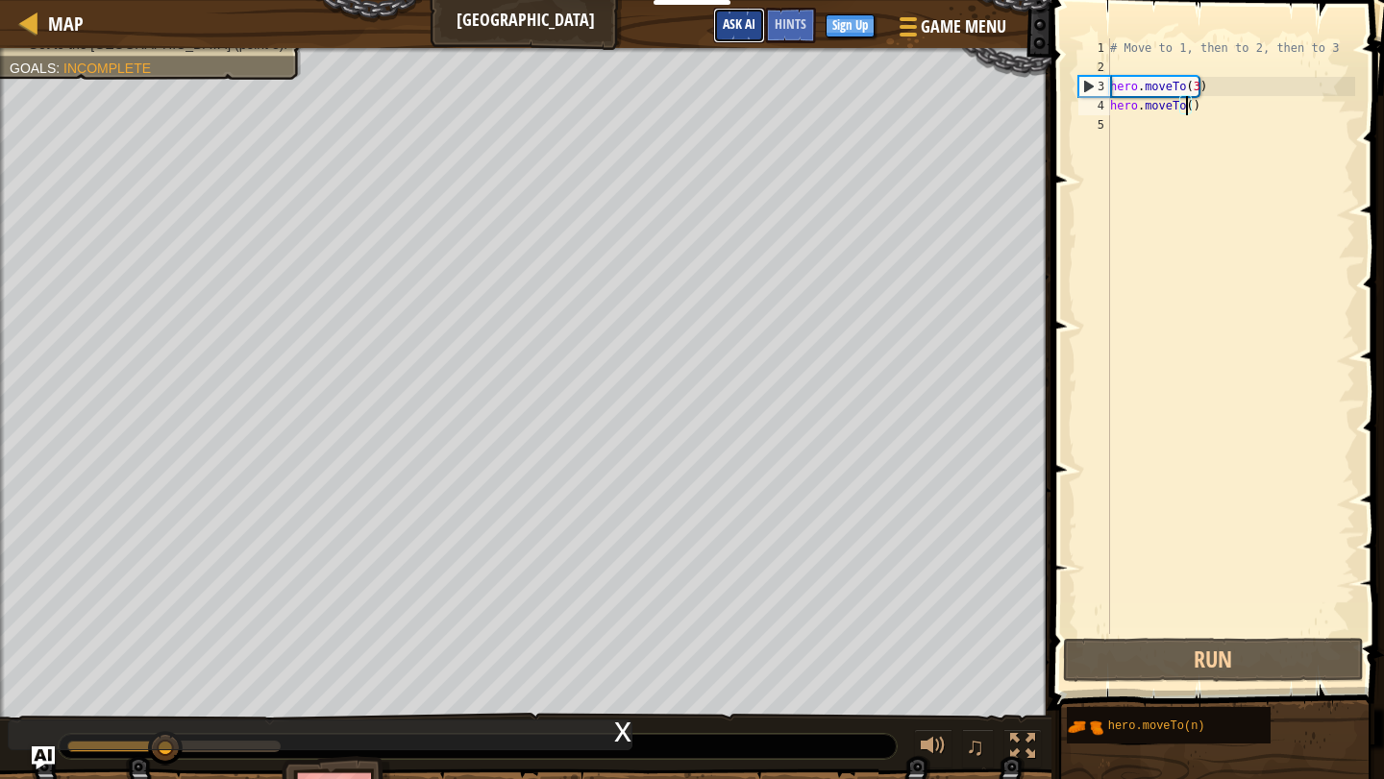
click at [715, 14] on button "Ask AI" at bounding box center [739, 26] width 52 height 36
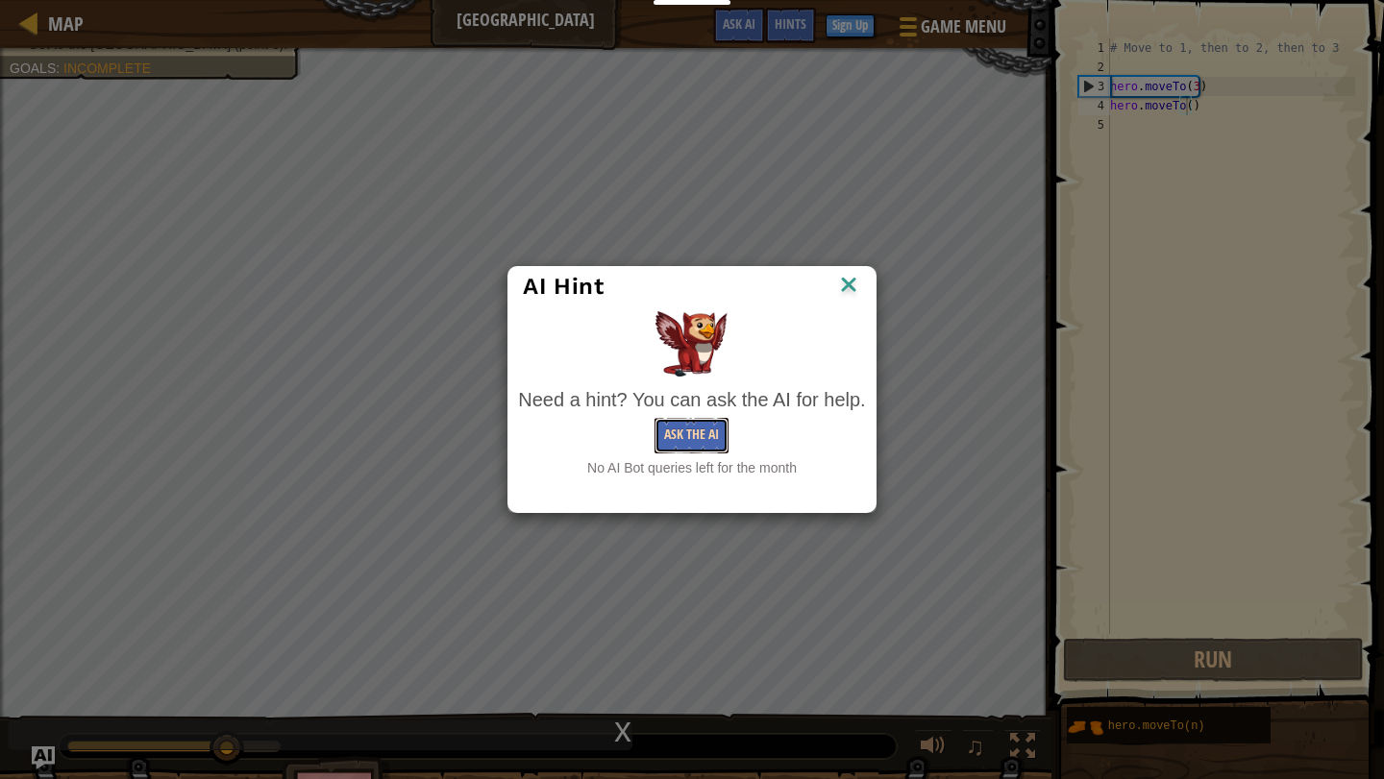
click at [688, 441] on button "Ask the AI" at bounding box center [691, 436] width 74 height 36
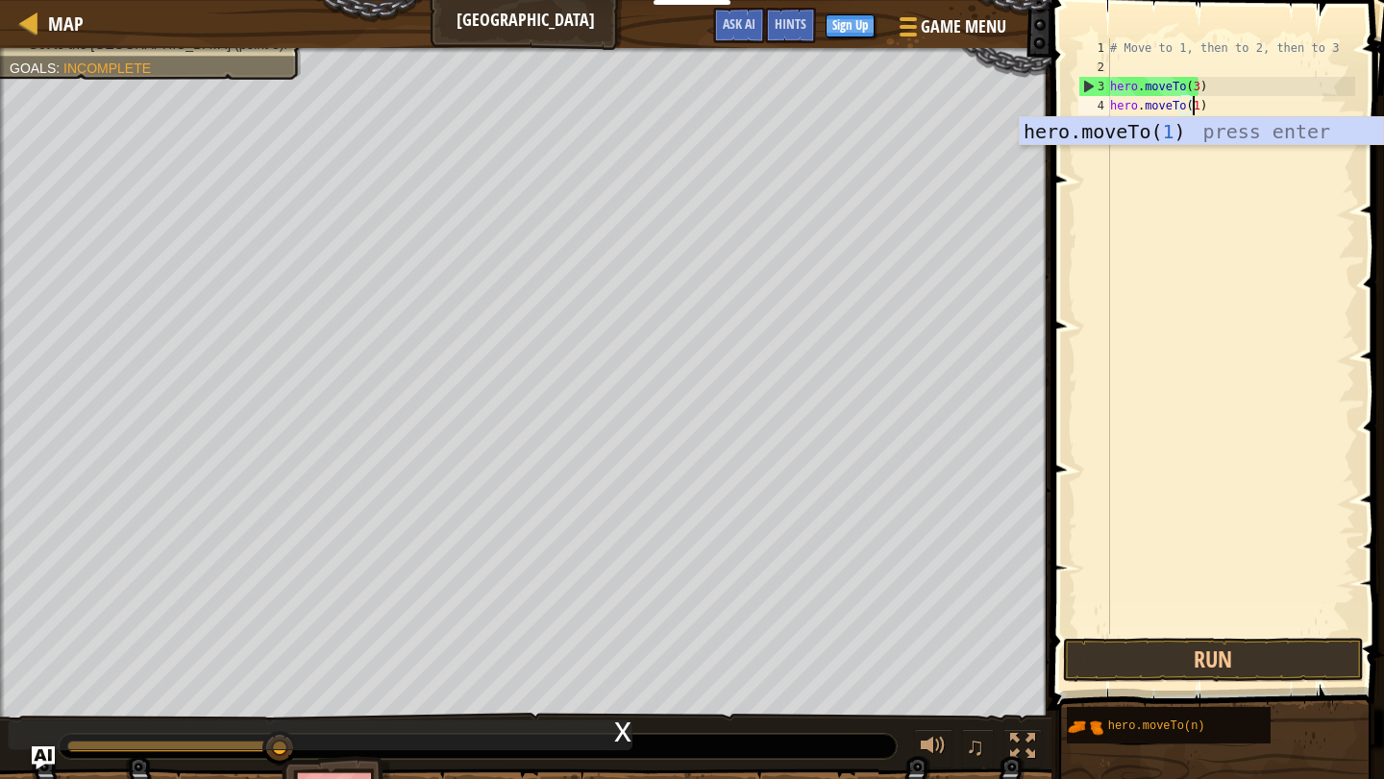
scroll to position [9, 7]
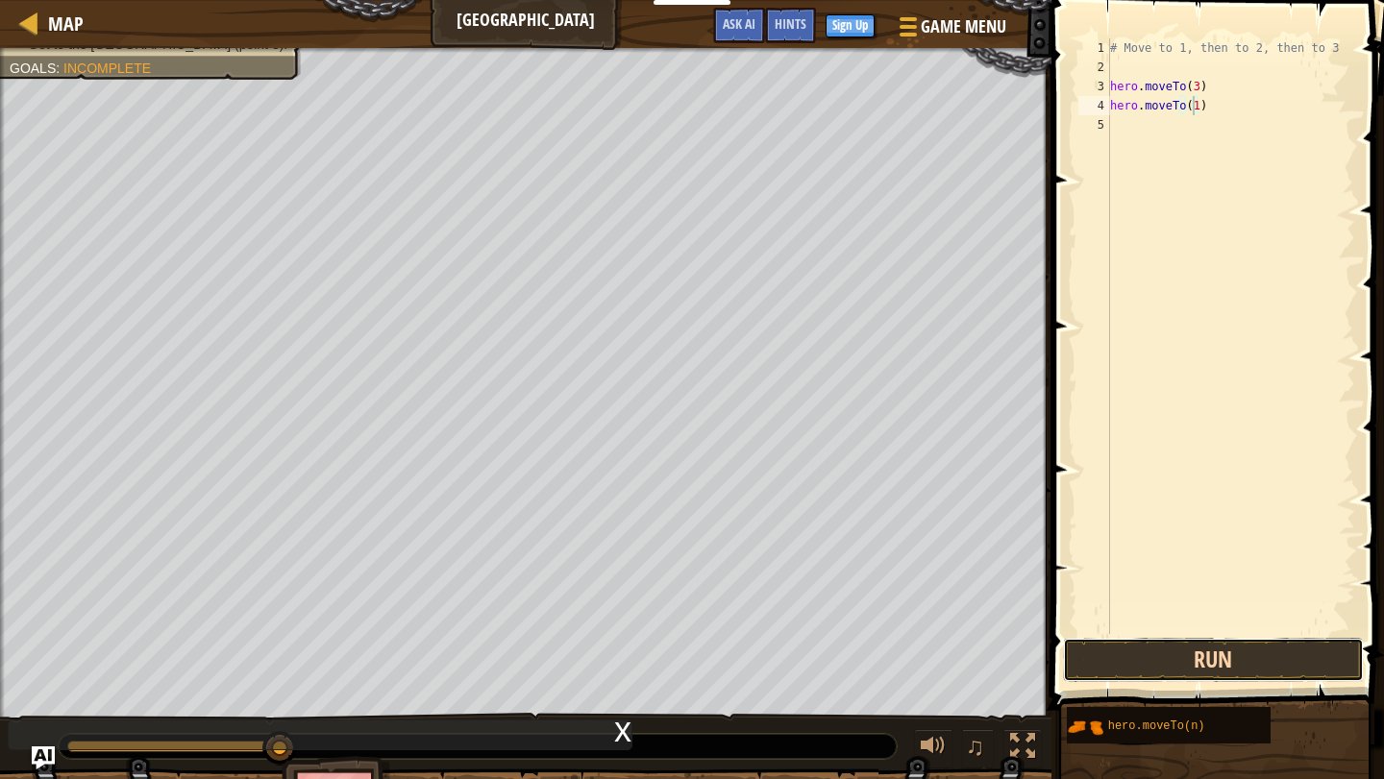
click at [1186, 665] on button "Run" at bounding box center [1213, 660] width 300 height 44
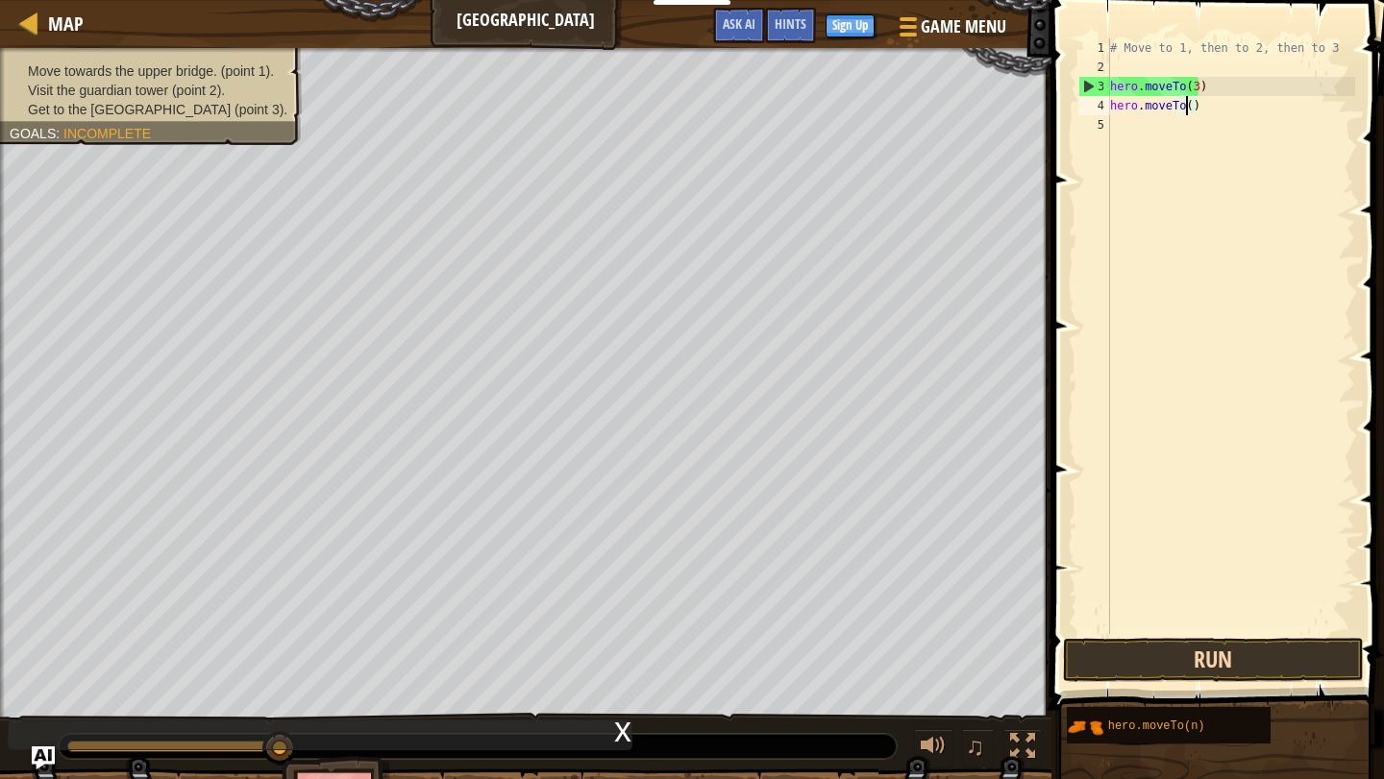
scroll to position [9, 6]
click at [1186, 665] on button "Run" at bounding box center [1213, 660] width 300 height 44
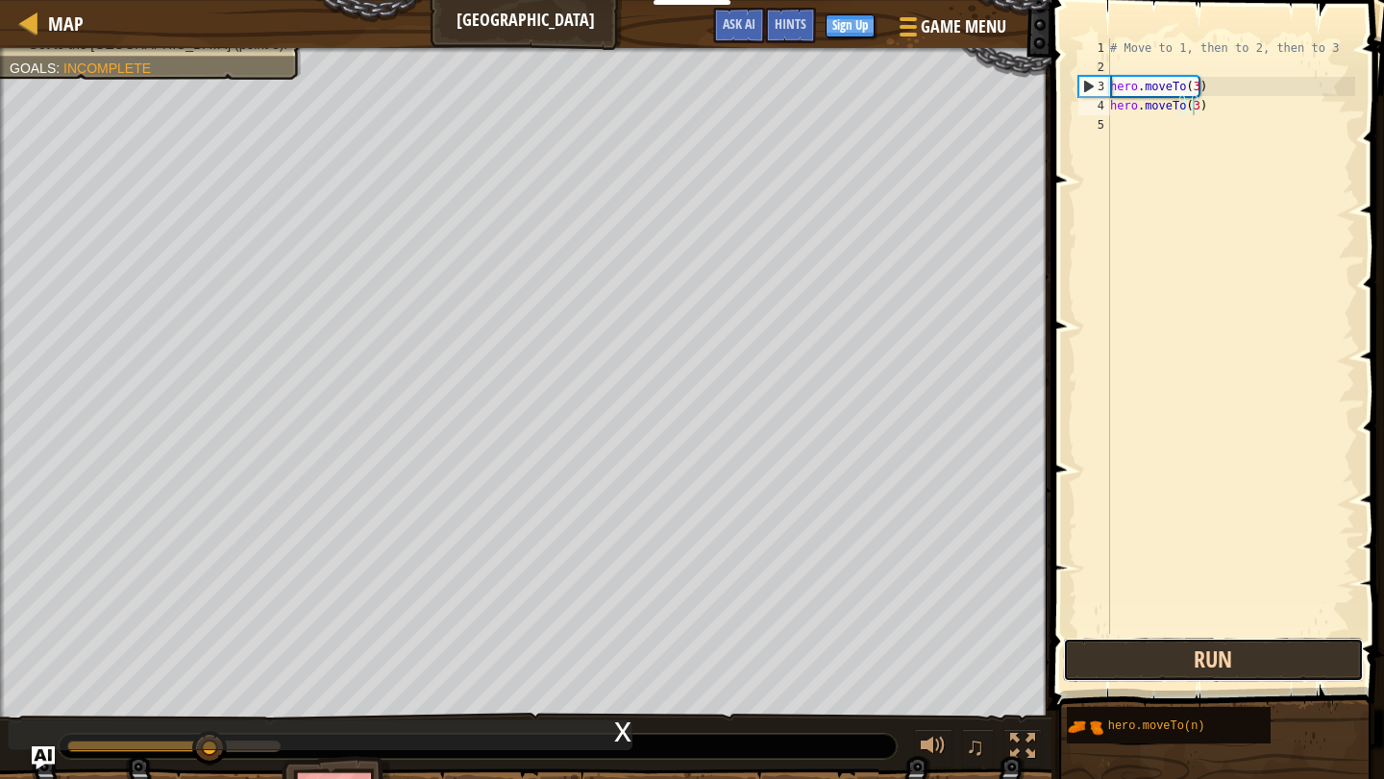
click at [1186, 665] on button "Run" at bounding box center [1213, 660] width 300 height 44
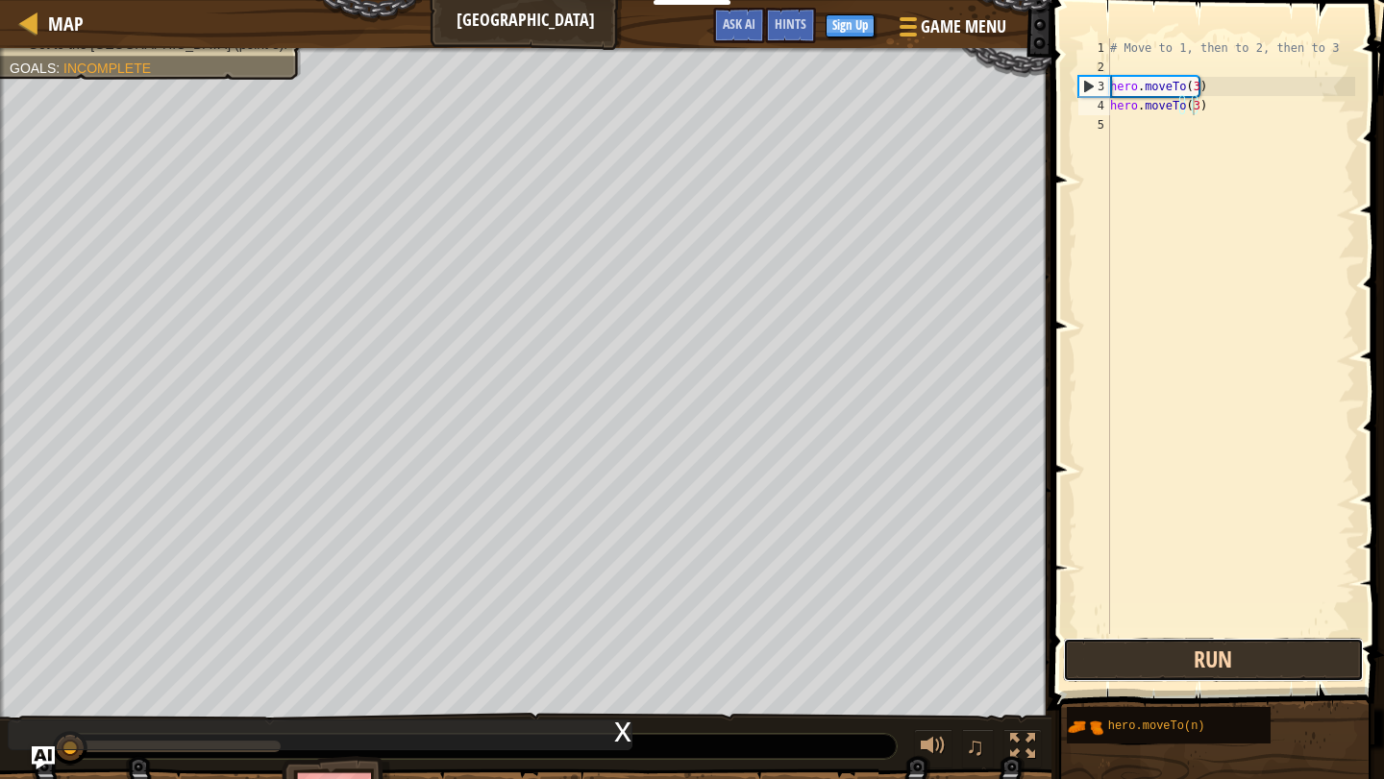
click at [1186, 665] on button "Run" at bounding box center [1213, 660] width 300 height 44
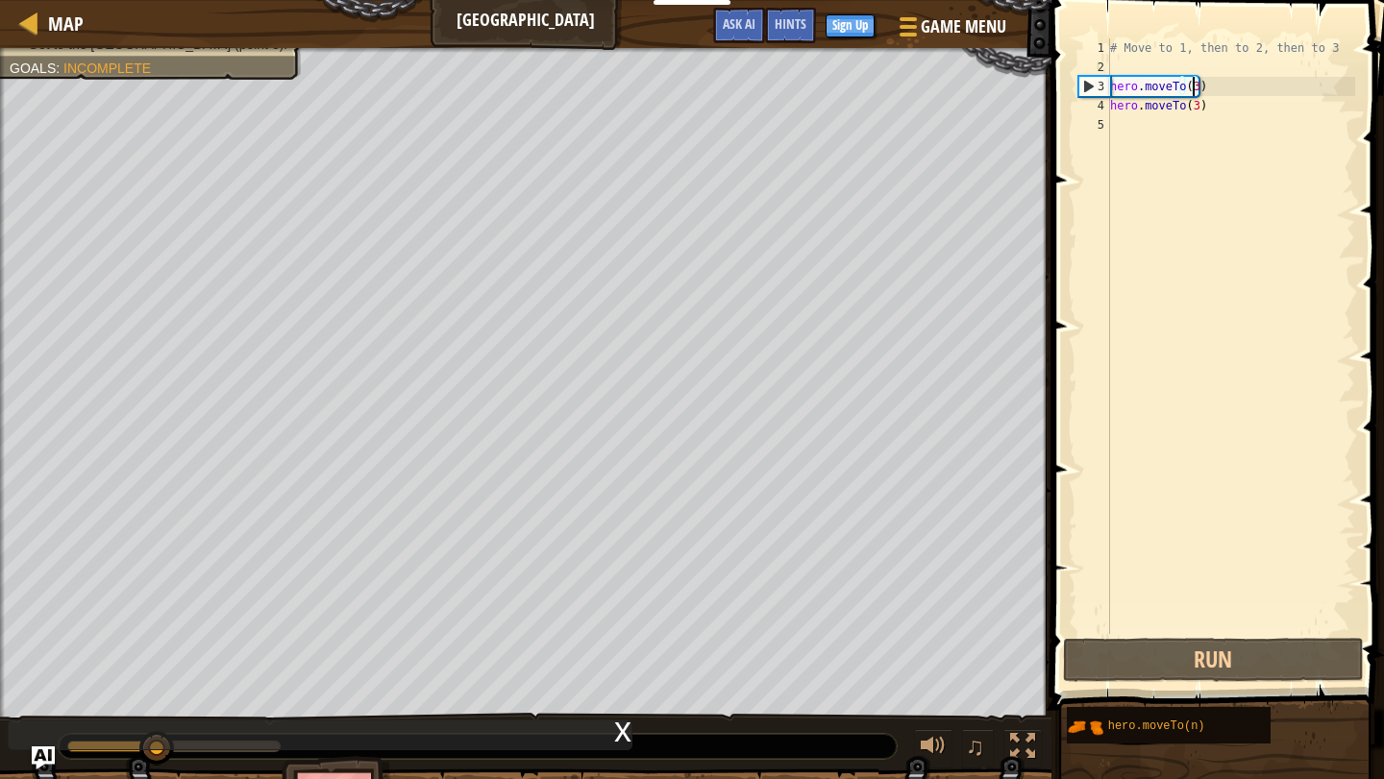
click at [1191, 86] on div "# Move to 1, then to 2, then to 3 hero . moveTo ( 3 ) hero . moveTo ( 3 )" at bounding box center [1230, 355] width 249 height 634
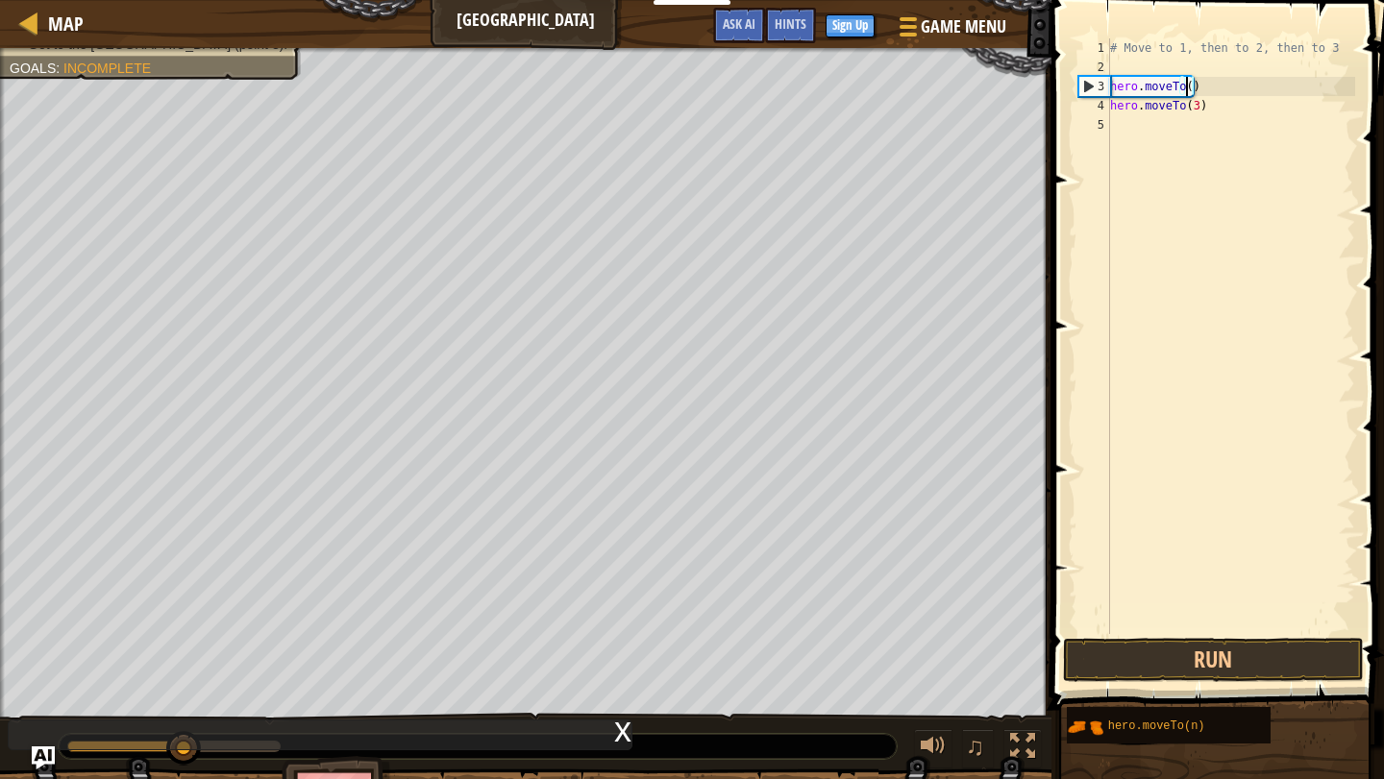
scroll to position [9, 6]
click at [1258, 652] on button "Run" at bounding box center [1213, 660] width 300 height 44
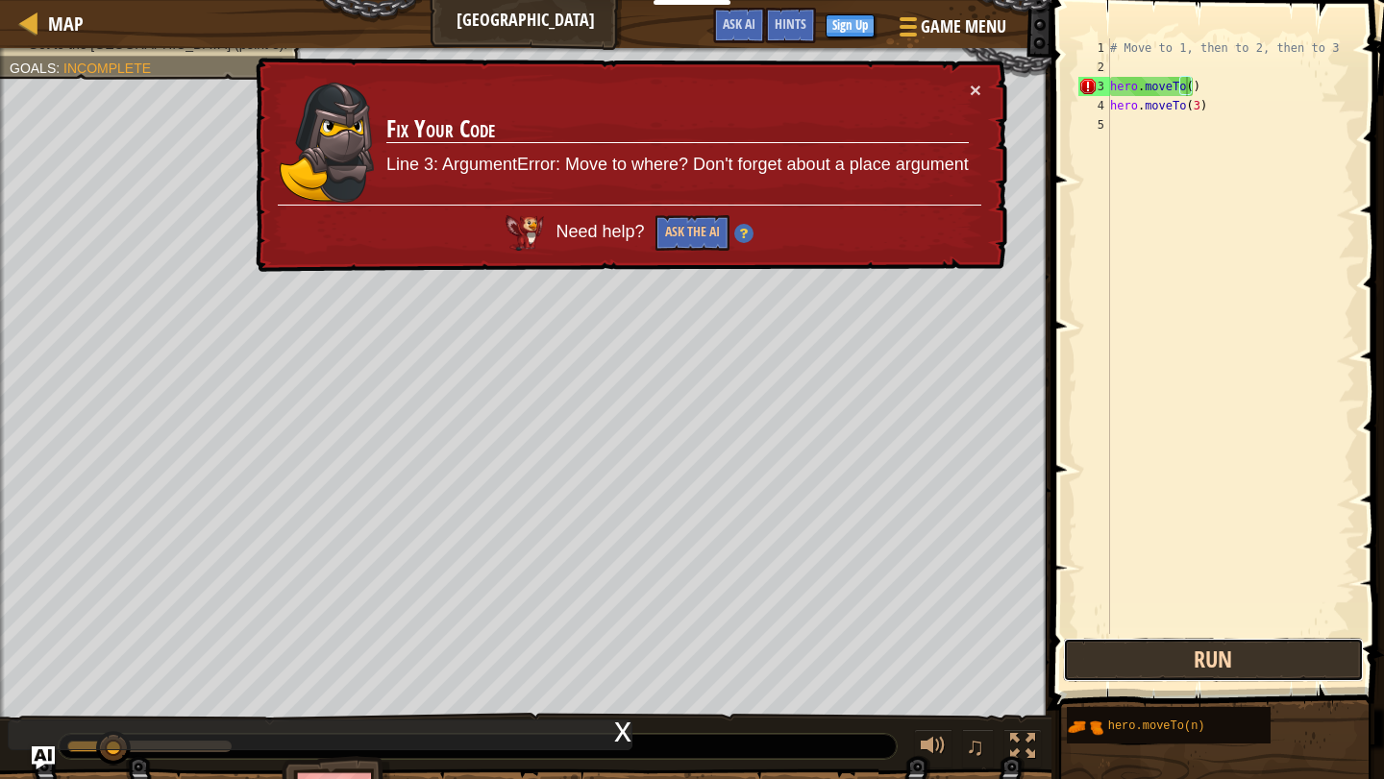
click at [1257, 654] on button "Run" at bounding box center [1213, 660] width 300 height 44
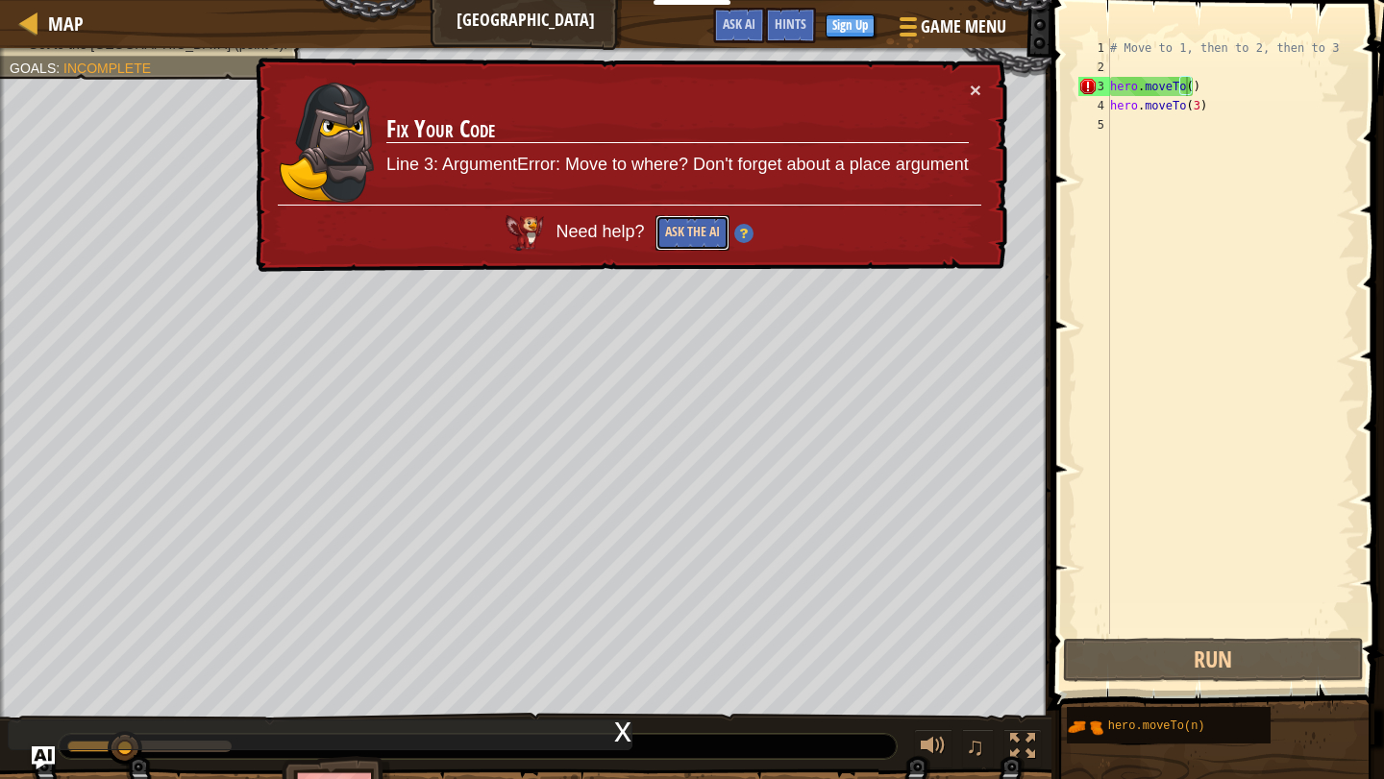
click at [716, 232] on button "Ask the AI" at bounding box center [692, 233] width 74 height 36
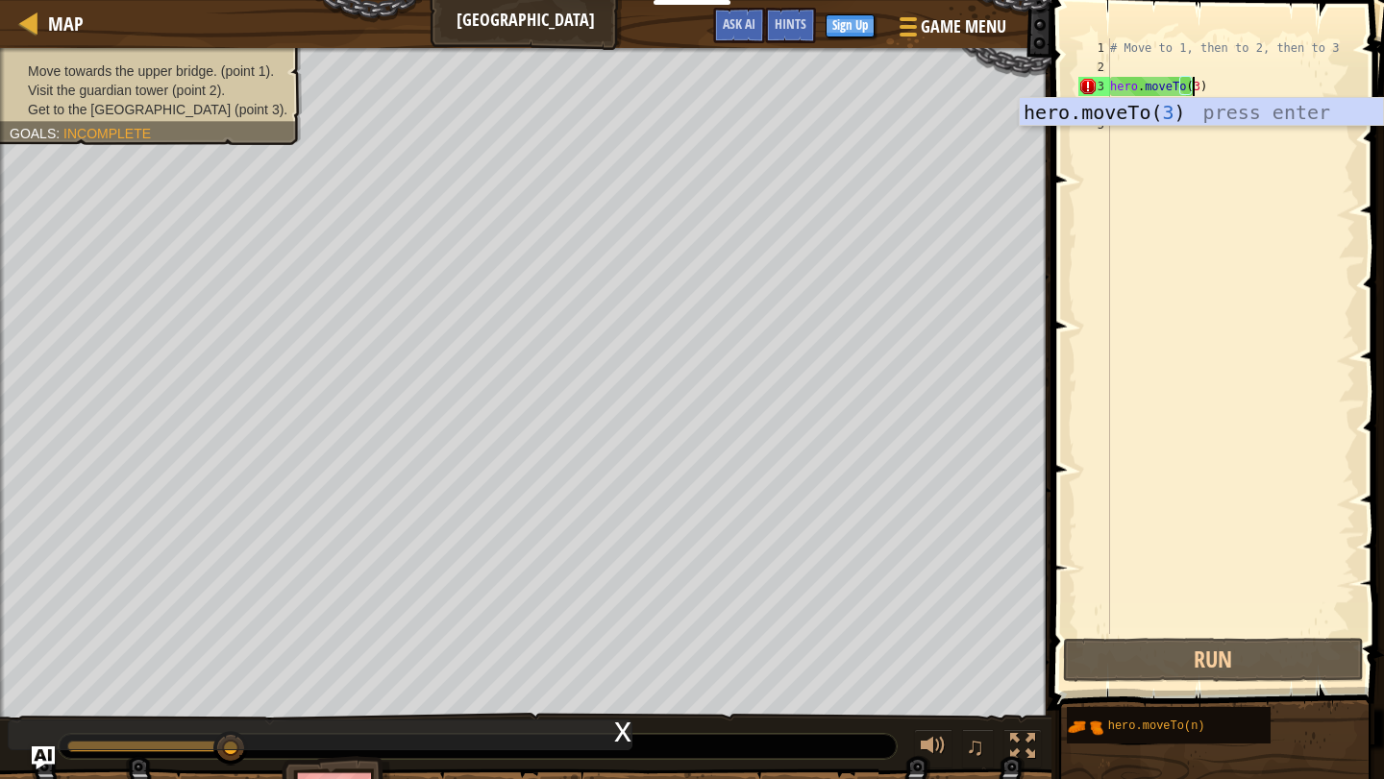
scroll to position [9, 7]
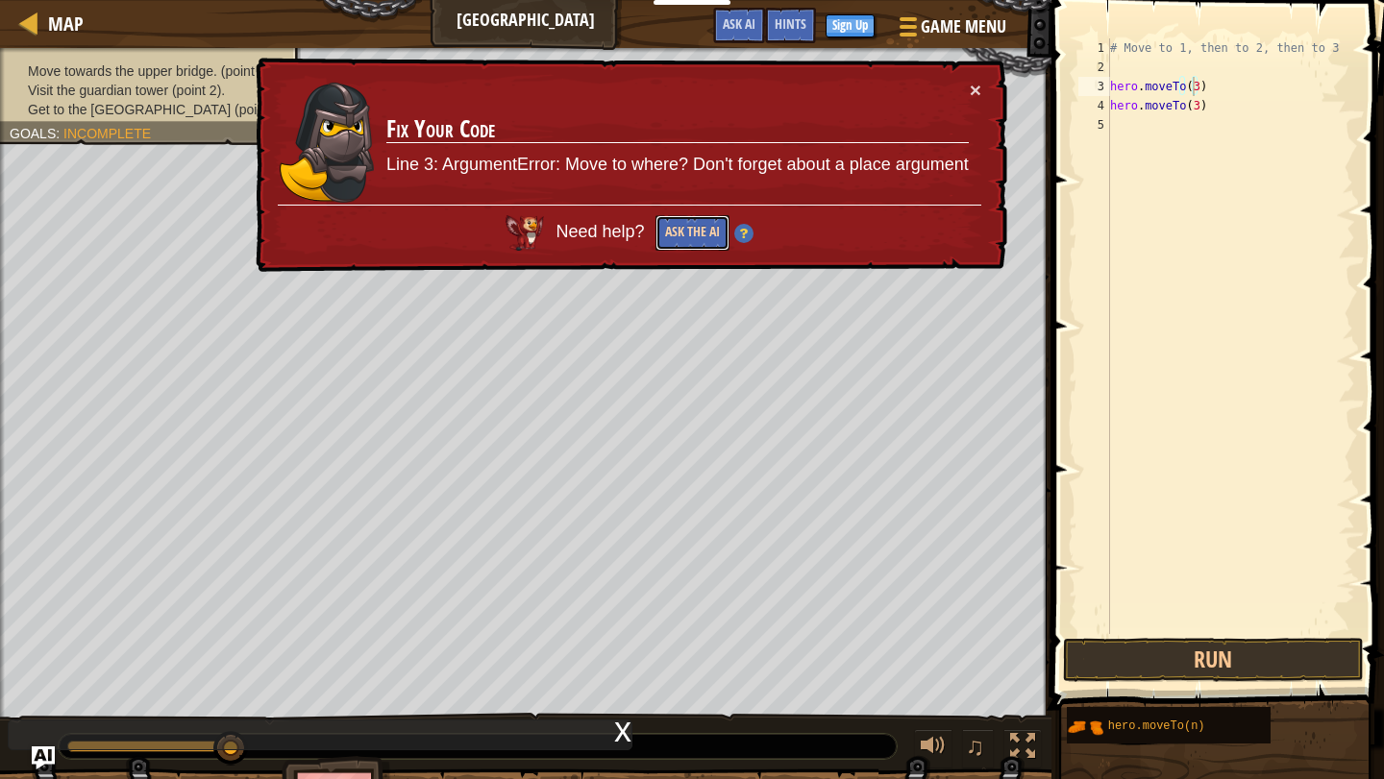
click at [689, 231] on button "Ask the AI" at bounding box center [692, 233] width 74 height 36
click at [972, 89] on button "×" at bounding box center [976, 90] width 12 height 20
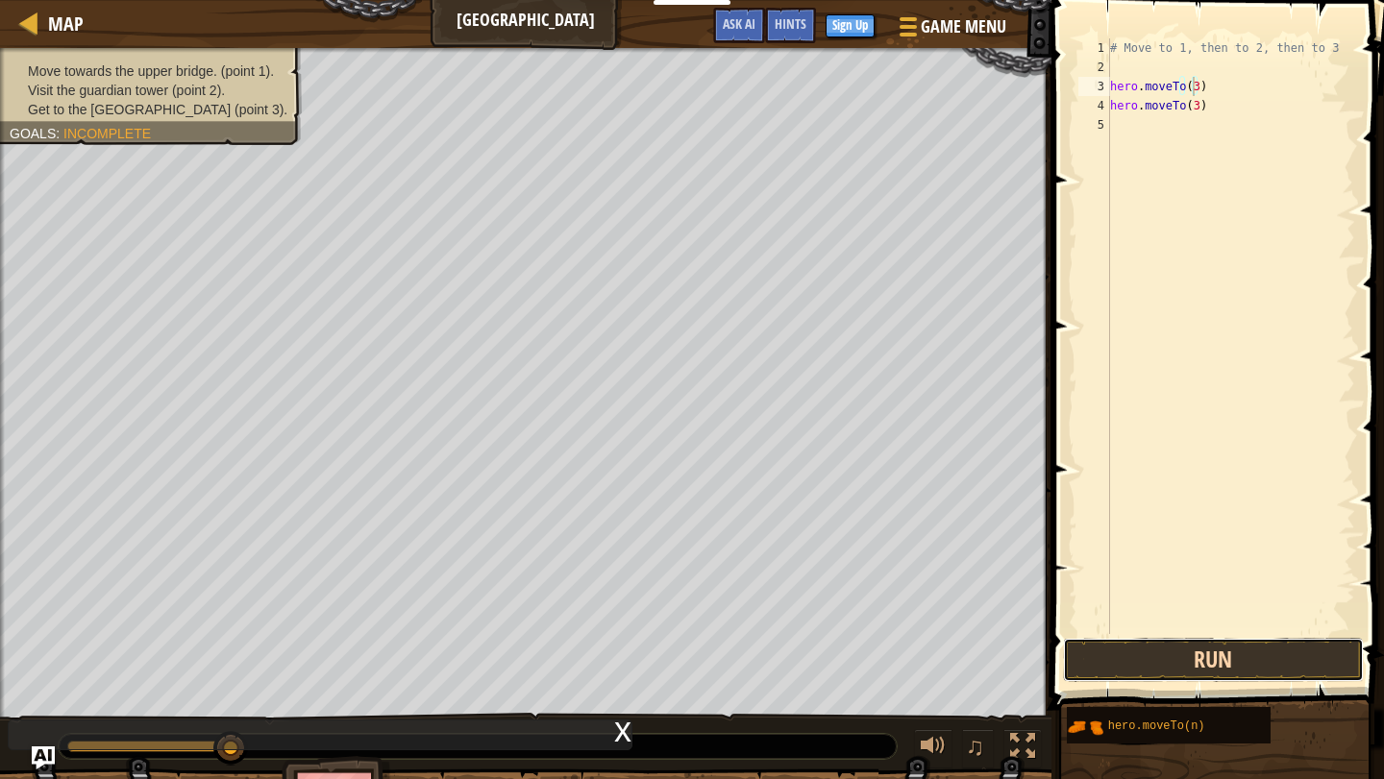
click at [1112, 642] on button "Run" at bounding box center [1213, 660] width 300 height 44
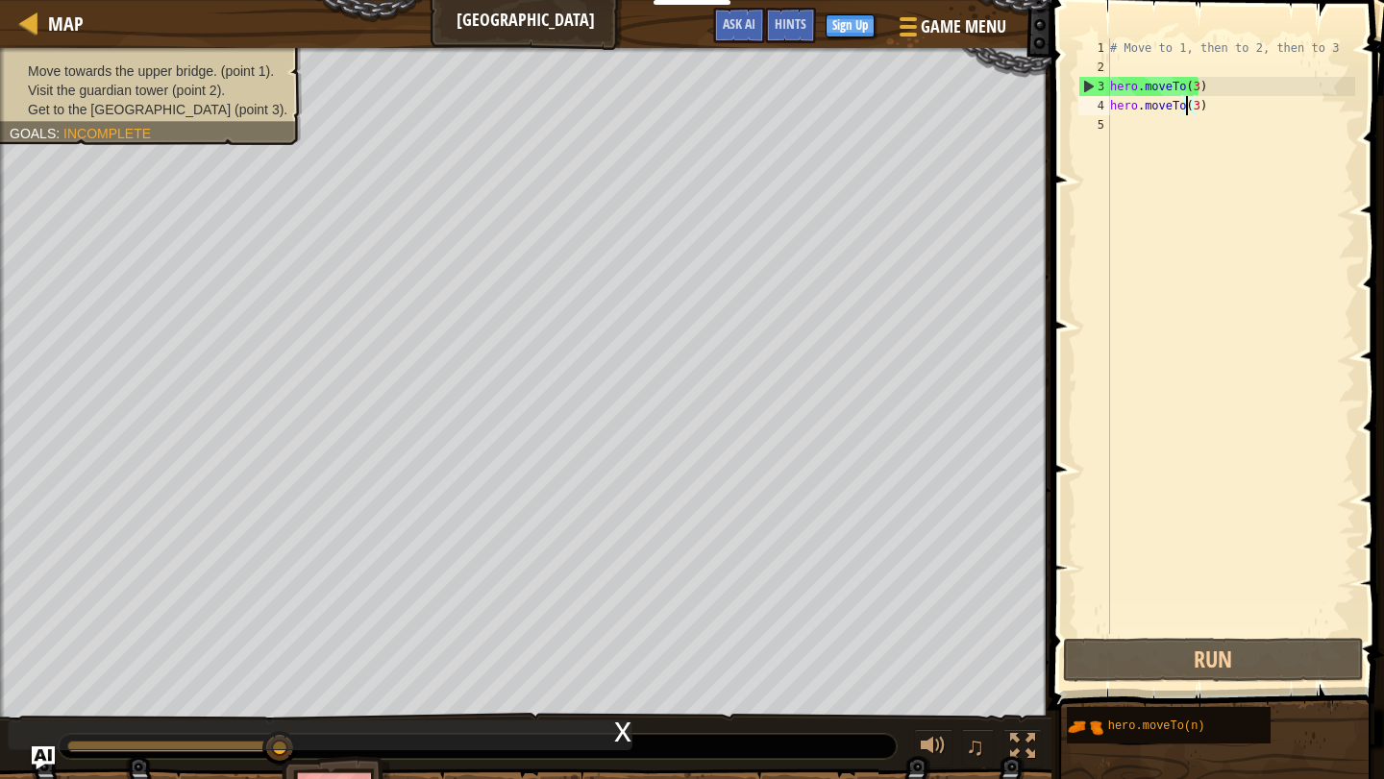
click at [1189, 111] on div "# Move to 1, then to 2, then to 3 hero . moveTo ( 3 ) hero . moveTo ( 3 )" at bounding box center [1230, 355] width 249 height 634
click at [1195, 102] on div "# Move to 1, then to 2, then to 3 hero . moveTo ( 3 ) hero . moveTo ( 3 )" at bounding box center [1230, 355] width 249 height 634
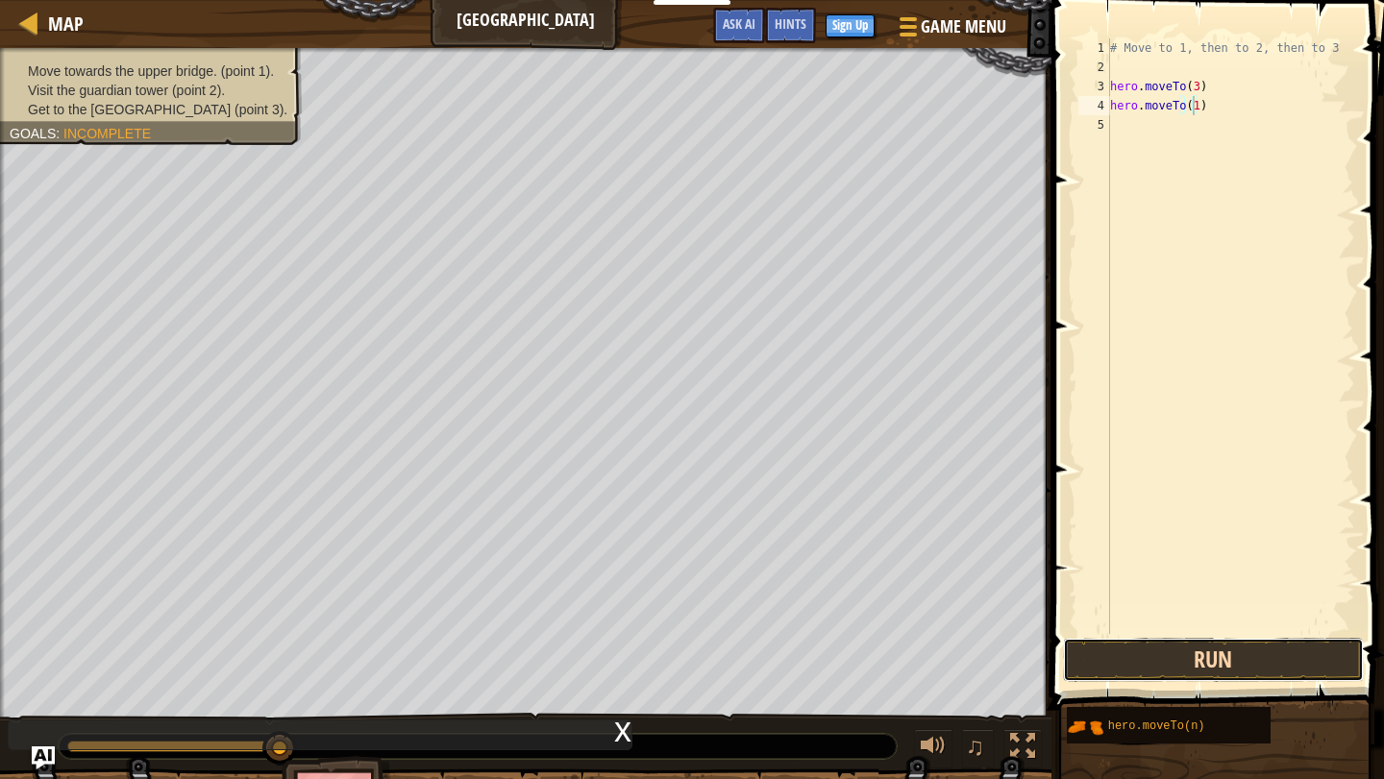
click at [1167, 640] on button "Run" at bounding box center [1213, 660] width 300 height 44
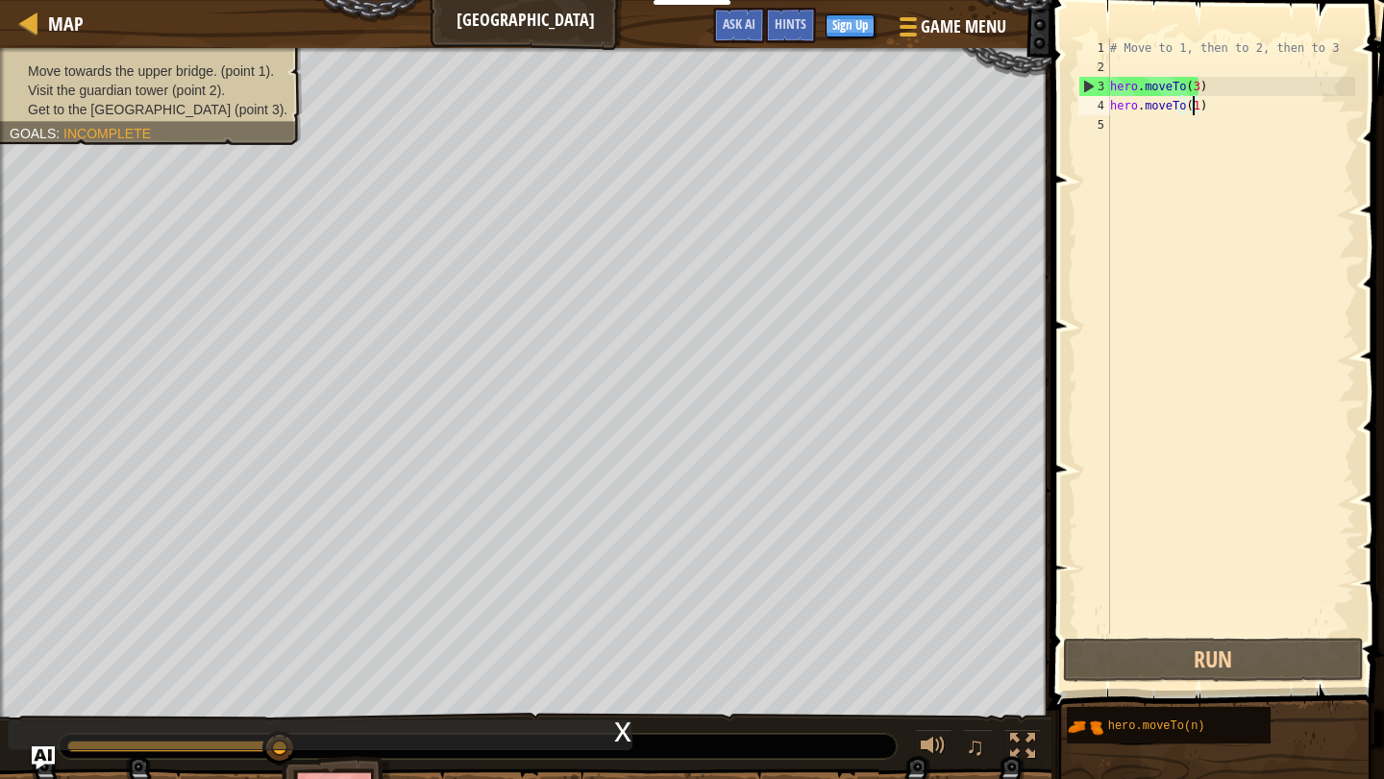
click at [803, 736] on div at bounding box center [478, 746] width 838 height 25
click at [1153, 666] on button "Run" at bounding box center [1213, 660] width 300 height 44
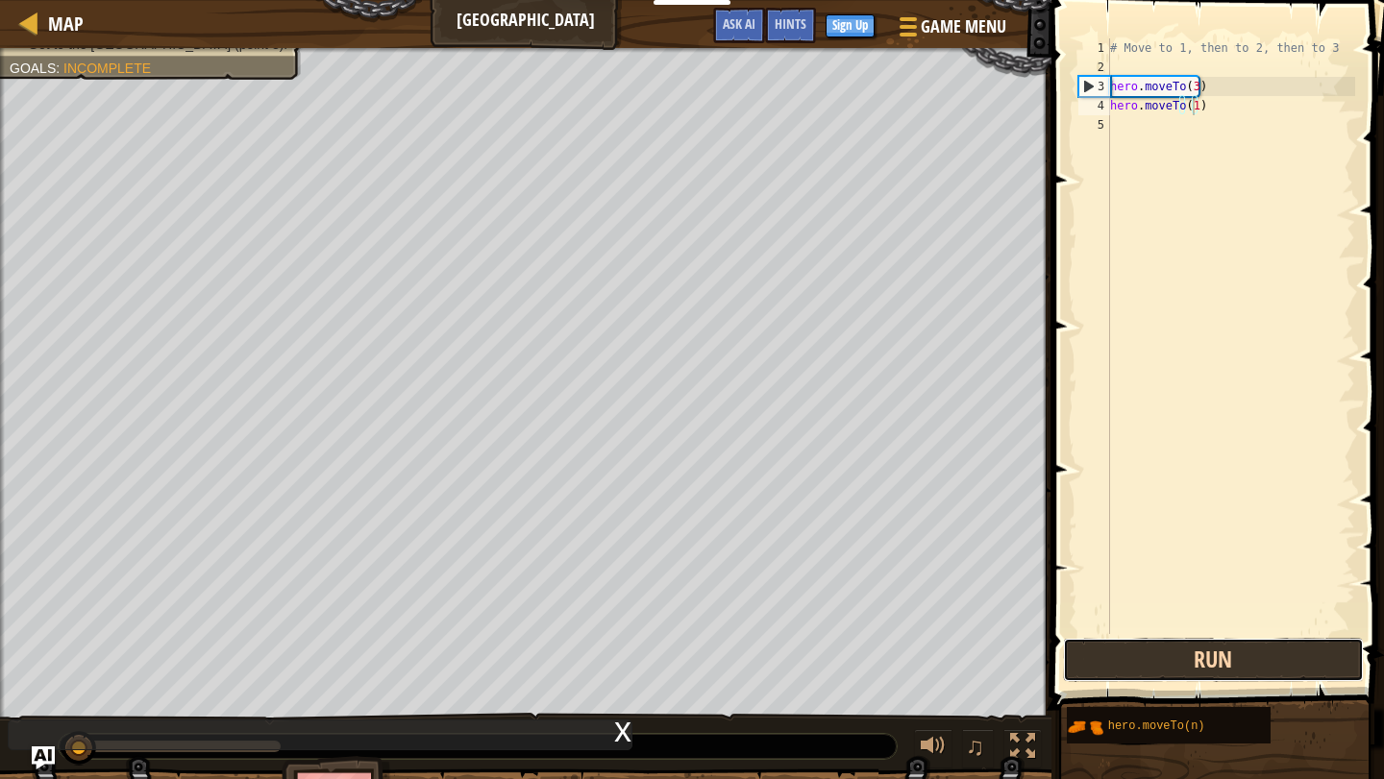
click at [1153, 667] on button "Run" at bounding box center [1213, 660] width 300 height 44
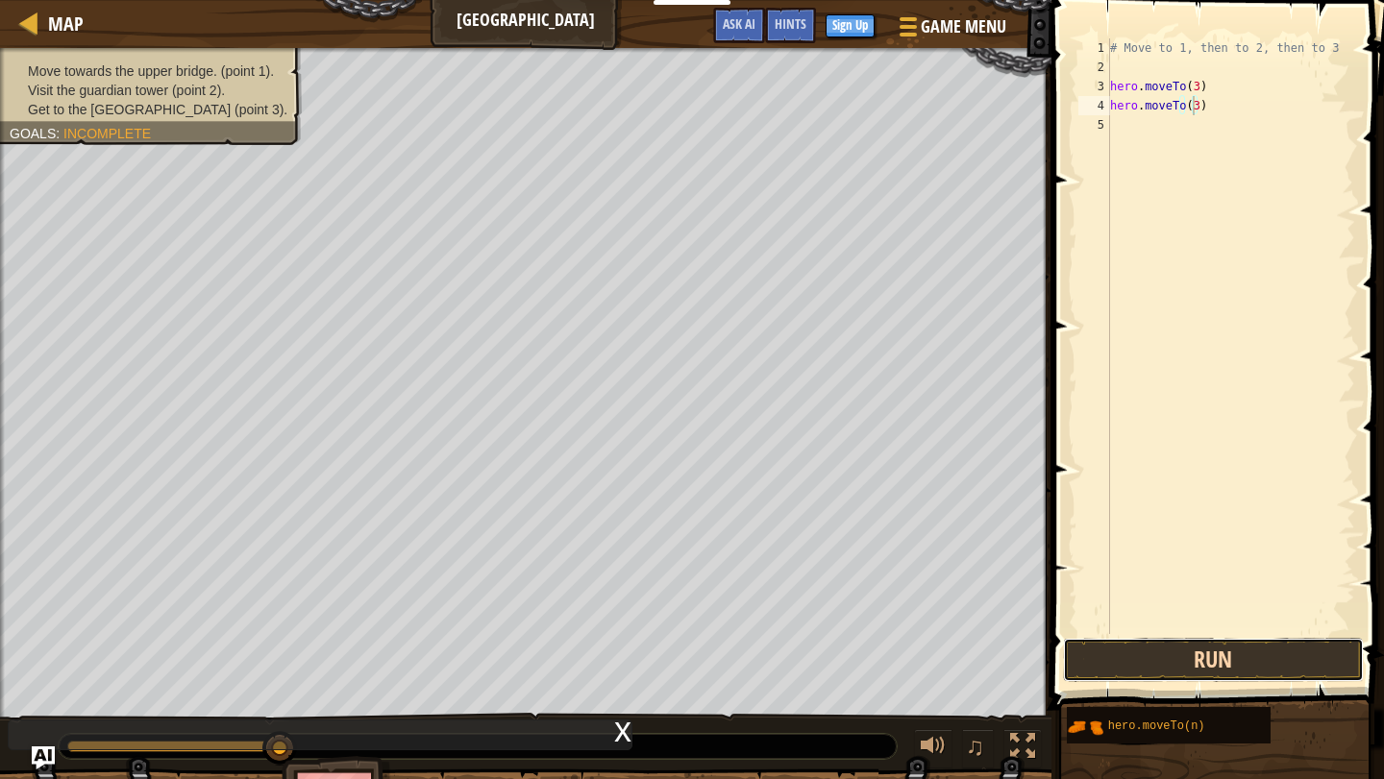
click at [1284, 640] on button "Run" at bounding box center [1213, 660] width 300 height 44
click at [1088, 654] on button "Run" at bounding box center [1213, 660] width 300 height 44
type textarea "hero.moveTo()"
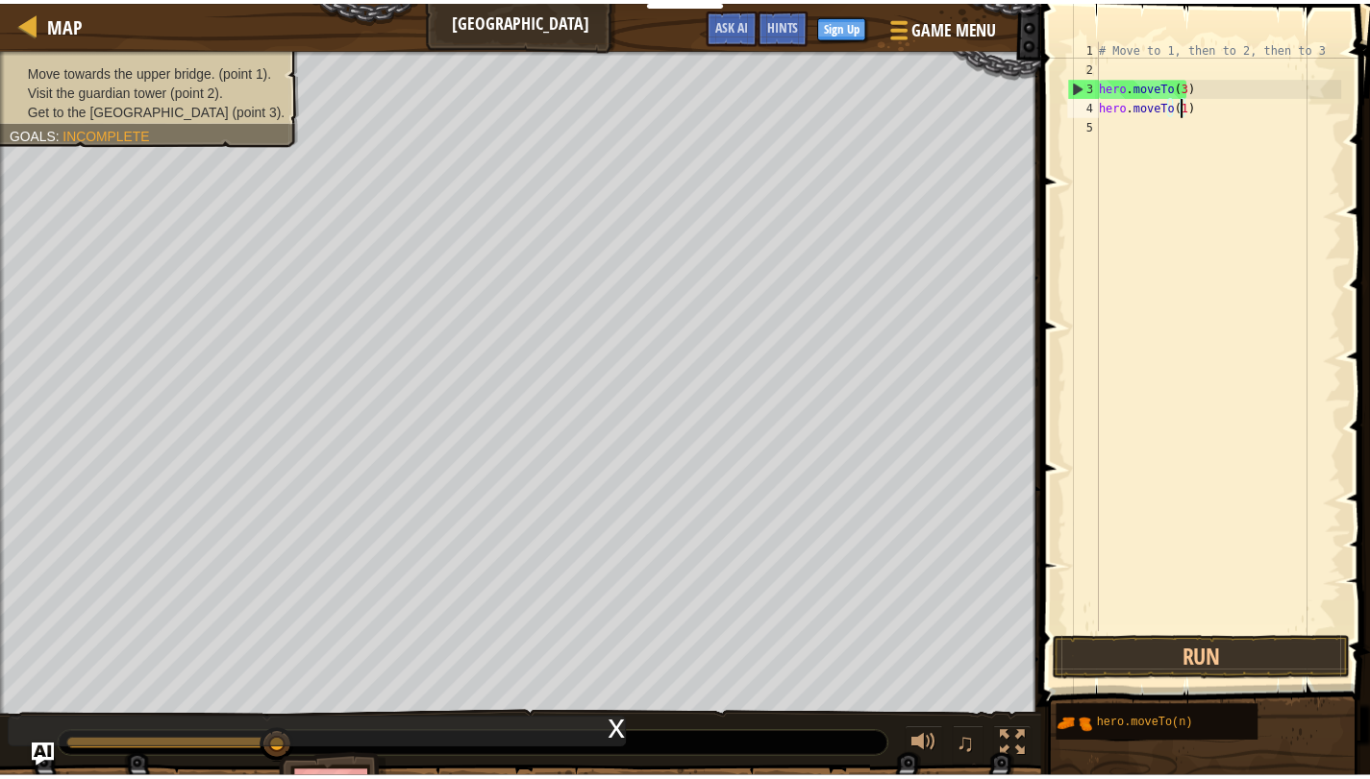
scroll to position [9, 6]
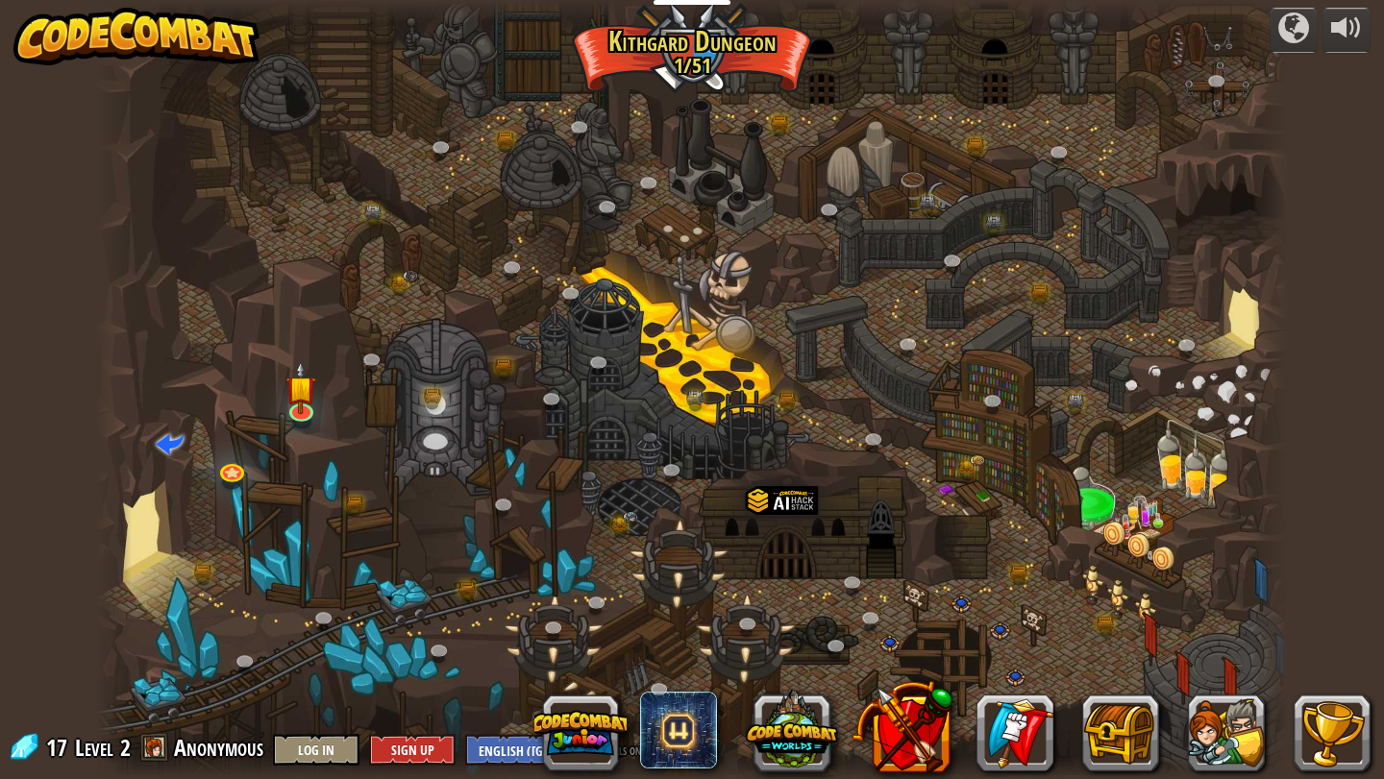
click at [78, 15] on img at bounding box center [136, 37] width 246 height 58
